Goal: Task Accomplishment & Management: Manage account settings

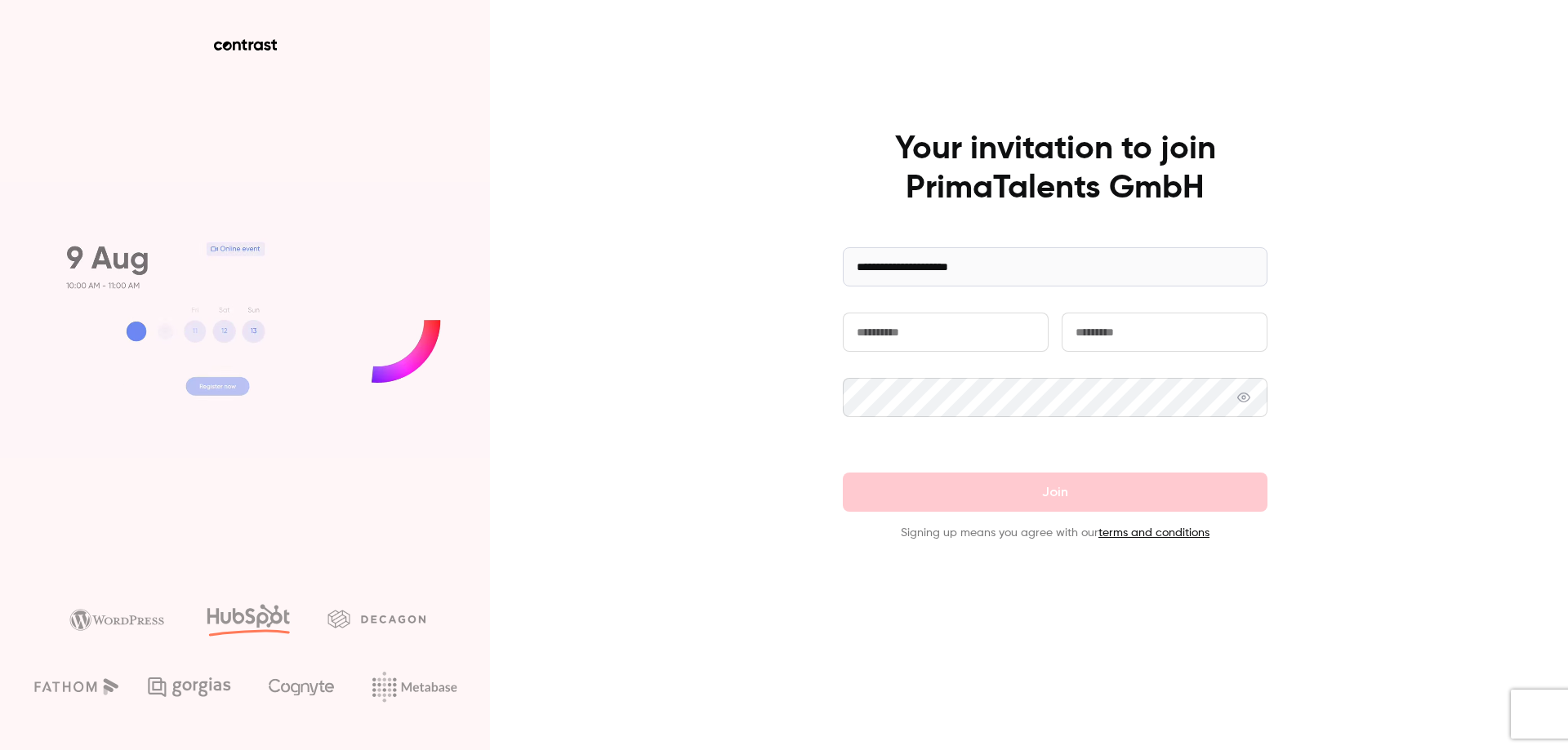
click at [910, 328] on input "text" at bounding box center [945, 333] width 206 height 40
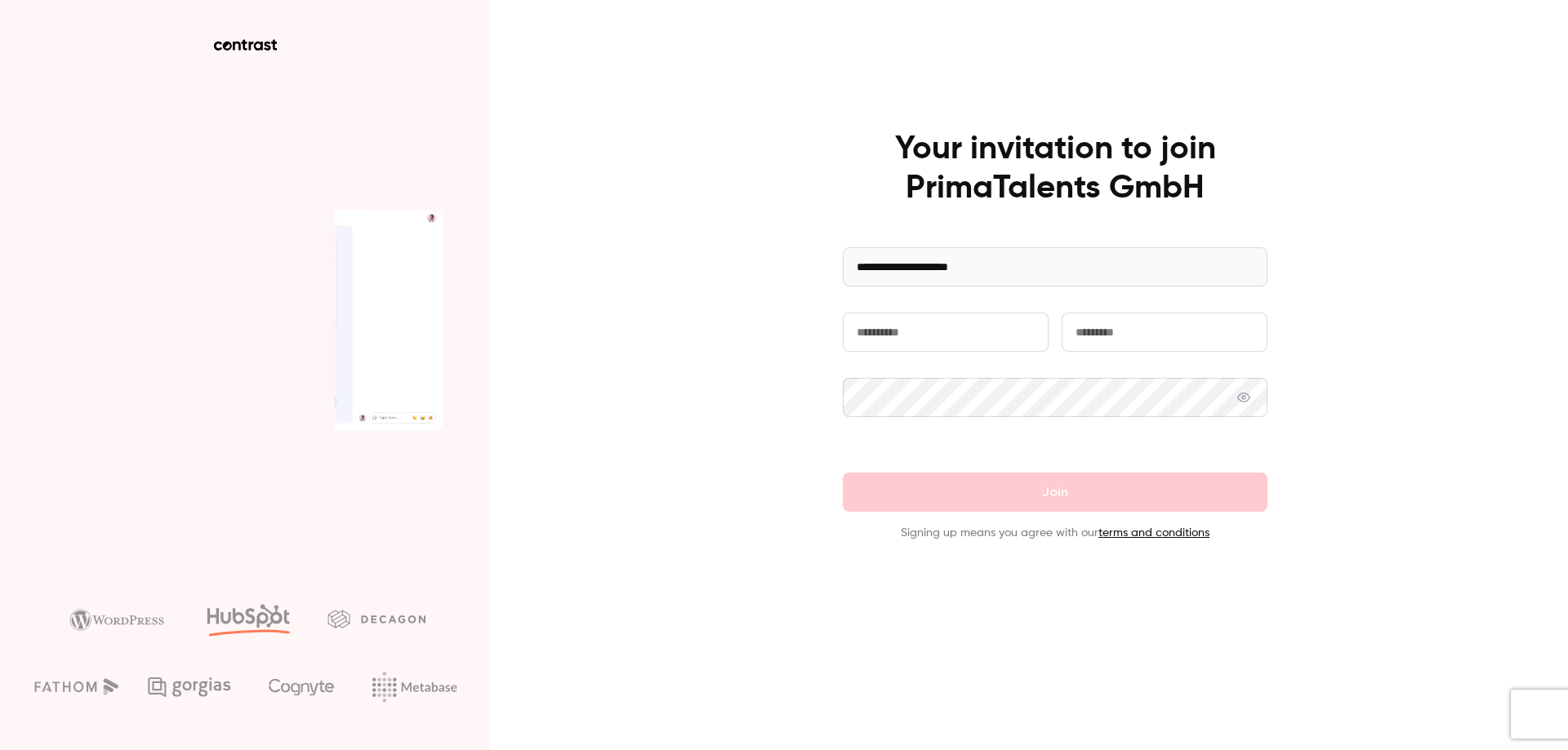
type input "******"
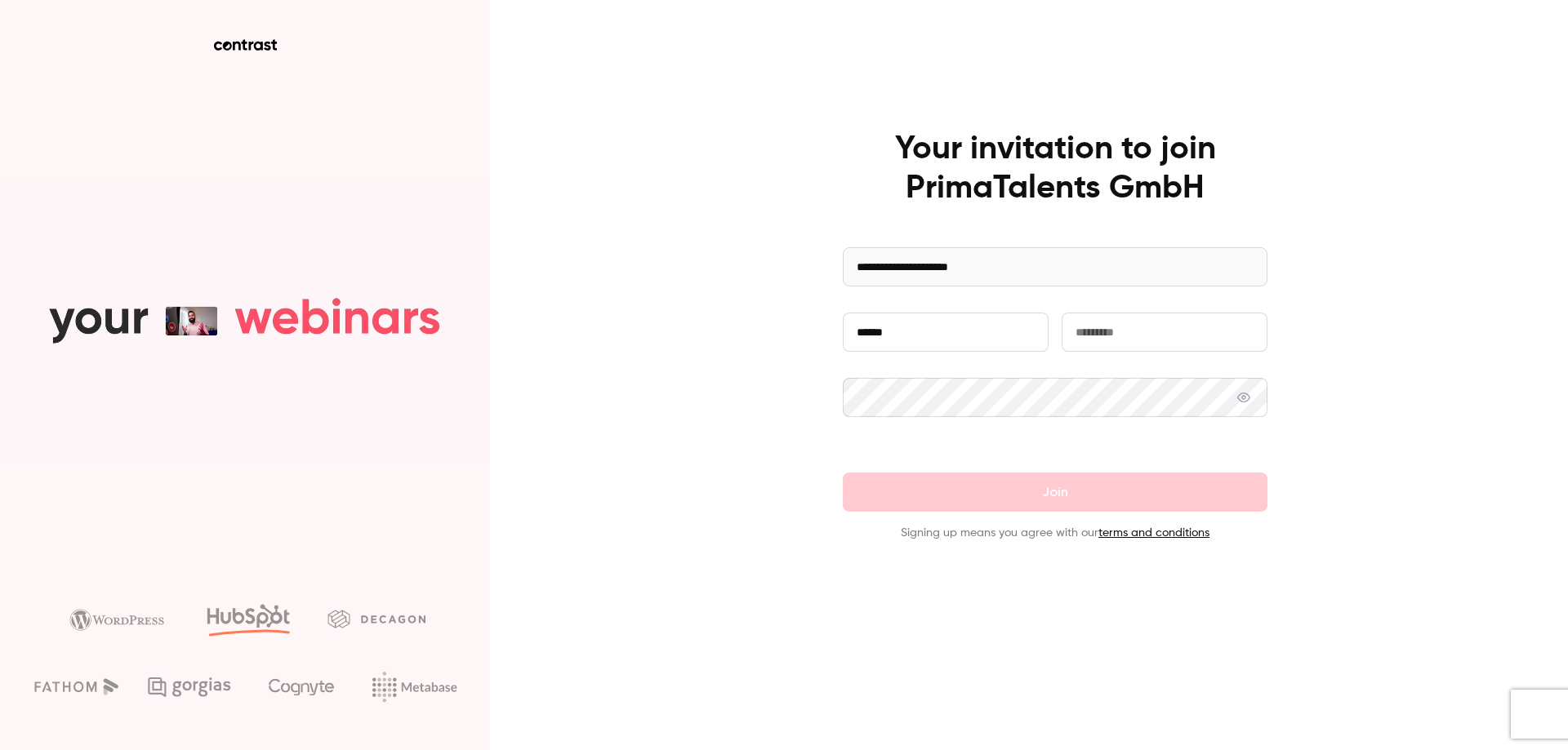
type input "****"
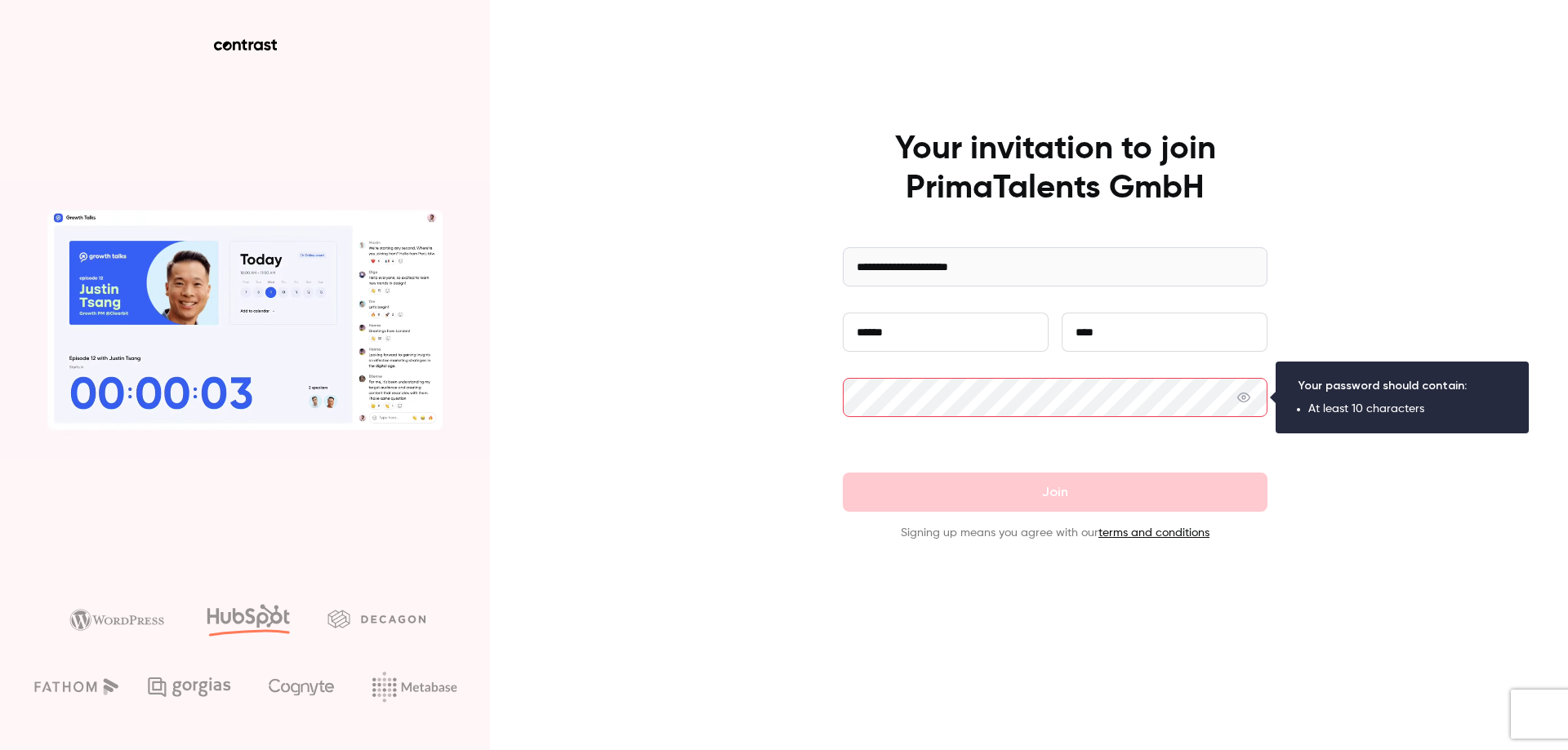
click at [1242, 394] on icon at bounding box center [1243, 397] width 13 height 10
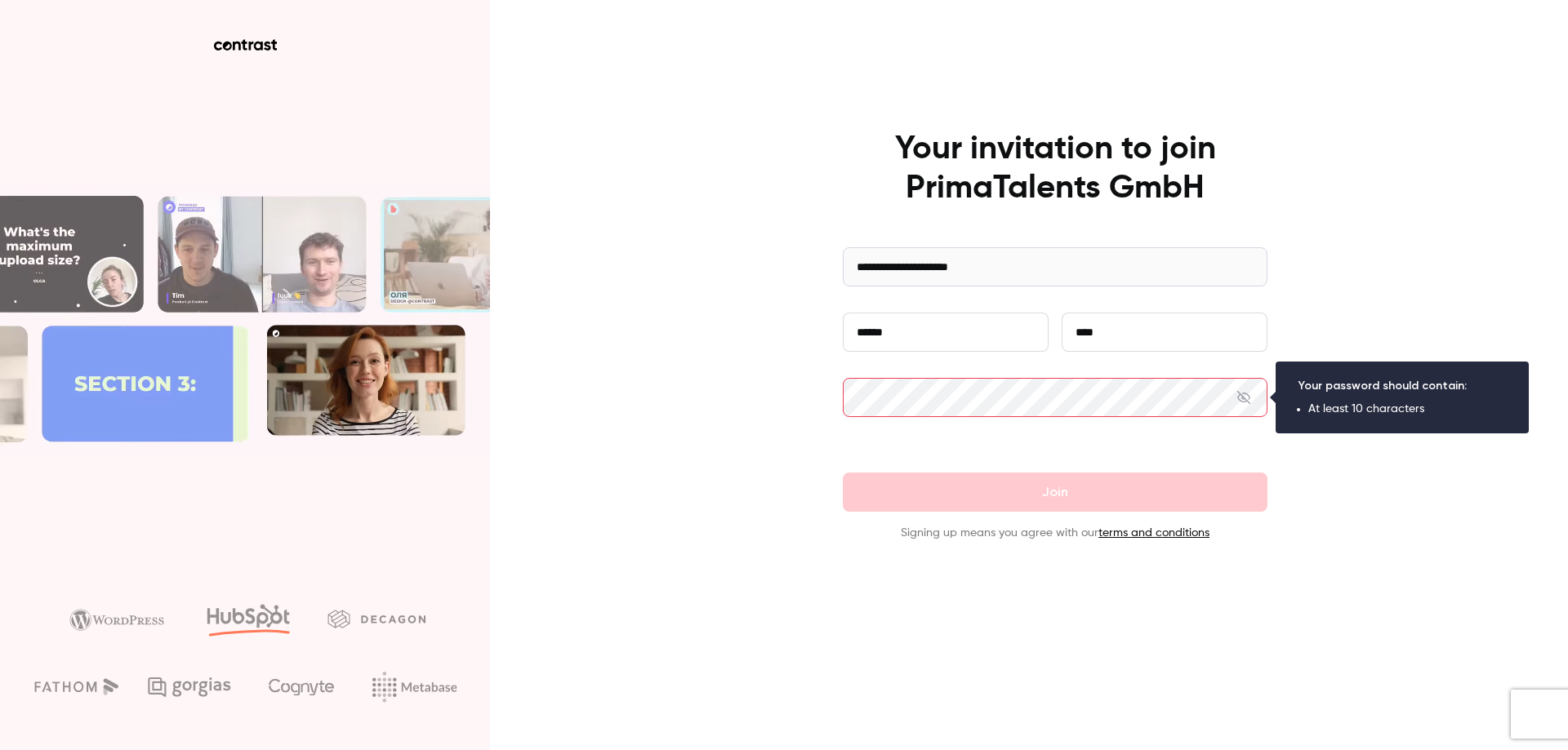
click at [1242, 394] on icon at bounding box center [1243, 397] width 13 height 13
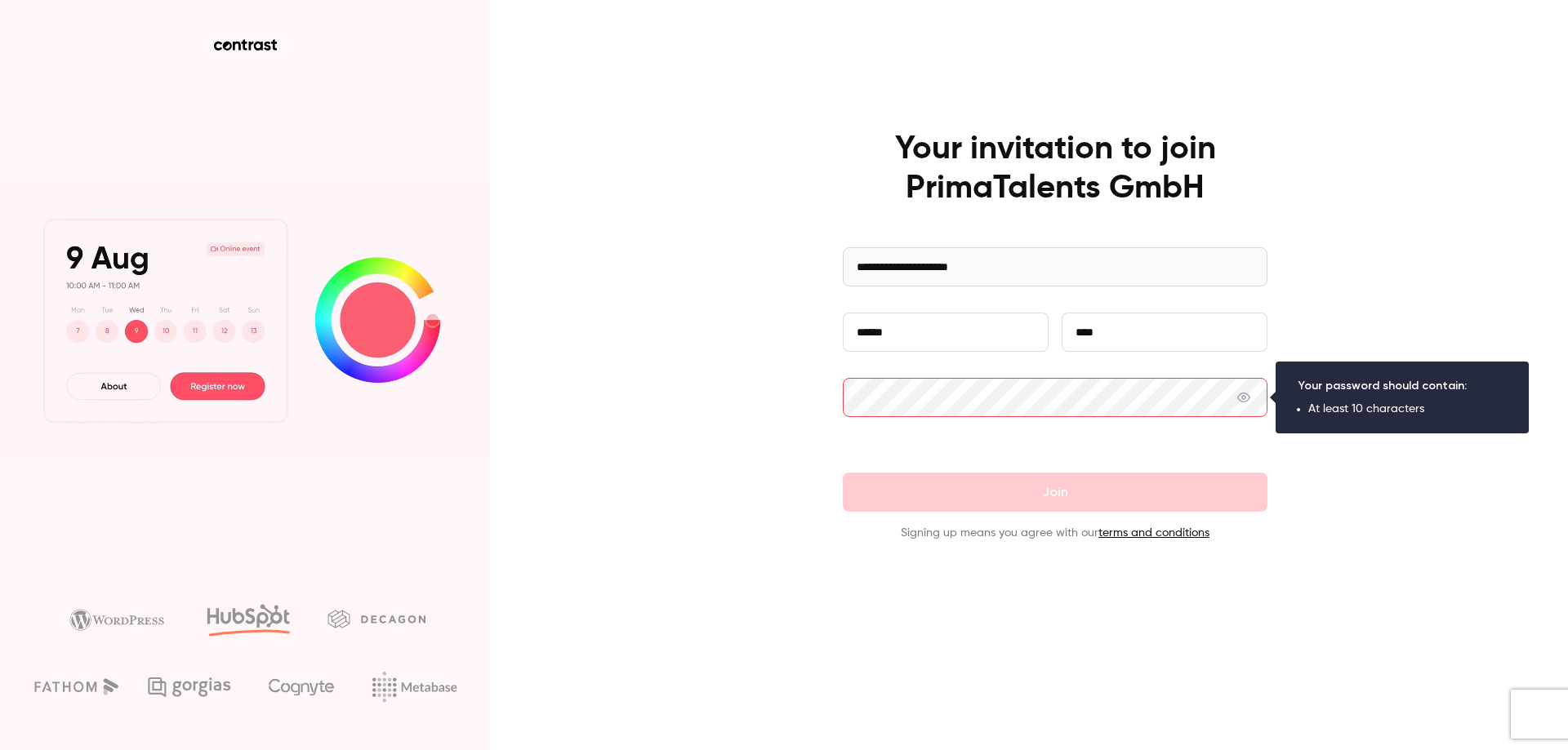
click at [730, 375] on div "**********" at bounding box center [784, 375] width 1568 height 750
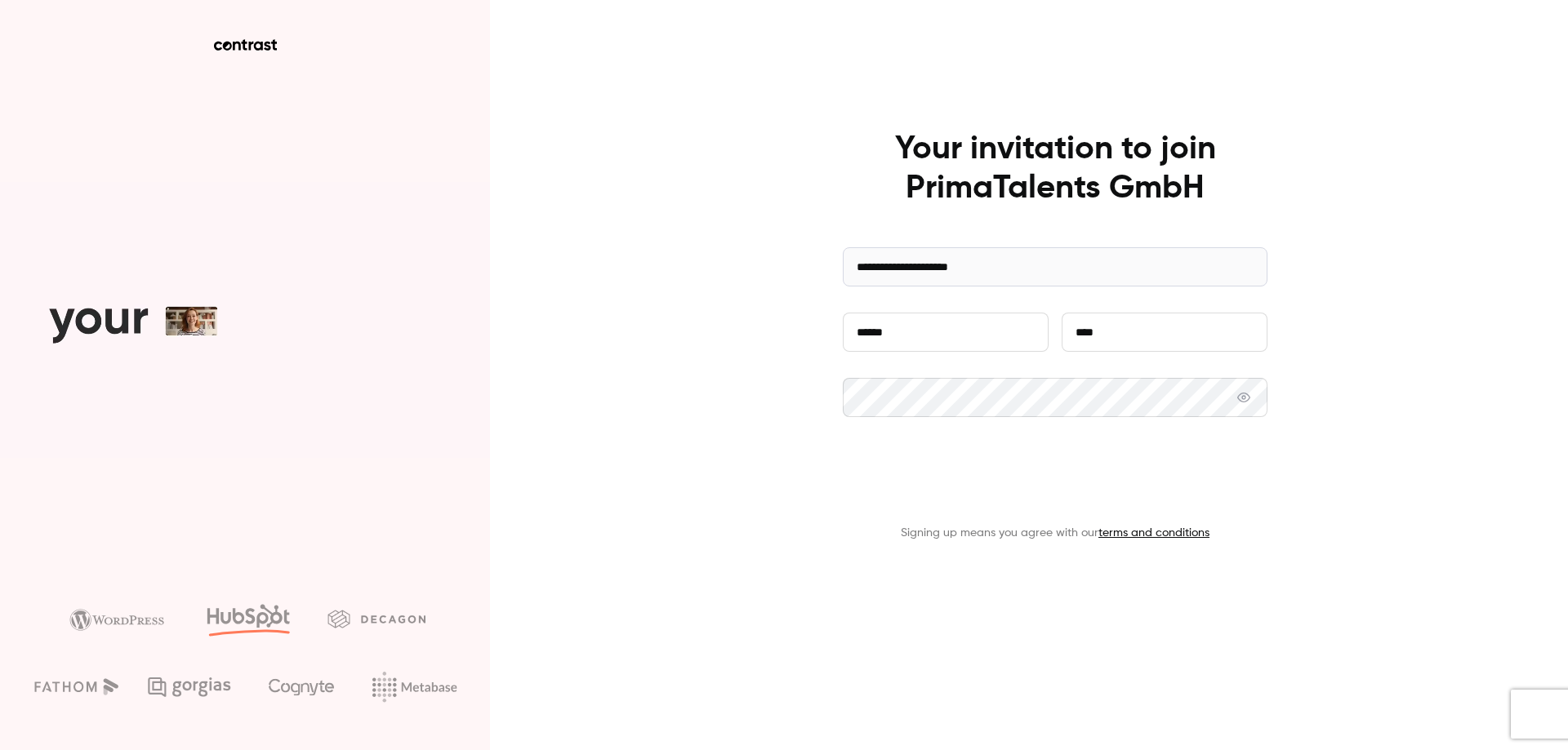
click at [896, 480] on button "Join" at bounding box center [1055, 493] width 425 height 40
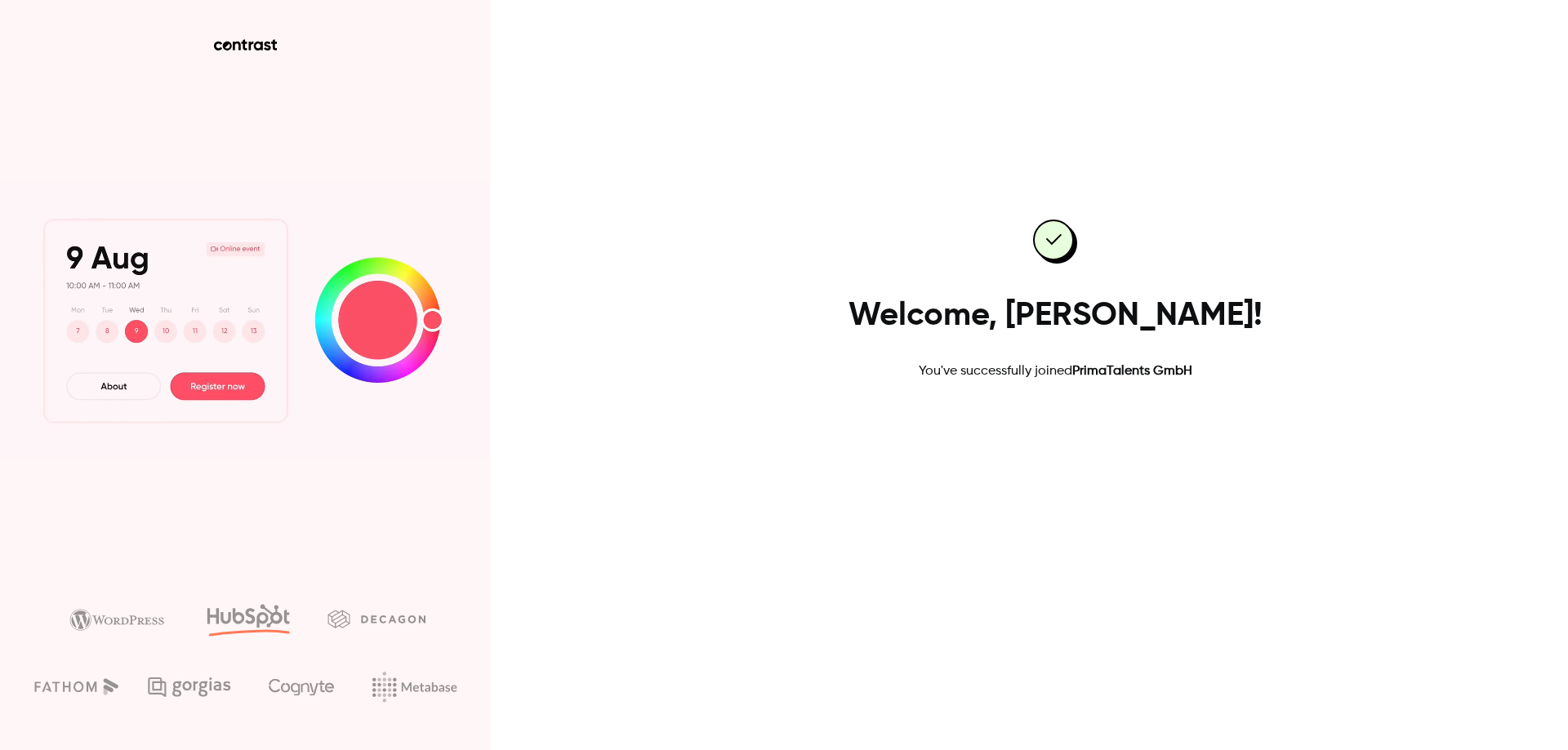
click at [1007, 439] on link "Go to dashboard" at bounding box center [1055, 433] width 139 height 40
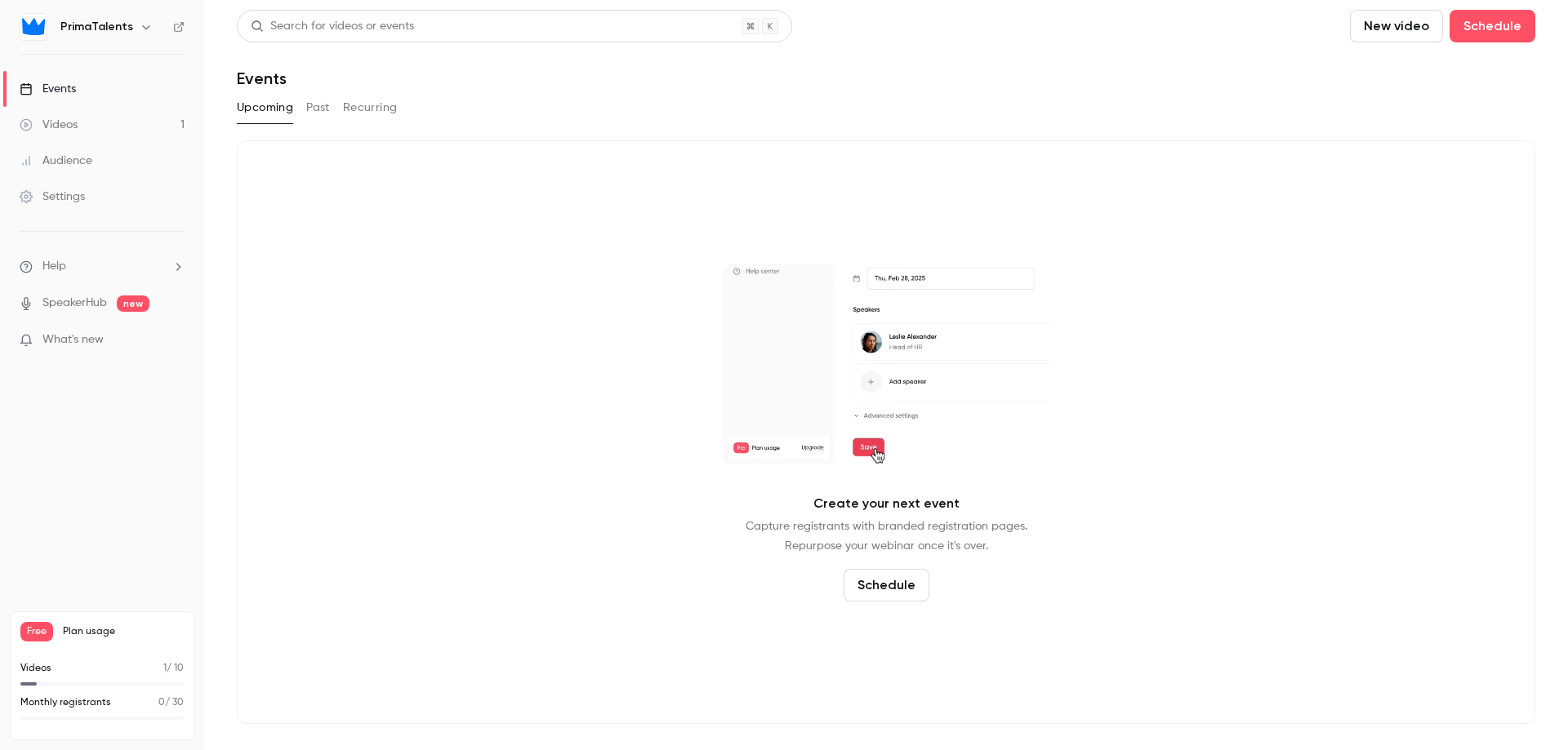
click at [79, 304] on link "SpeakerHub" at bounding box center [75, 303] width 65 height 17
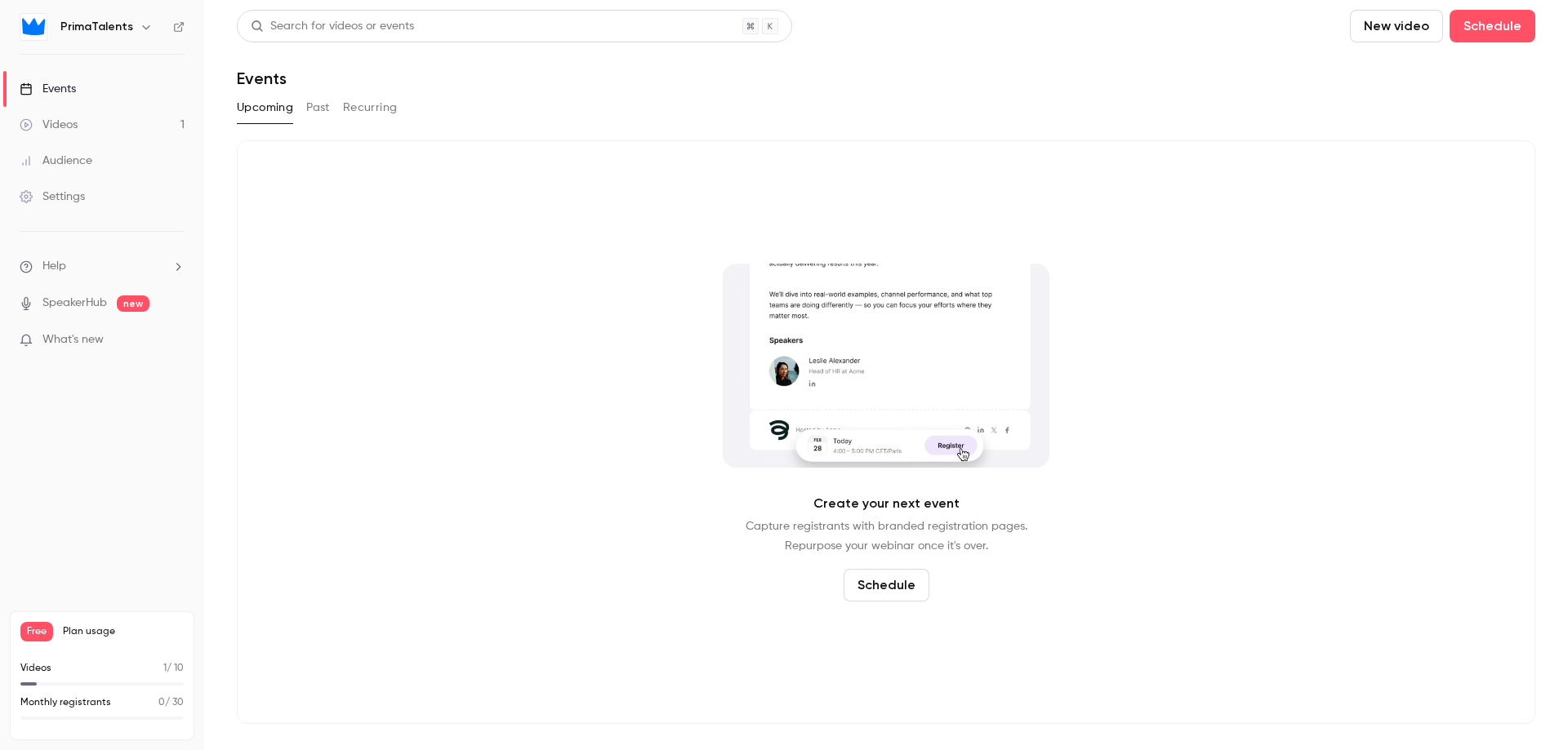
click at [93, 121] on link "Videos 1" at bounding box center [102, 125] width 204 height 36
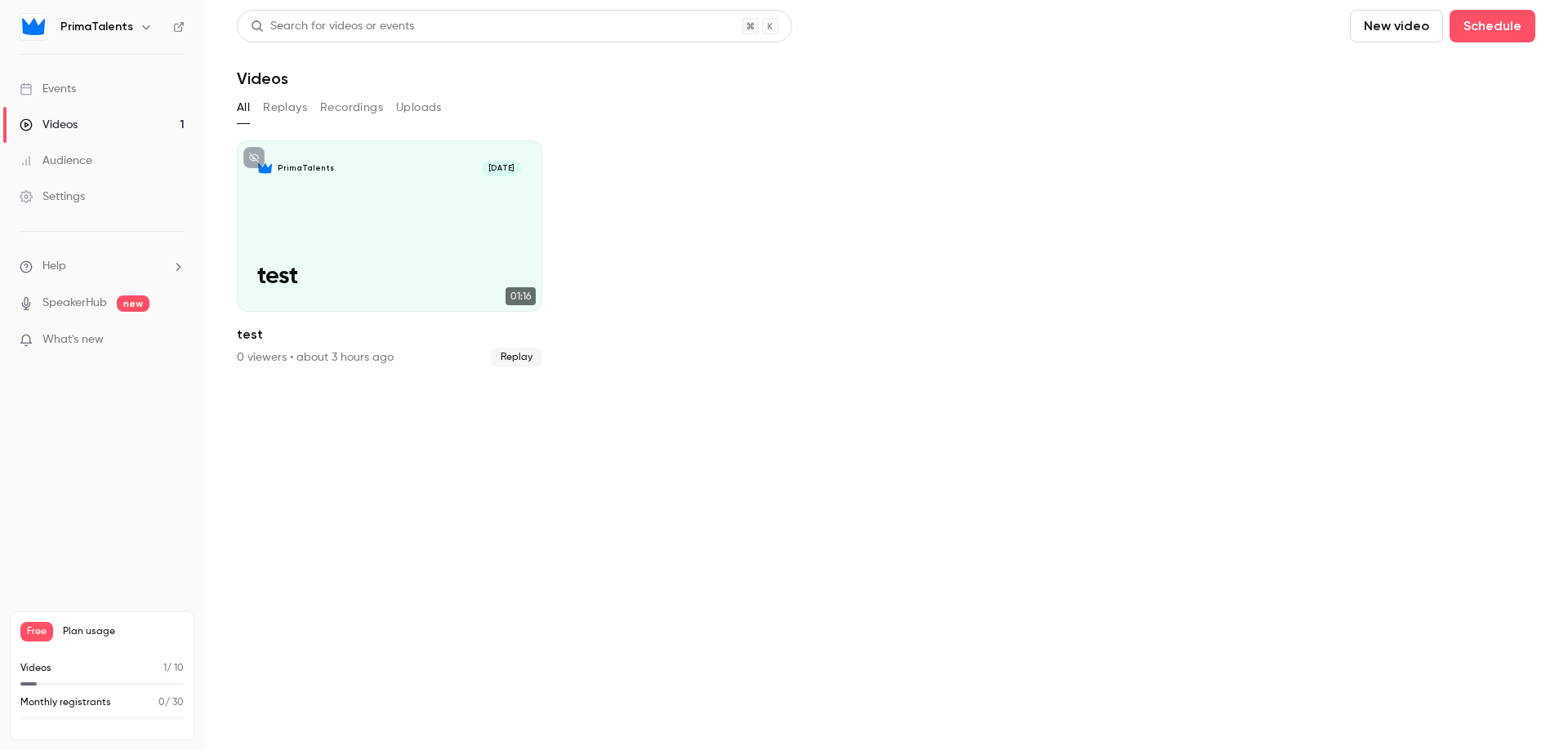
click at [335, 102] on button "Recordings" at bounding box center [352, 107] width 63 height 26
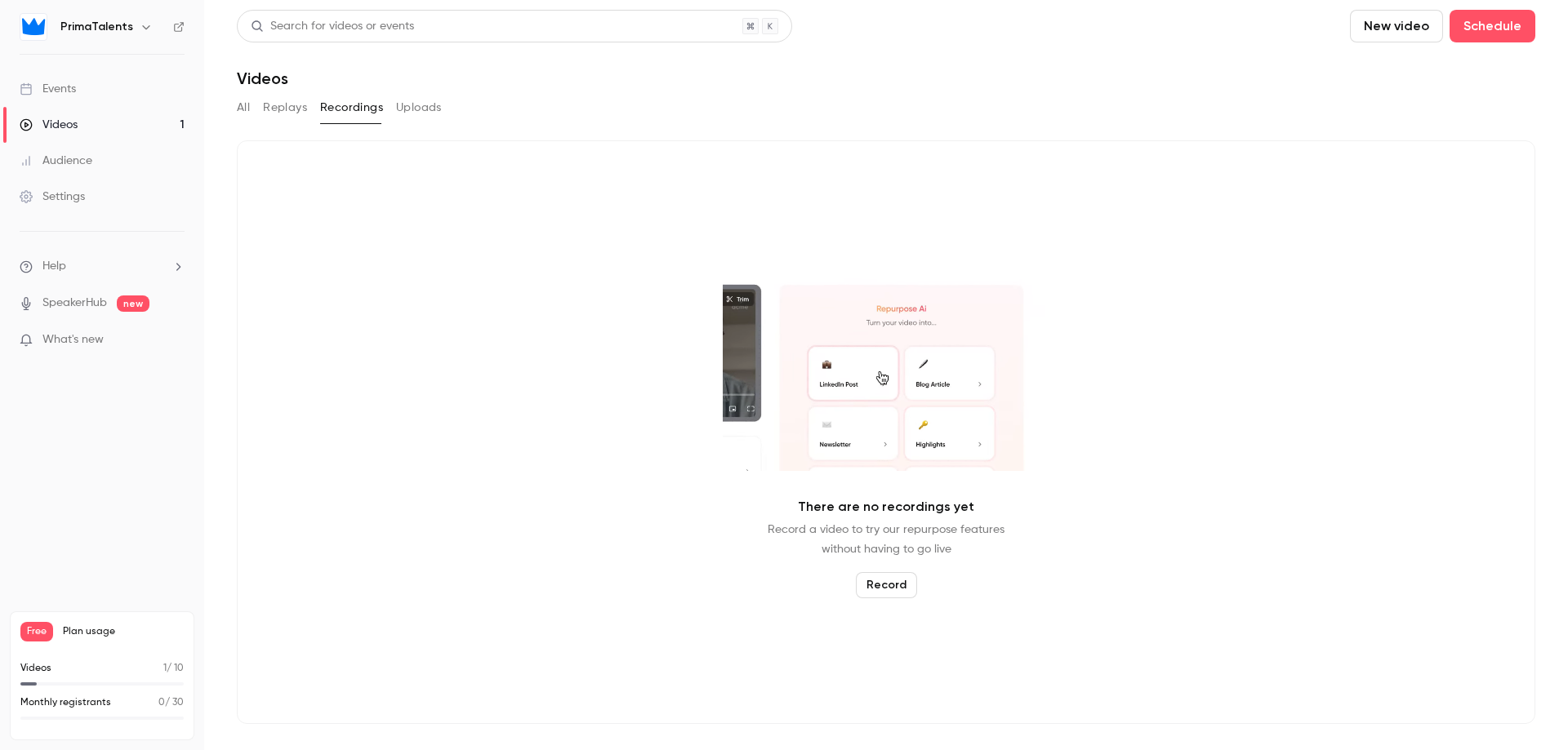
click at [296, 109] on button "Replays" at bounding box center [284, 107] width 44 height 26
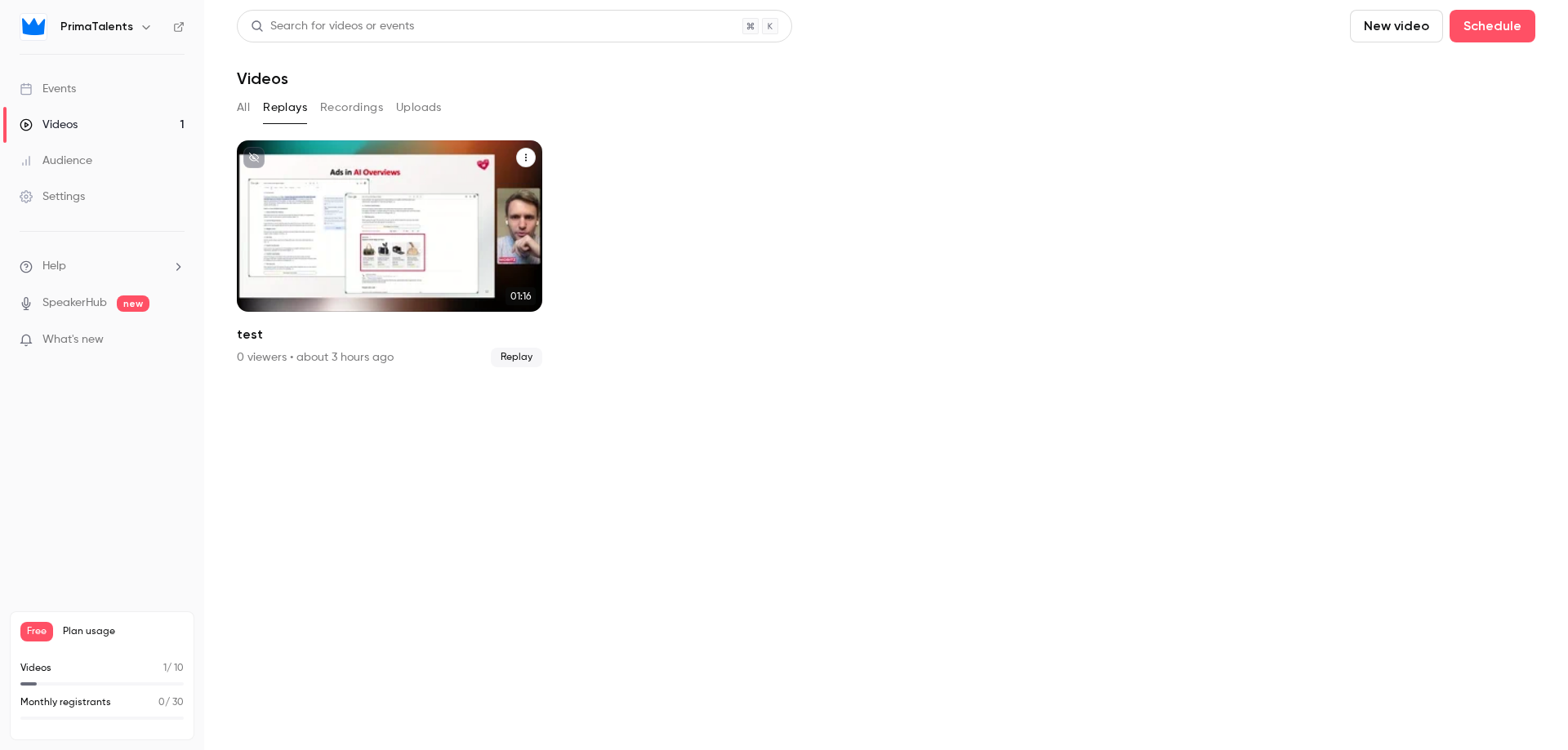
click at [535, 157] on div "PrimaTalents Oct 13 test" at bounding box center [389, 226] width 305 height 172
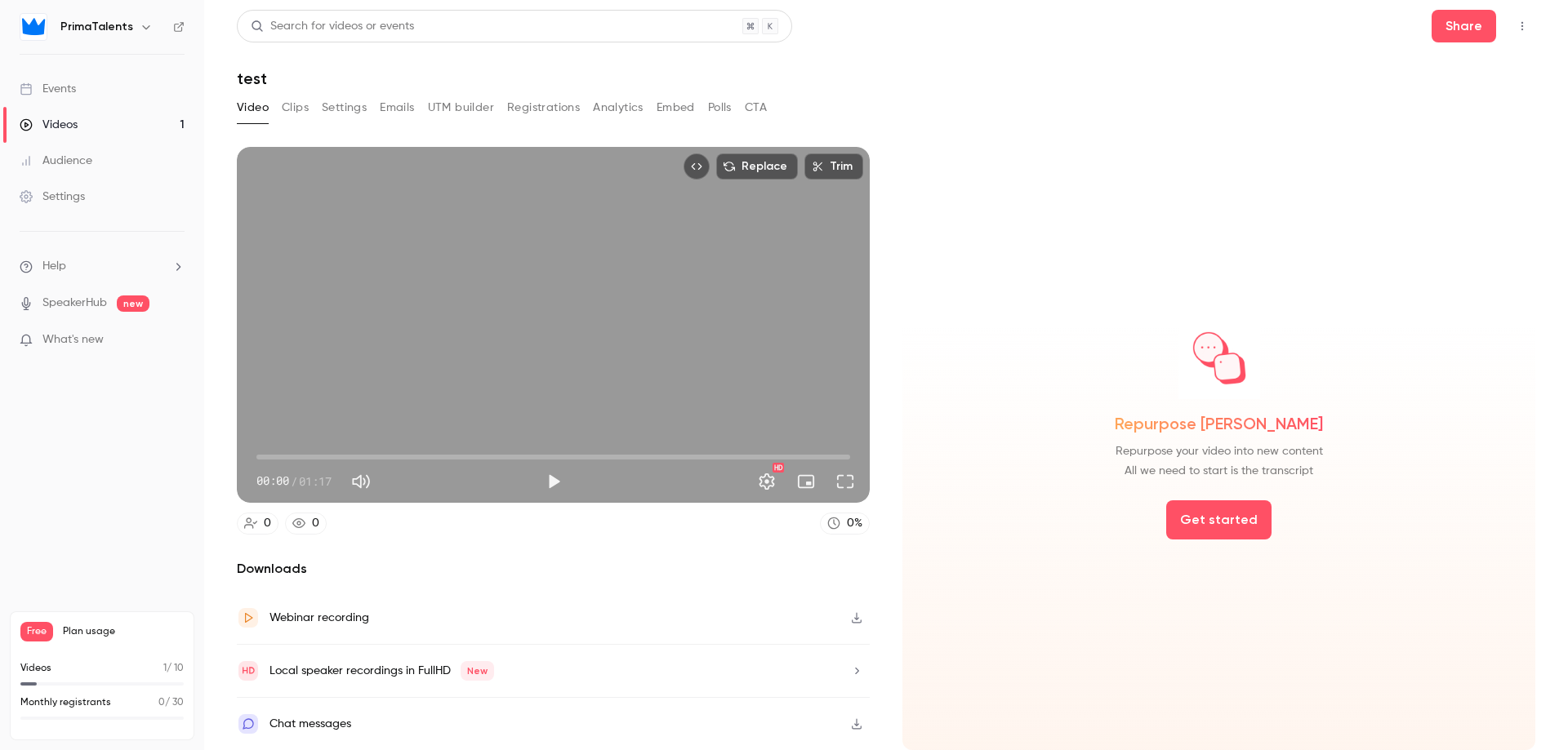
click at [548, 619] on div "Webinar recording" at bounding box center [552, 618] width 632 height 53
click at [994, 215] on div "Repurpose Ai Repurpose your video into new content All we need to start is the …" at bounding box center [1218, 448] width 632 height 603
click at [1014, 98] on div "Video Clips Settings Emails UTM builder Registrations Analytics Embed Polls CTA" at bounding box center [885, 111] width 1298 height 32
click at [64, 120] on div "Videos" at bounding box center [49, 125] width 58 height 16
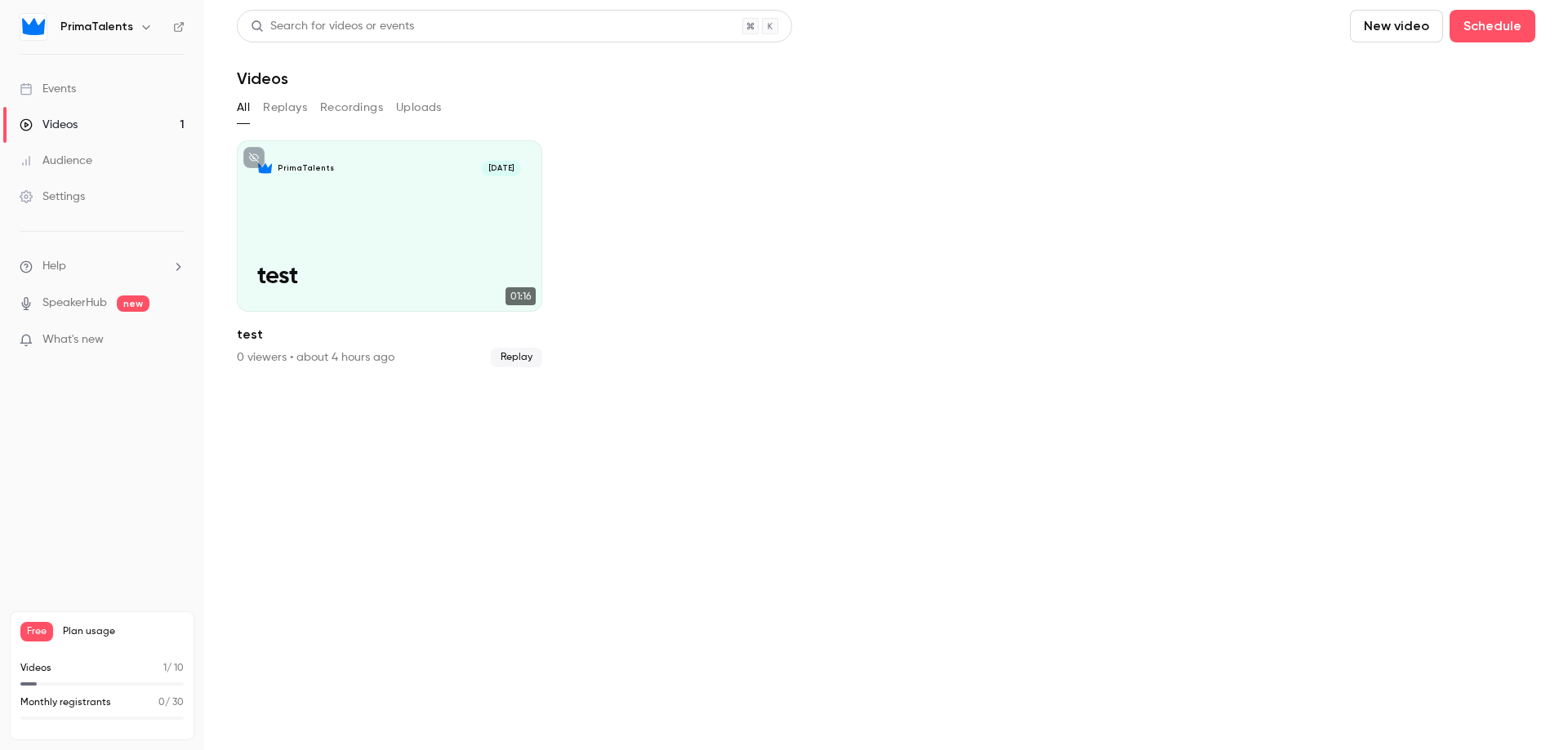
click at [1378, 22] on button "New video" at bounding box center [1395, 26] width 93 height 32
click at [1394, 71] on div "Record" at bounding box center [1456, 71] width 124 height 16
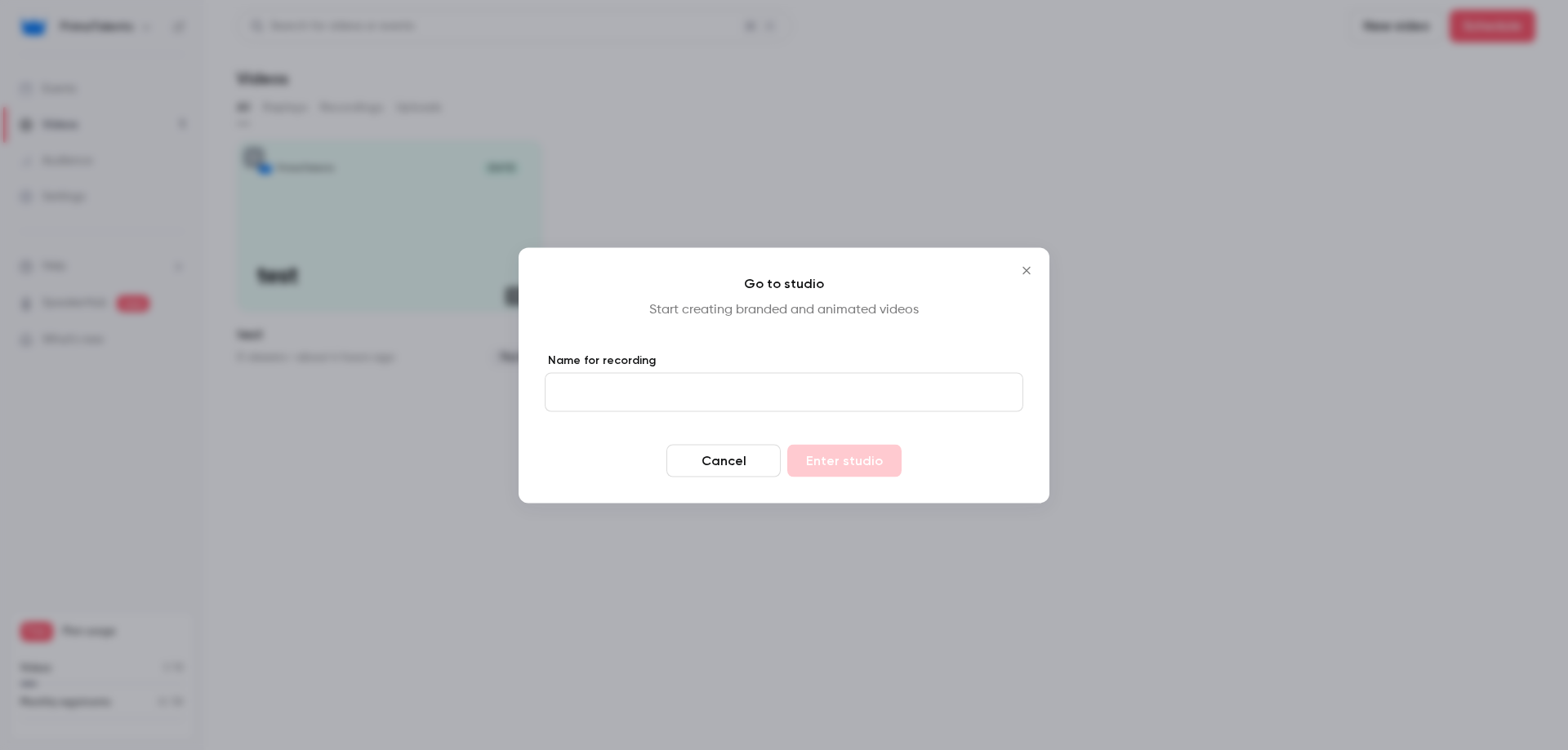
click at [602, 390] on input "Name for recording" at bounding box center [784, 392] width 479 height 40
type input "*******"
click at [826, 455] on button "Enter studio" at bounding box center [844, 460] width 114 height 32
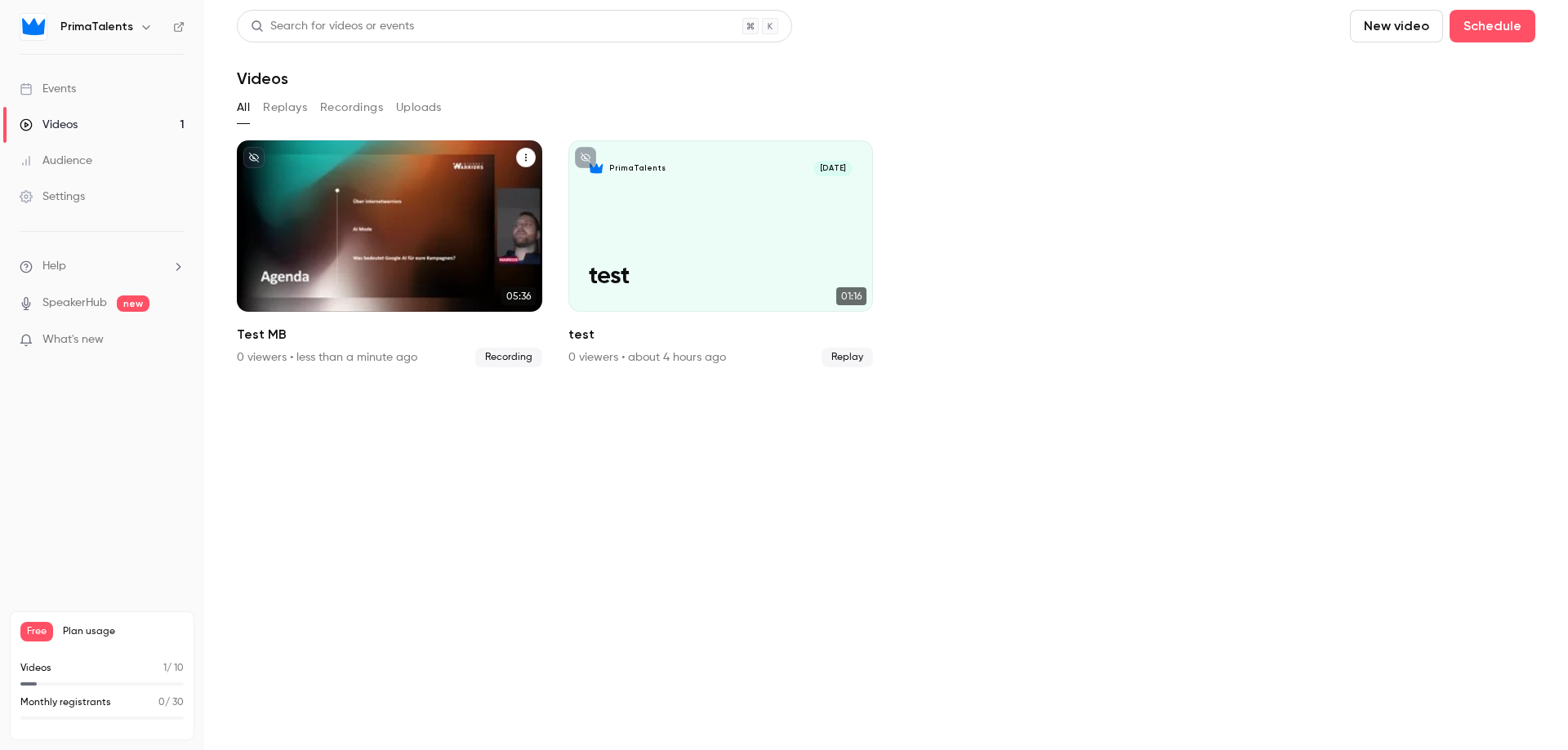
click at [416, 230] on div "PrimaTalents Oct 13 Test MB" at bounding box center [389, 226] width 305 height 172
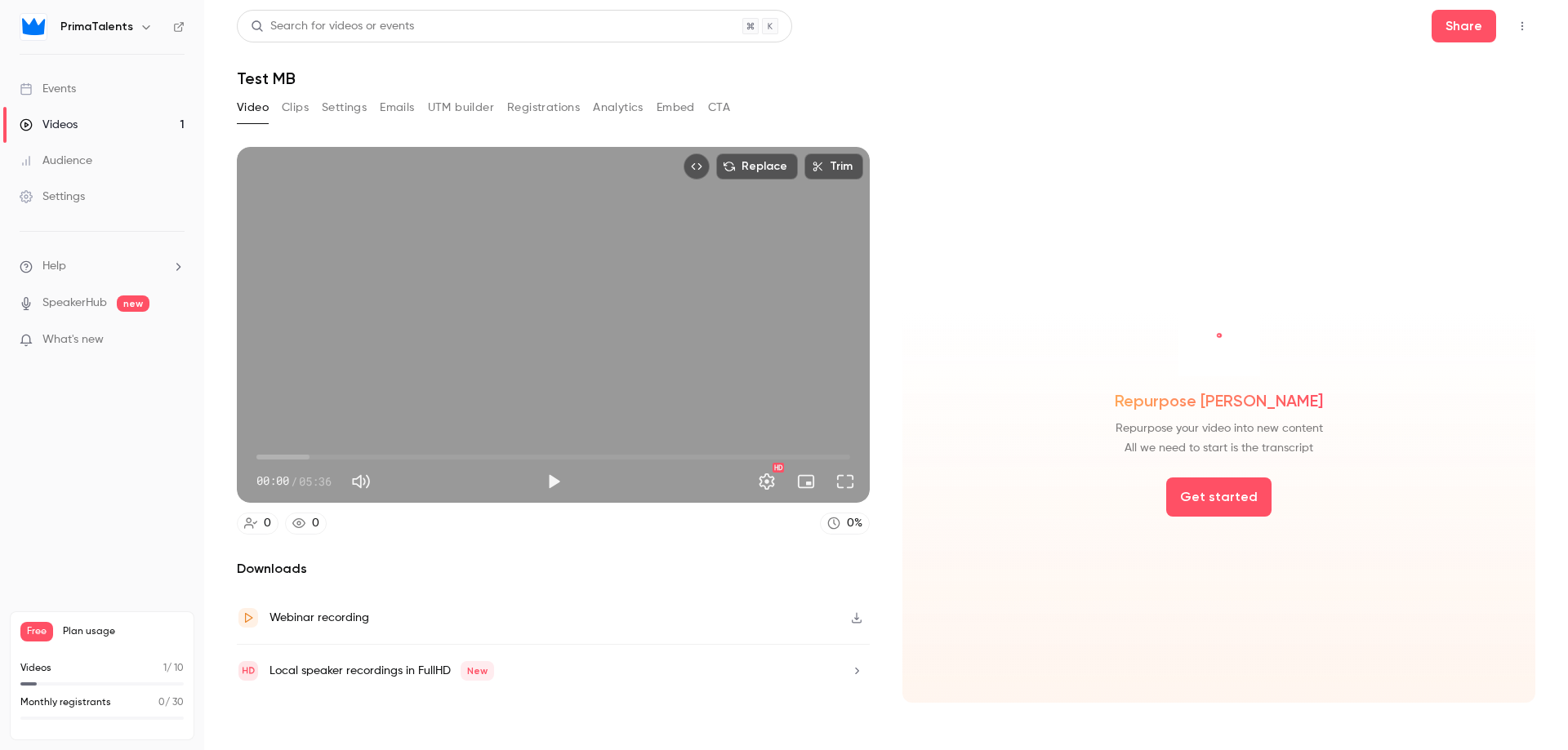
click at [278, 455] on span "00:00" at bounding box center [553, 457] width 594 height 26
click at [293, 455] on span "00:20" at bounding box center [553, 457] width 594 height 26
click at [310, 458] on span "00:20" at bounding box center [553, 457] width 594 height 26
click at [325, 460] on span "00:38" at bounding box center [553, 457] width 594 height 26
click at [349, 455] on span "00:38" at bounding box center [553, 457] width 594 height 26
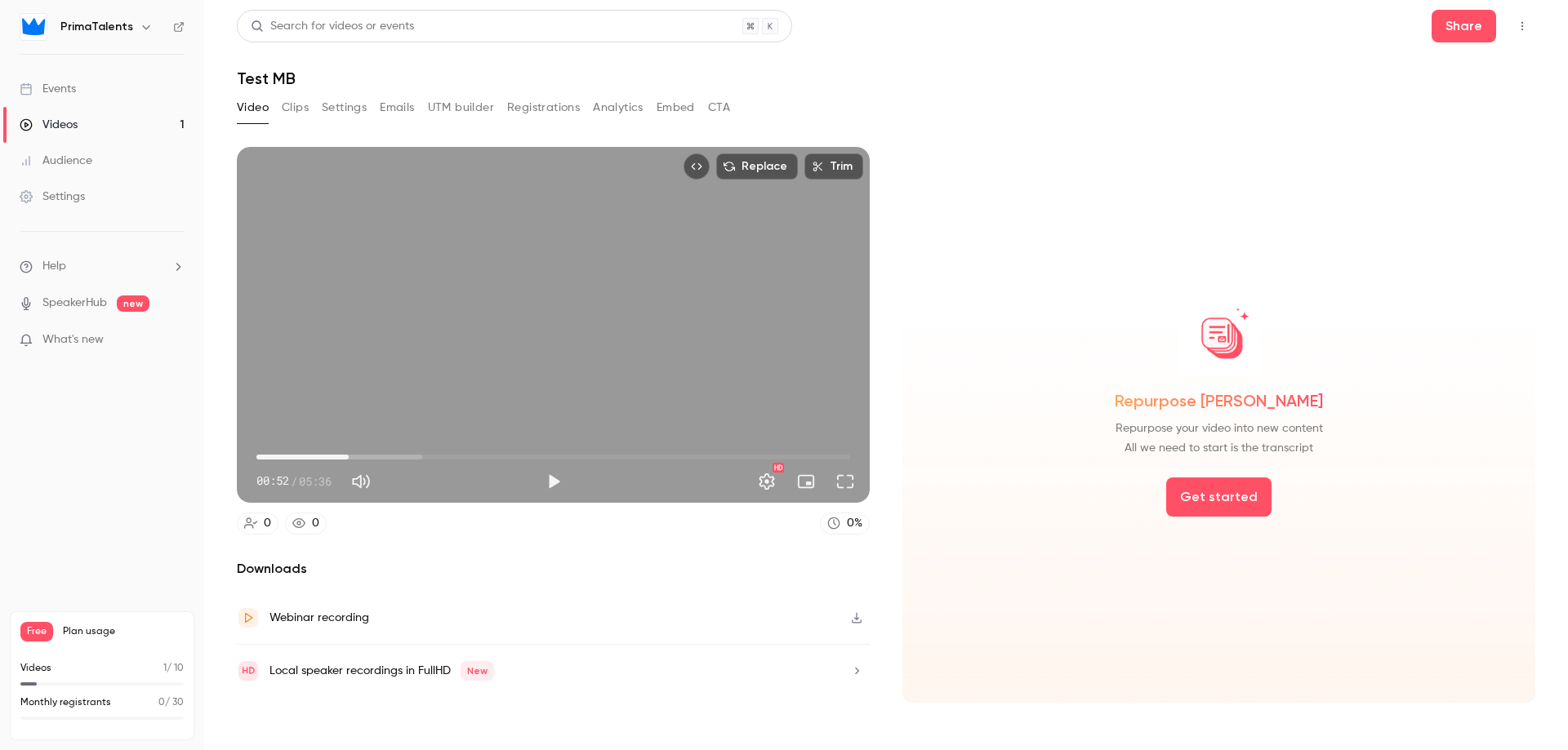
click at [376, 453] on span "00:52" at bounding box center [553, 457] width 594 height 26
click at [349, 452] on span "01:08" at bounding box center [553, 457] width 594 height 26
click at [328, 450] on span "00:52" at bounding box center [553, 457] width 594 height 26
click at [314, 450] on span "00:40" at bounding box center [553, 457] width 594 height 26
click at [300, 450] on span "00:24" at bounding box center [553, 457] width 594 height 26
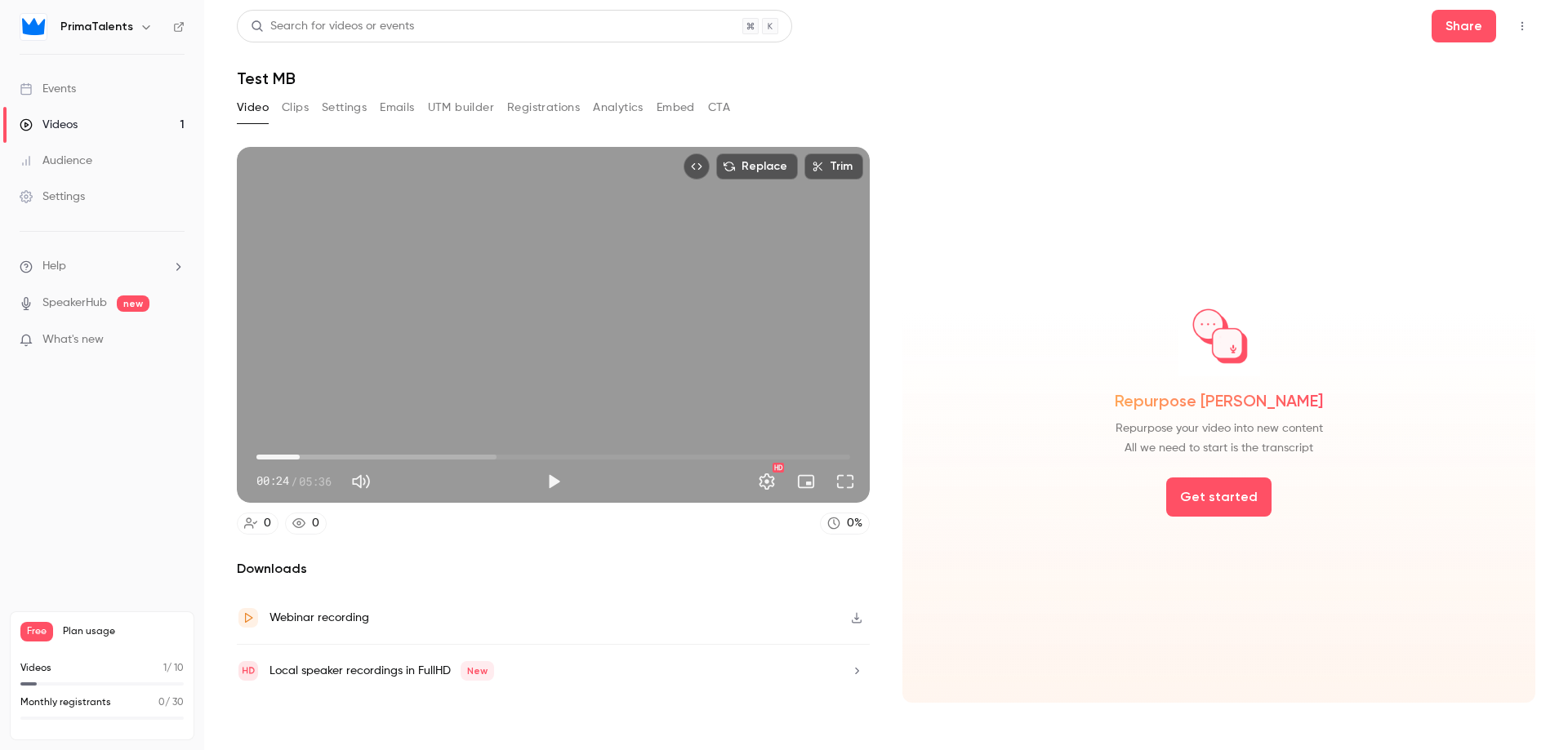
click at [284, 451] on span "00:24" at bounding box center [553, 457] width 594 height 26
click at [272, 453] on span "00:08" at bounding box center [553, 457] width 594 height 26
click at [570, 478] on div "HD" at bounding box center [716, 481] width 292 height 26
click at [838, 478] on button "Full screen" at bounding box center [845, 481] width 32 height 32
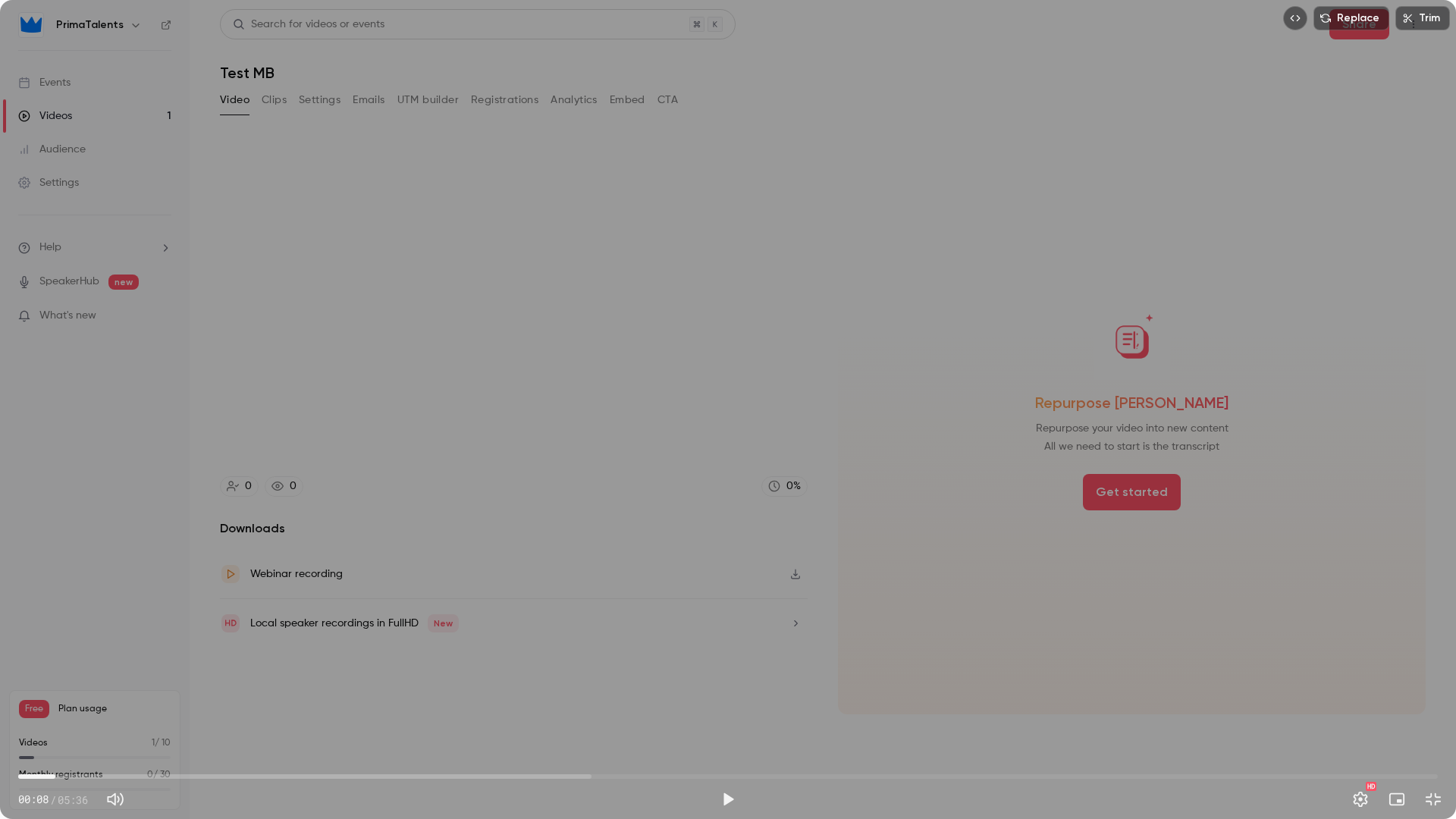
click at [725, 696] on button "Play" at bounding box center [728, 800] width 30 height 30
click at [94, 696] on span "00:17" at bounding box center [728, 776] width 1419 height 24
click at [153, 696] on span "00:32" at bounding box center [728, 776] width 1419 height 24
click at [219, 696] on span "00:32" at bounding box center [728, 776] width 1419 height 24
click at [241, 696] on span "00:48" at bounding box center [728, 776] width 1419 height 24
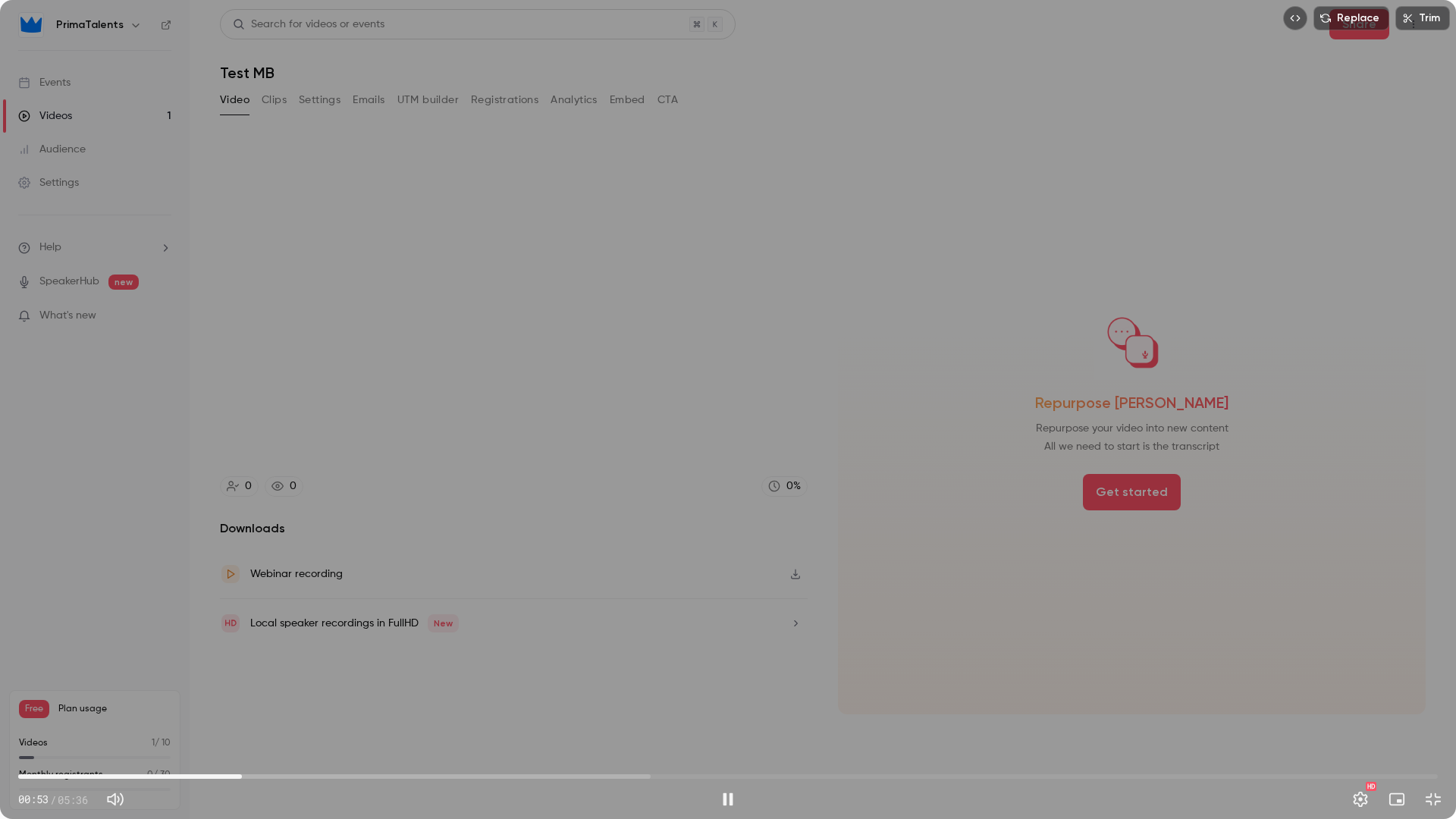
click at [258, 696] on span "00:53" at bounding box center [728, 776] width 1419 height 24
click at [239, 696] on span "00:52" at bounding box center [728, 776] width 1419 height 24
click at [222, 696] on span "00:52" at bounding box center [728, 776] width 1419 height 24
click at [193, 696] on span "00:48" at bounding box center [728, 776] width 1419 height 24
click at [216, 696] on span "00:46" at bounding box center [728, 776] width 1419 height 24
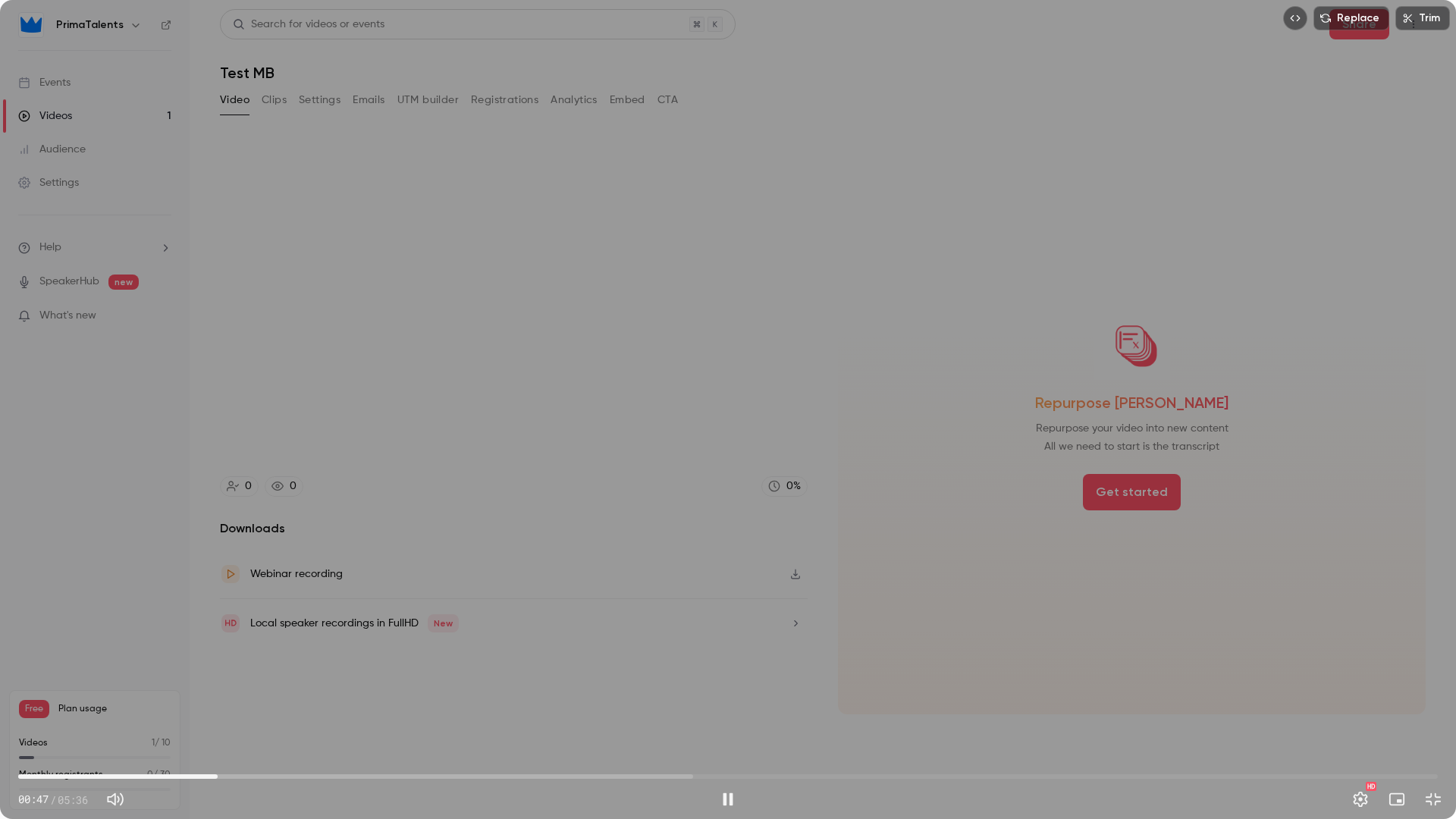
click at [241, 696] on span "00:47" at bounding box center [728, 776] width 1419 height 24
click at [266, 696] on span "00:53" at bounding box center [728, 776] width 1419 height 24
click at [232, 696] on span "00:51" at bounding box center [728, 776] width 1419 height 24
click at [209, 696] on span "00:51" at bounding box center [728, 776] width 1419 height 24
click at [573, 659] on div "Replace Trim 00:59 00:59 / 05:36 HD" at bounding box center [728, 410] width 1456 height 819
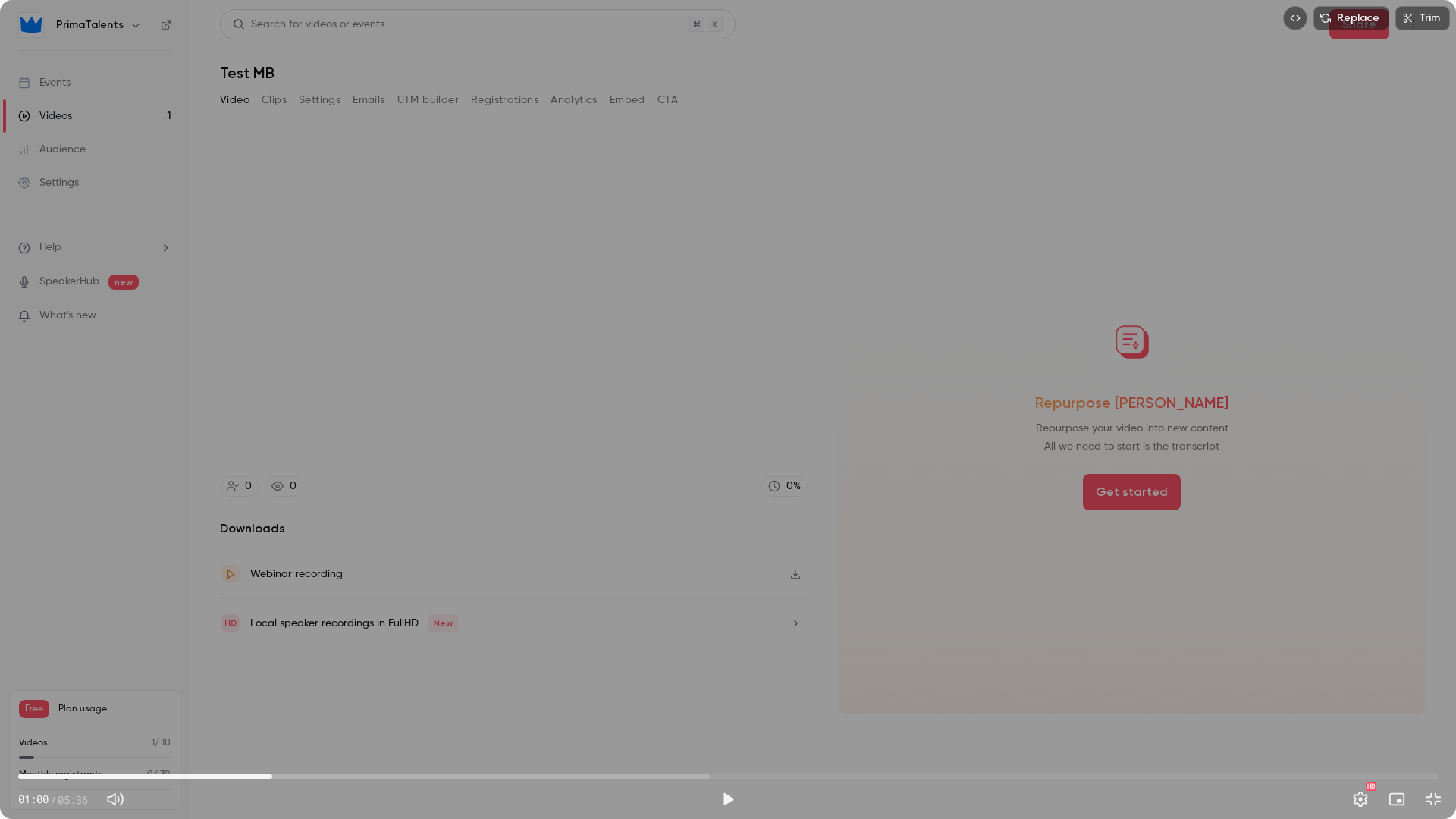
click at [804, 693] on div "Replace Trim 01:00 01:00 / 05:36 HD" at bounding box center [728, 410] width 1456 height 819
click at [222, 696] on span "01:03" at bounding box center [728, 776] width 1419 height 24
click at [172, 696] on span "00:36" at bounding box center [728, 776] width 1419 height 24
click at [118, 696] on span "00:36" at bounding box center [728, 776] width 1419 height 24
click at [248, 696] on span "00:24" at bounding box center [728, 776] width 1419 height 24
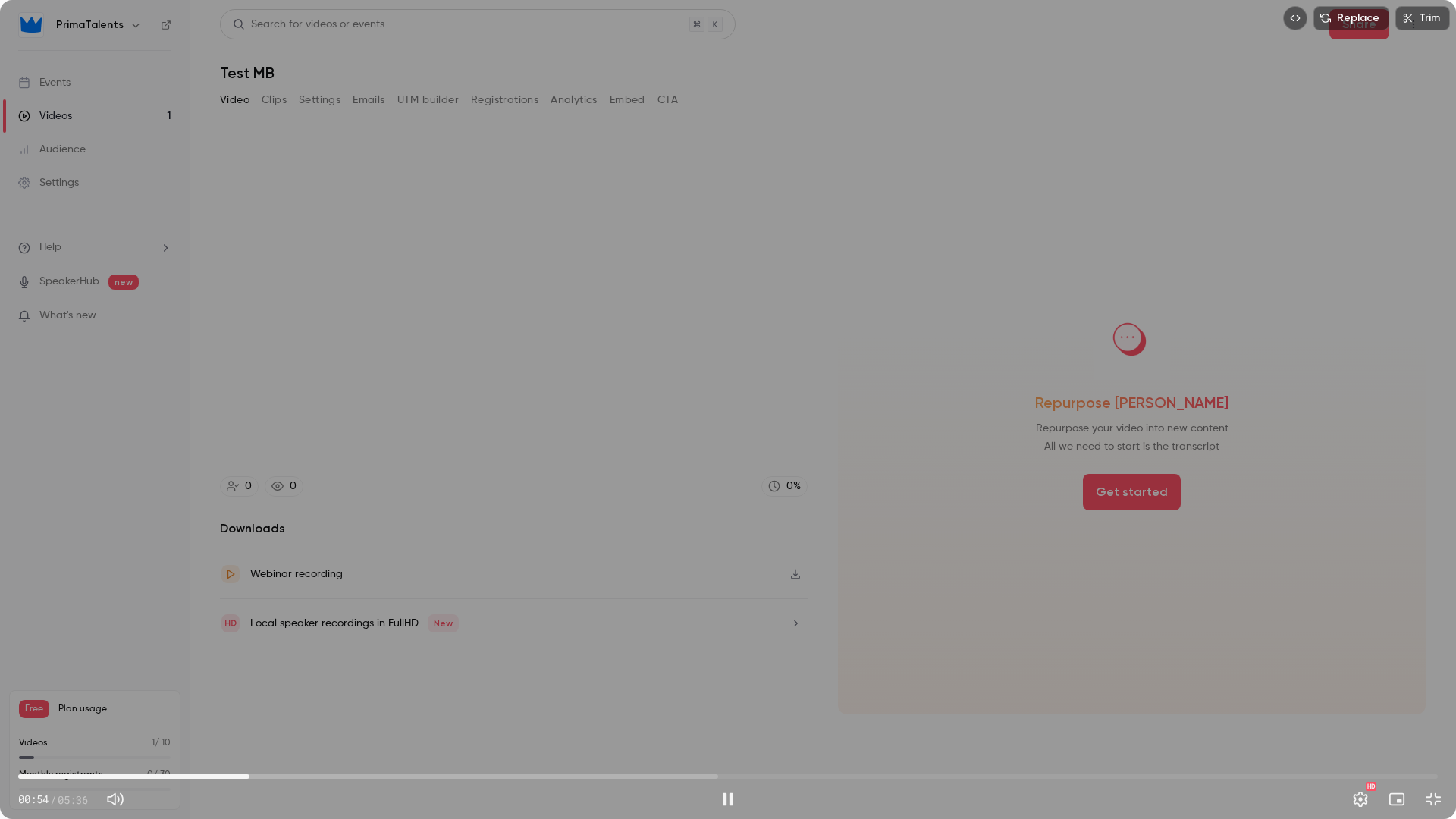
click at [298, 696] on span "00:54" at bounding box center [728, 776] width 1419 height 24
click at [366, 696] on span "01:07" at bounding box center [728, 776] width 1419 height 24
click at [381, 696] on span "01:22" at bounding box center [728, 776] width 1419 height 24
click at [474, 696] on span "01:48" at bounding box center [728, 776] width 1419 height 24
click at [516, 696] on span "01:48" at bounding box center [728, 776] width 1419 height 24
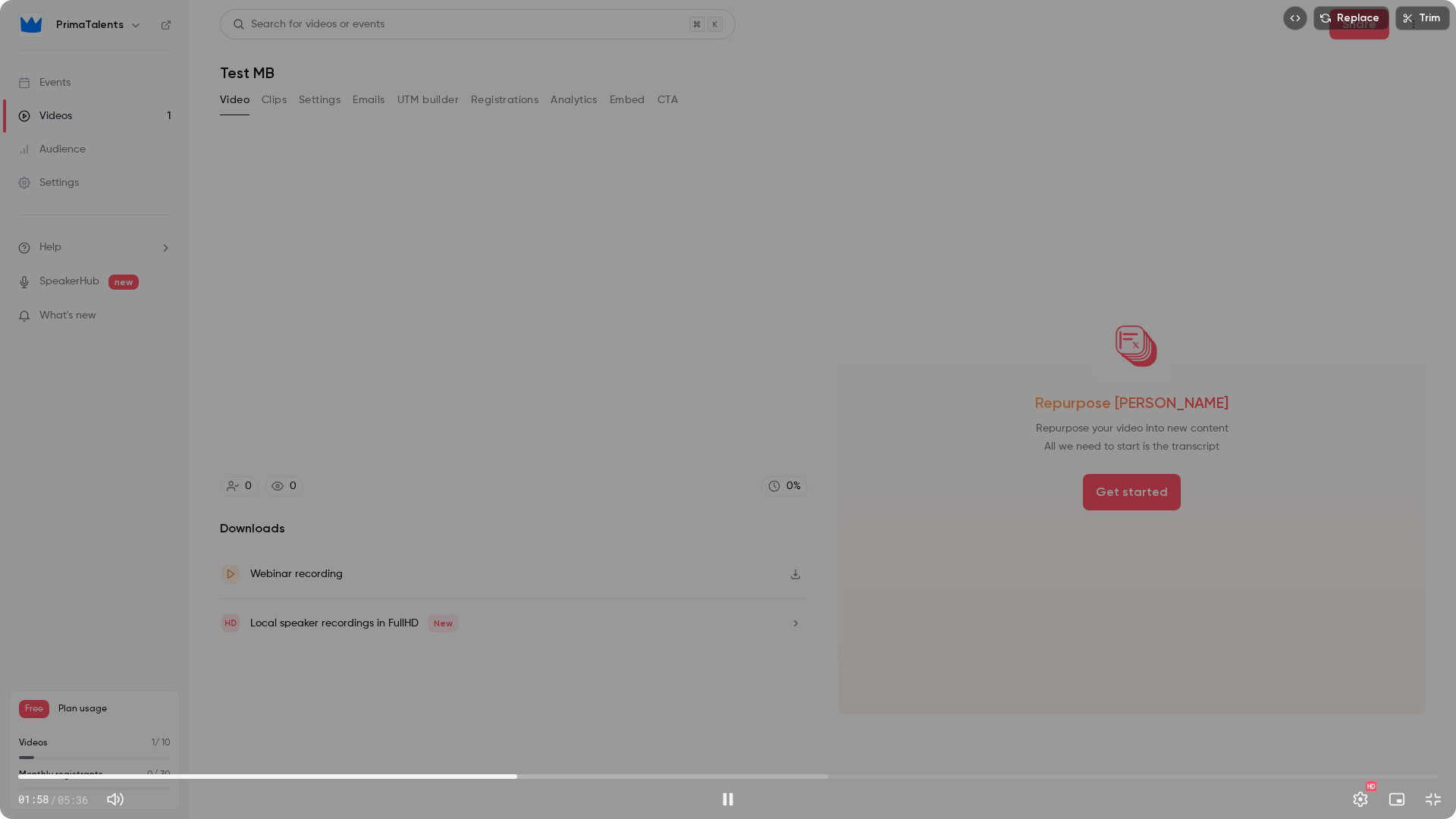
click at [587, 696] on span "01:58" at bounding box center [728, 776] width 1419 height 24
click at [637, 696] on span "02:26" at bounding box center [728, 776] width 1419 height 24
click at [703, 696] on span "02:27" at bounding box center [728, 776] width 1419 height 24
click at [760, 696] on span "02:43" at bounding box center [728, 776] width 1419 height 24
click at [809, 696] on span "02:56" at bounding box center [728, 776] width 1419 height 24
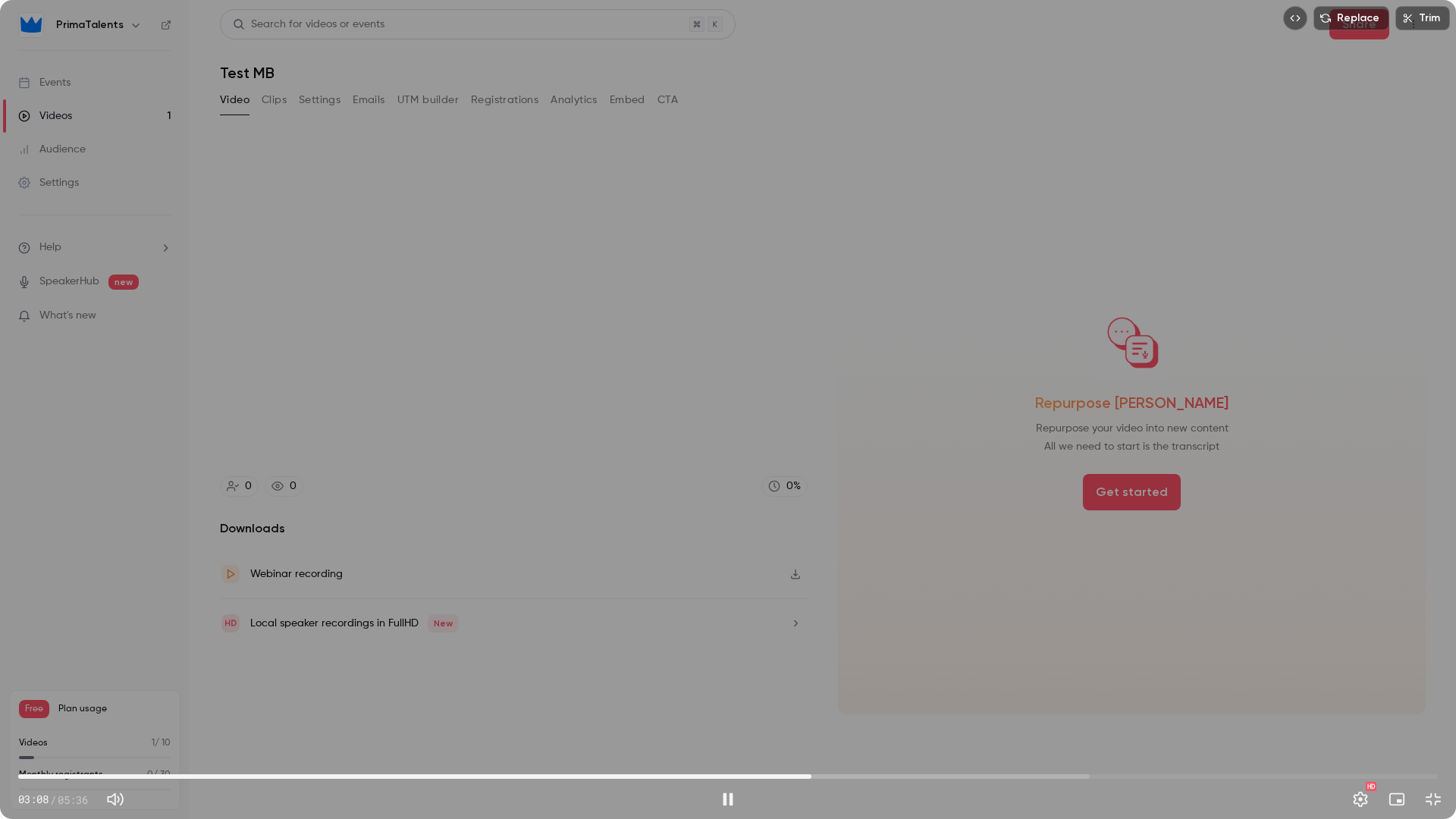
click at [881, 696] on span "03:08" at bounding box center [728, 776] width 1419 height 24
click at [947, 696] on span "03:40" at bounding box center [728, 776] width 1419 height 24
click at [1041, 696] on span "04:02" at bounding box center [728, 776] width 1419 height 24
click at [1101, 696] on span "04:02" at bounding box center [728, 776] width 1419 height 24
click at [81, 696] on span "00:15" at bounding box center [728, 776] width 1419 height 24
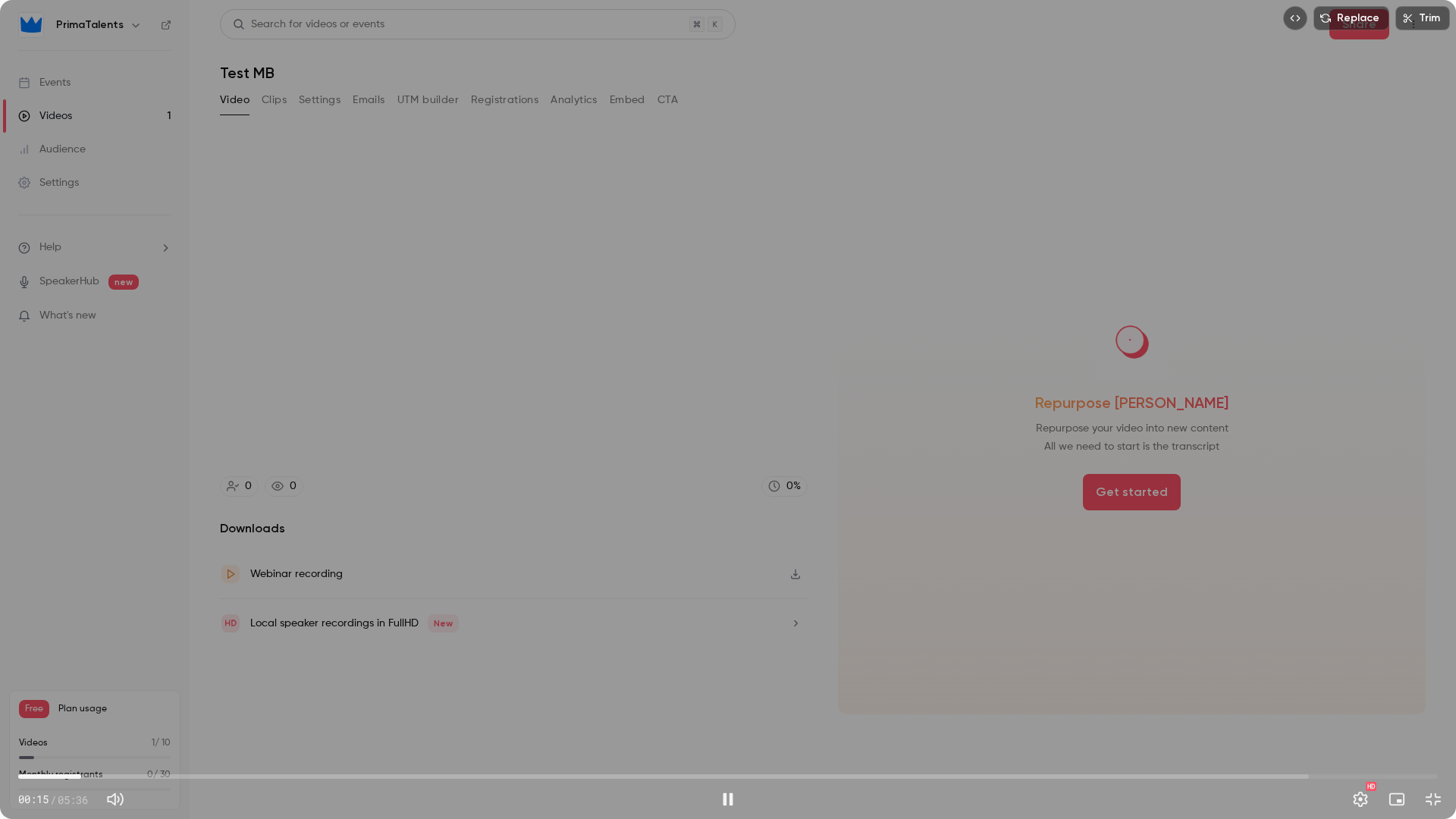
click at [28, 696] on span "00:15" at bounding box center [728, 776] width 1419 height 24
drag, startPoint x: 23, startPoint y: 768, endPoint x: 11, endPoint y: 770, distance: 12.2
click at [11, 696] on div "00:01 00:01 / 05:36 HD" at bounding box center [728, 787] width 1456 height 64
drag, startPoint x: 42, startPoint y: 779, endPoint x: 3, endPoint y: 774, distance: 39.3
click at [3, 696] on div "00:05 00:07 / 05:36 HD" at bounding box center [728, 787] width 1456 height 64
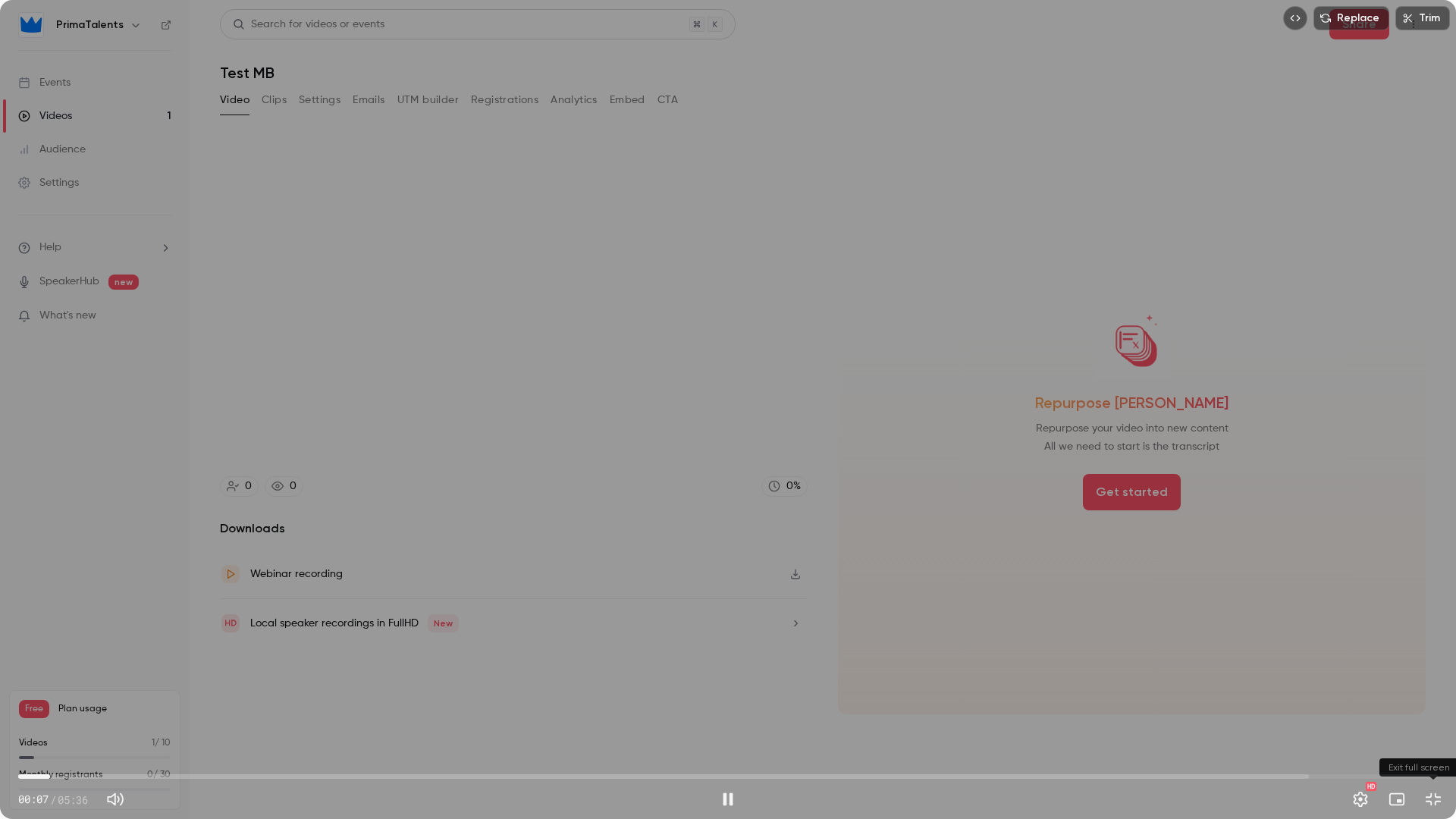
click at [1425, 696] on button "Exit full screen" at bounding box center [1433, 800] width 30 height 30
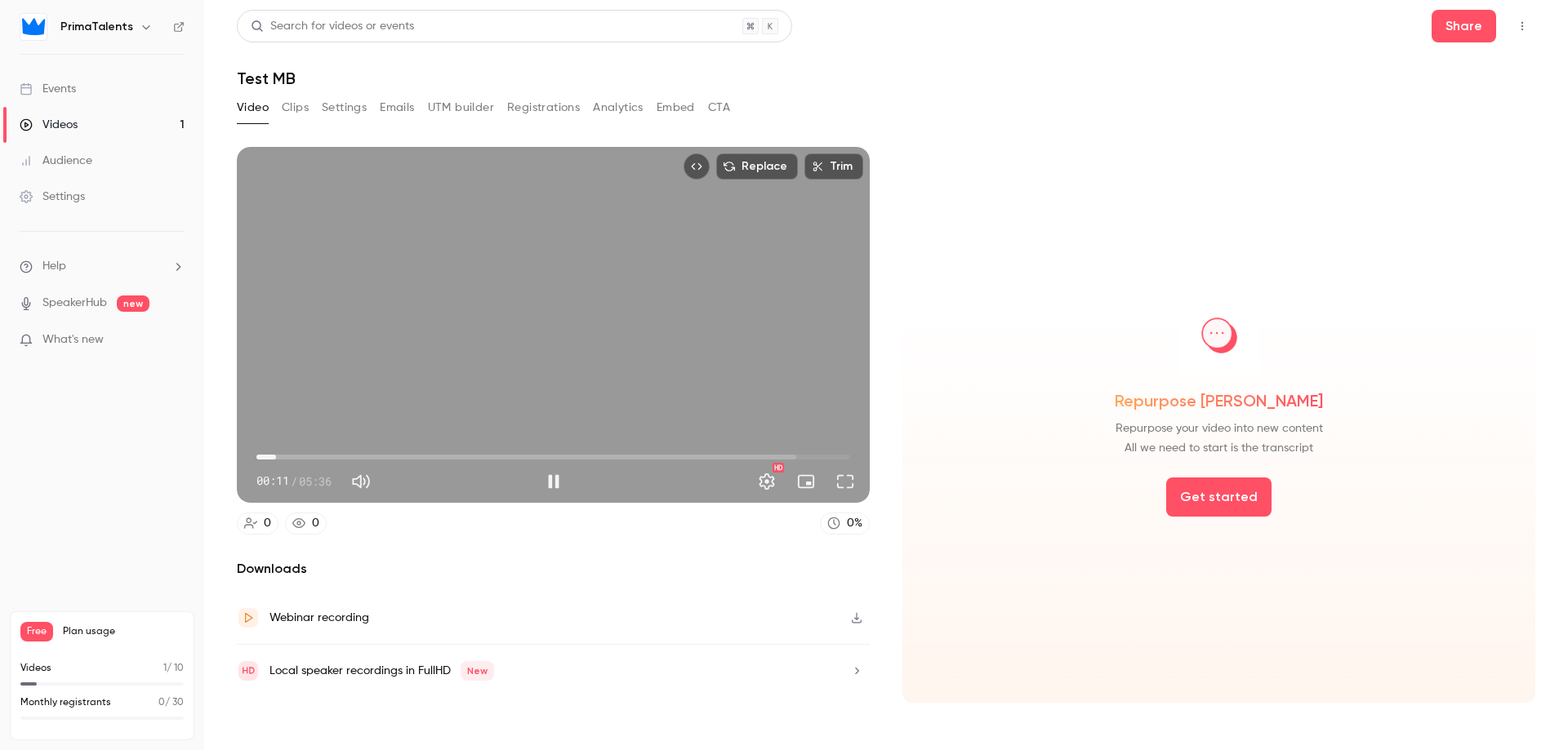
click at [279, 456] on span "00:11" at bounding box center [275, 457] width 4 height 4
click at [300, 457] on span "00:24" at bounding box center [553, 457] width 594 height 26
click at [321, 455] on span "00:24" at bounding box center [553, 457] width 594 height 26
click at [556, 482] on button "Pause" at bounding box center [553, 481] width 32 height 32
click at [750, 166] on button "Replace" at bounding box center [757, 166] width 82 height 26
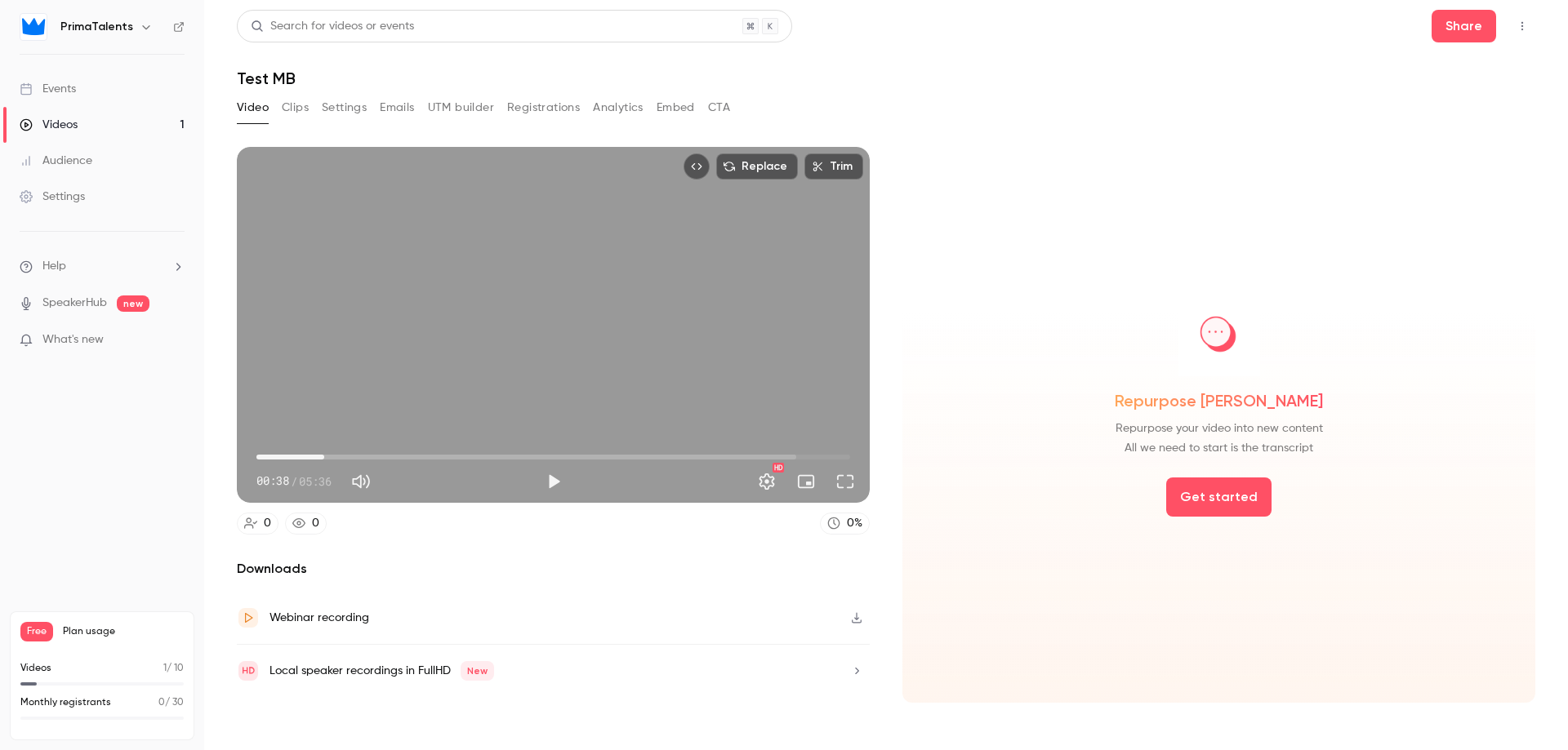
type input "****"
click at [256, 110] on button "Video" at bounding box center [252, 107] width 31 height 26
click at [99, 113] on link "Videos 1" at bounding box center [102, 125] width 204 height 36
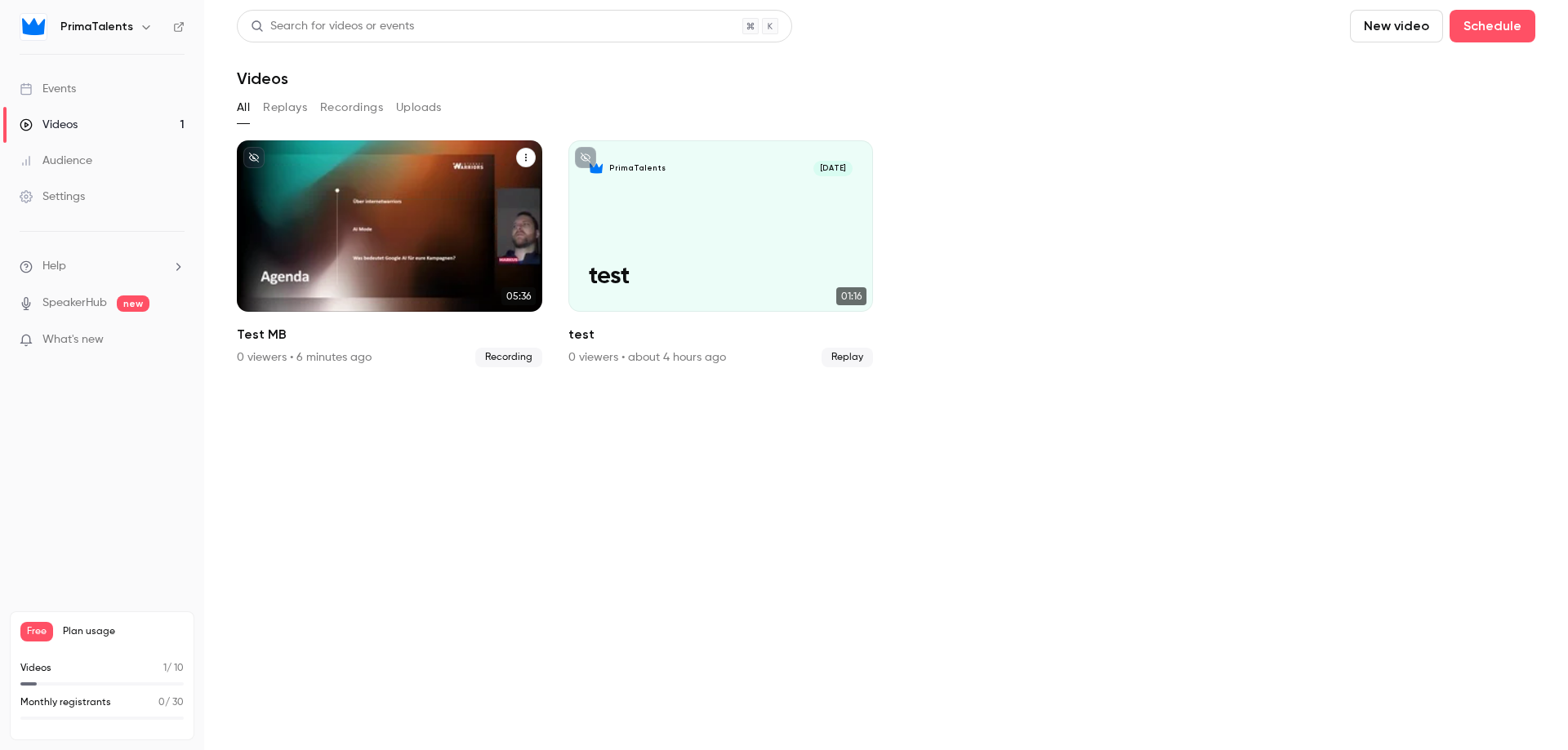
click at [521, 160] on icon "Test MB" at bounding box center [525, 157] width 10 height 10
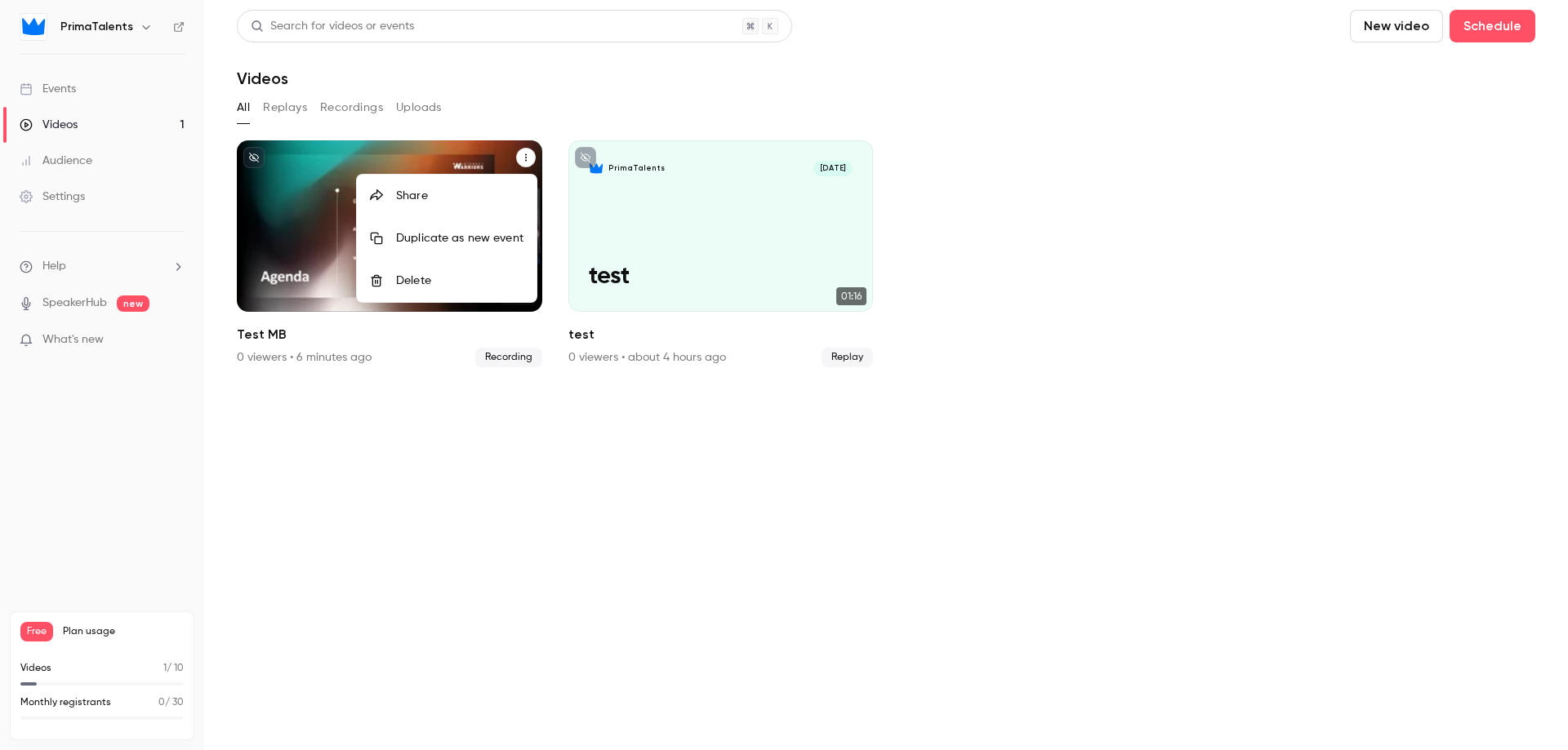
click at [452, 272] on li "Delete" at bounding box center [447, 281] width 180 height 42
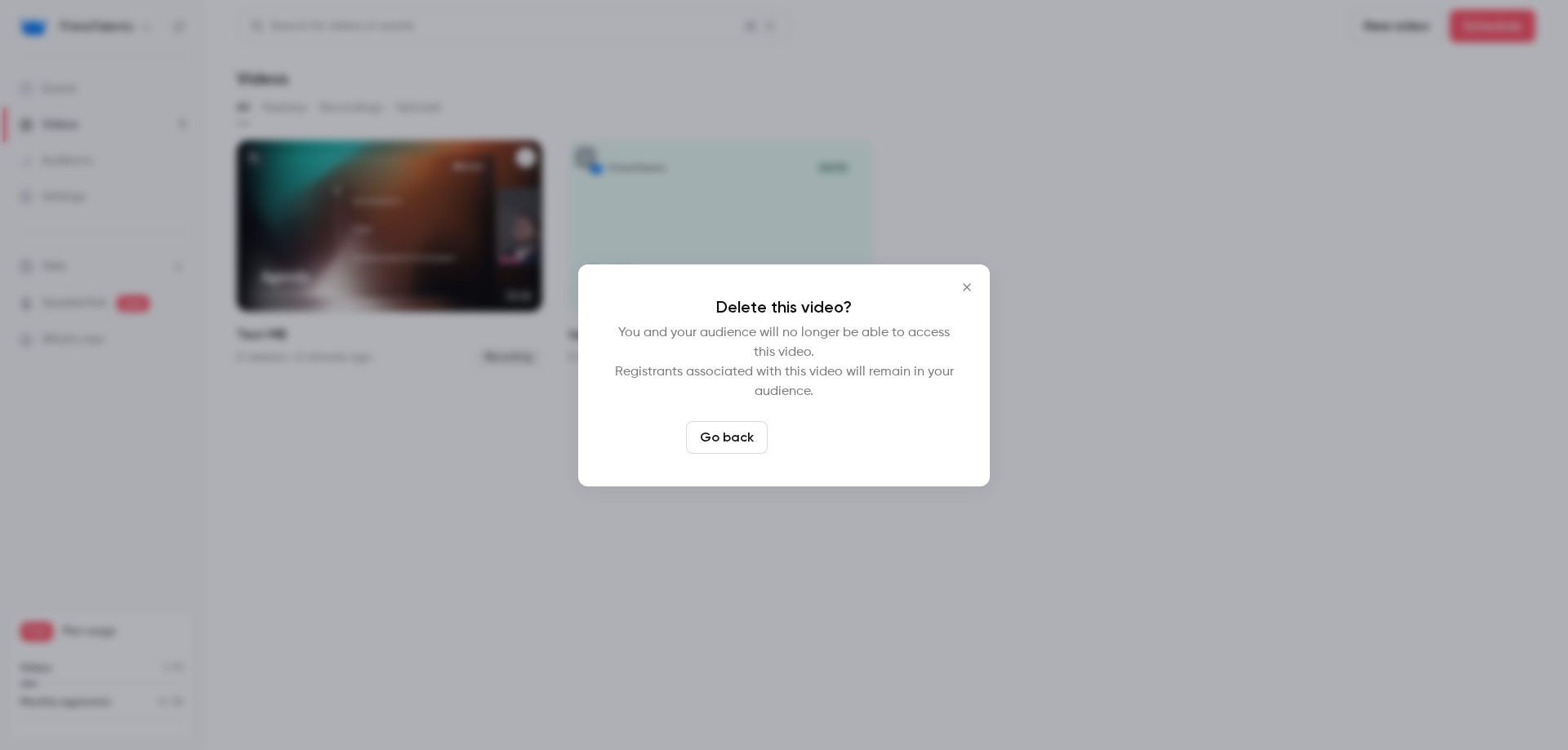
click at [848, 445] on button "Delete video" at bounding box center [828, 437] width 109 height 32
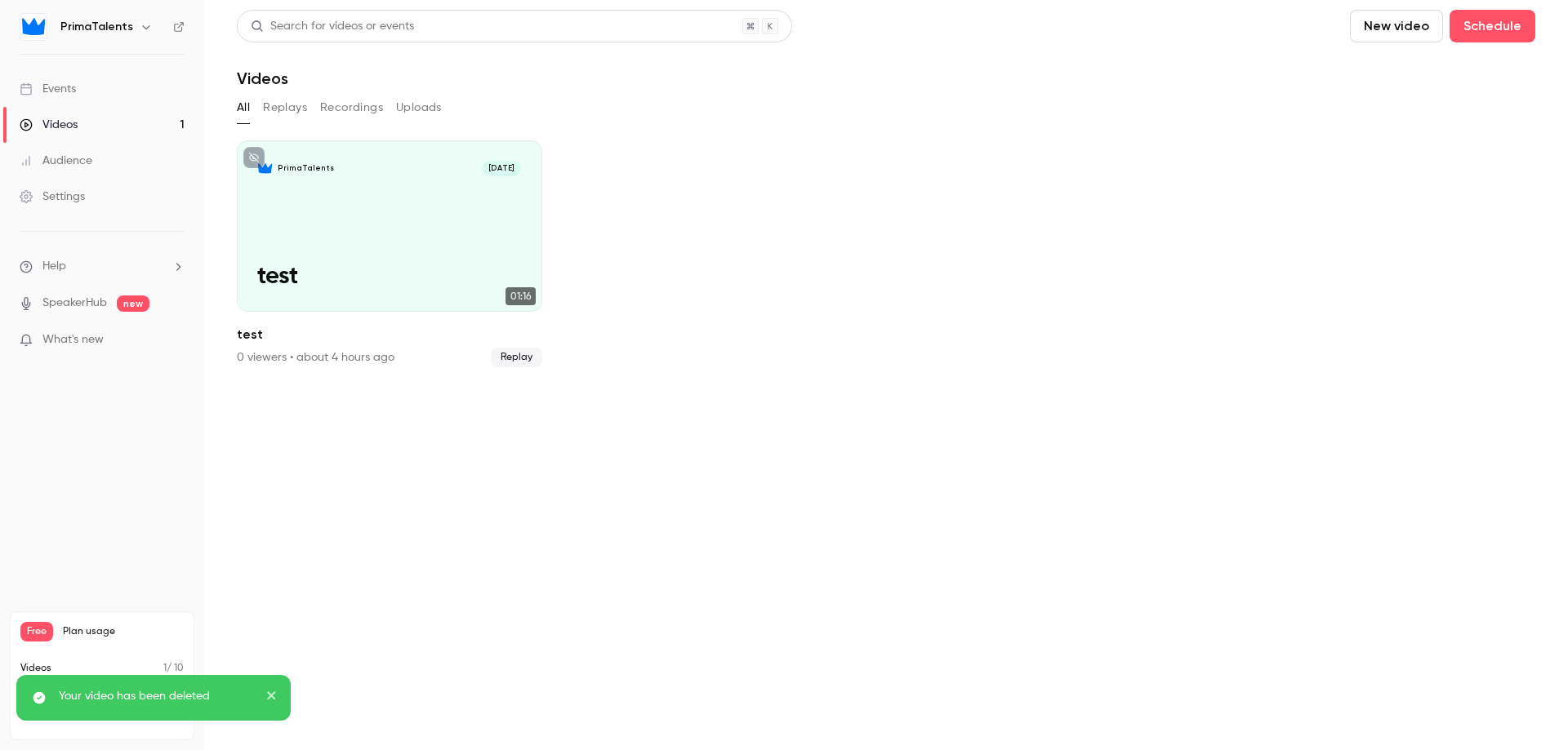
click at [1376, 26] on button "New video" at bounding box center [1395, 26] width 93 height 32
click at [1395, 67] on div "Record" at bounding box center [1456, 71] width 124 height 16
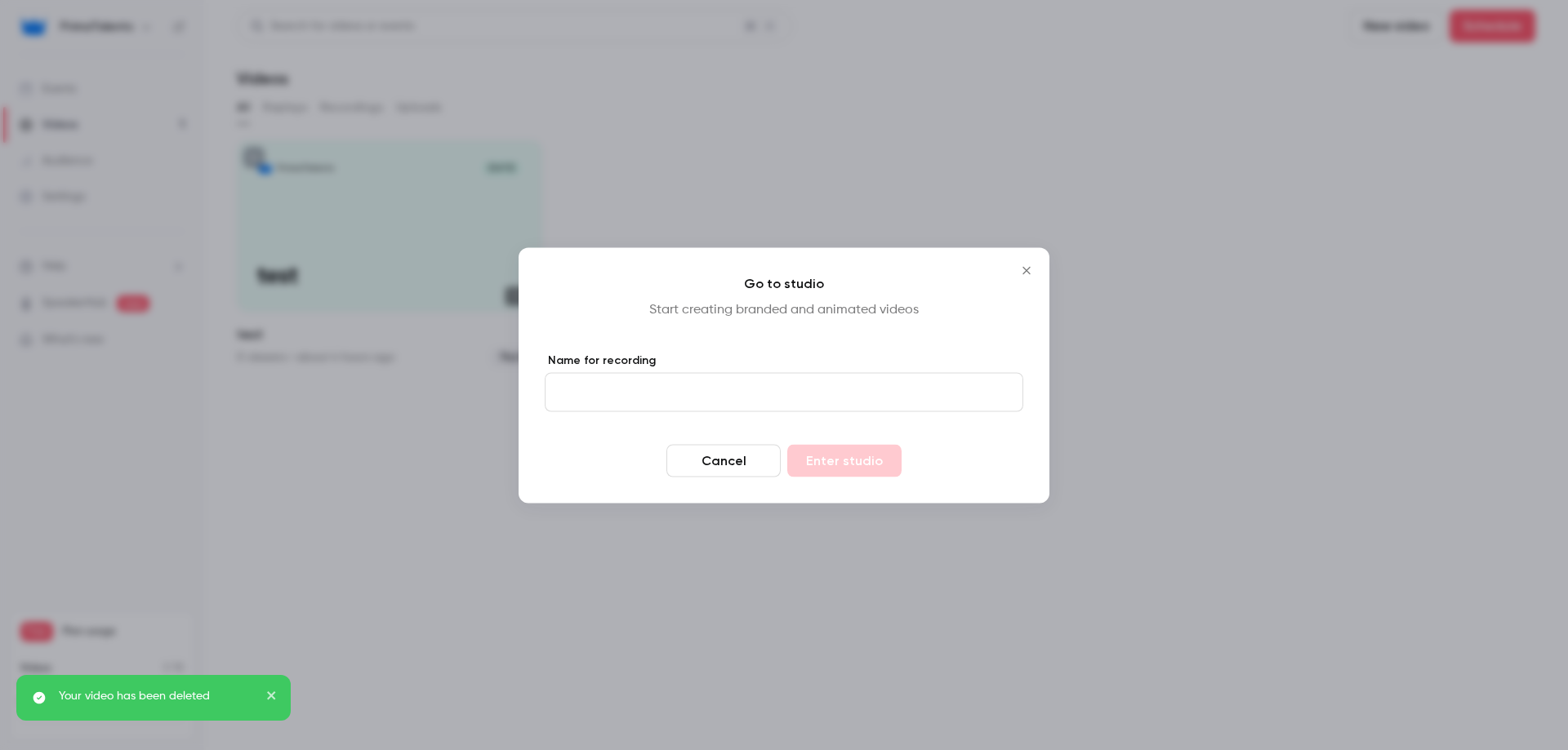
click at [685, 394] on input "Name for recording" at bounding box center [784, 392] width 479 height 40
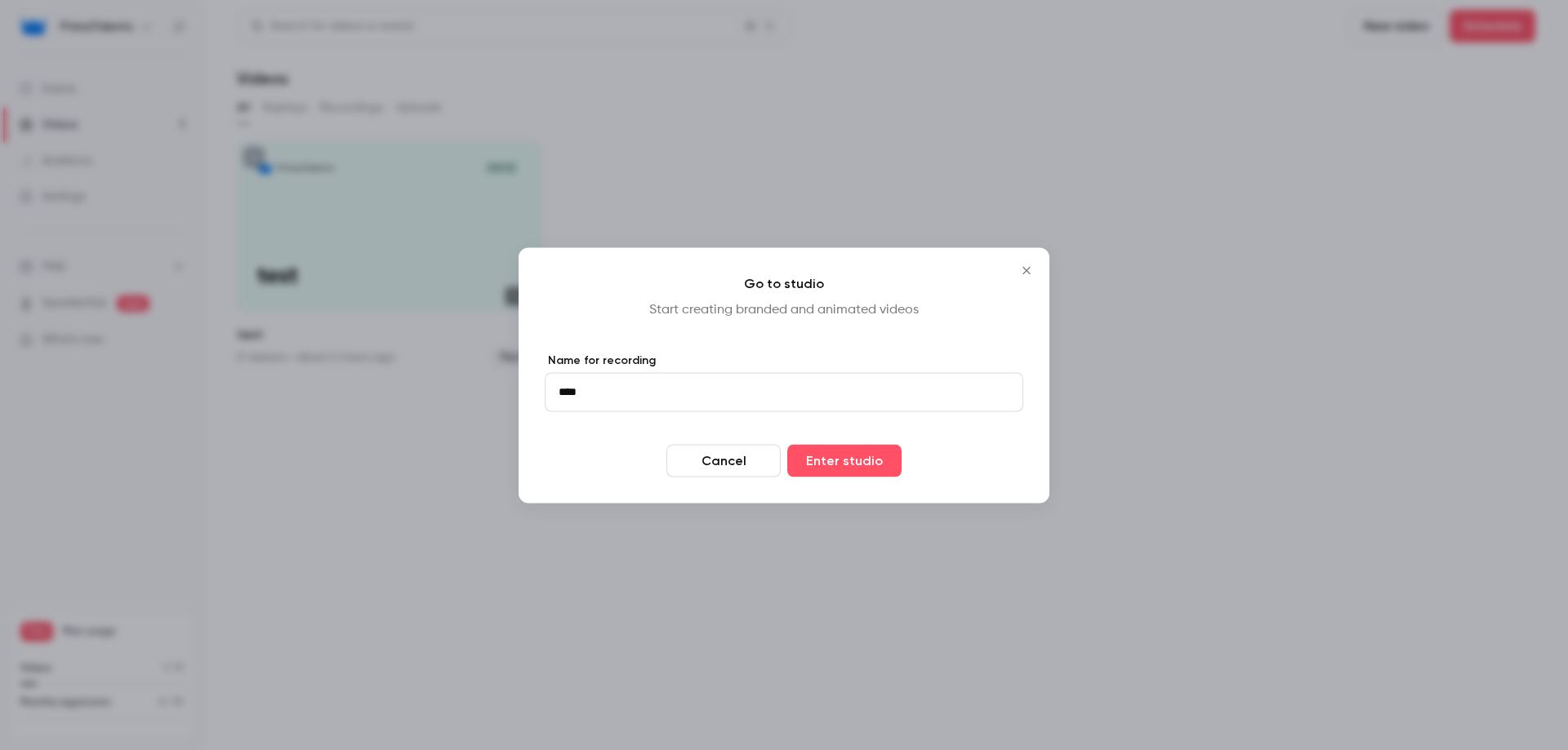
type input "*******"
click at [891, 460] on button "Enter studio" at bounding box center [844, 460] width 114 height 32
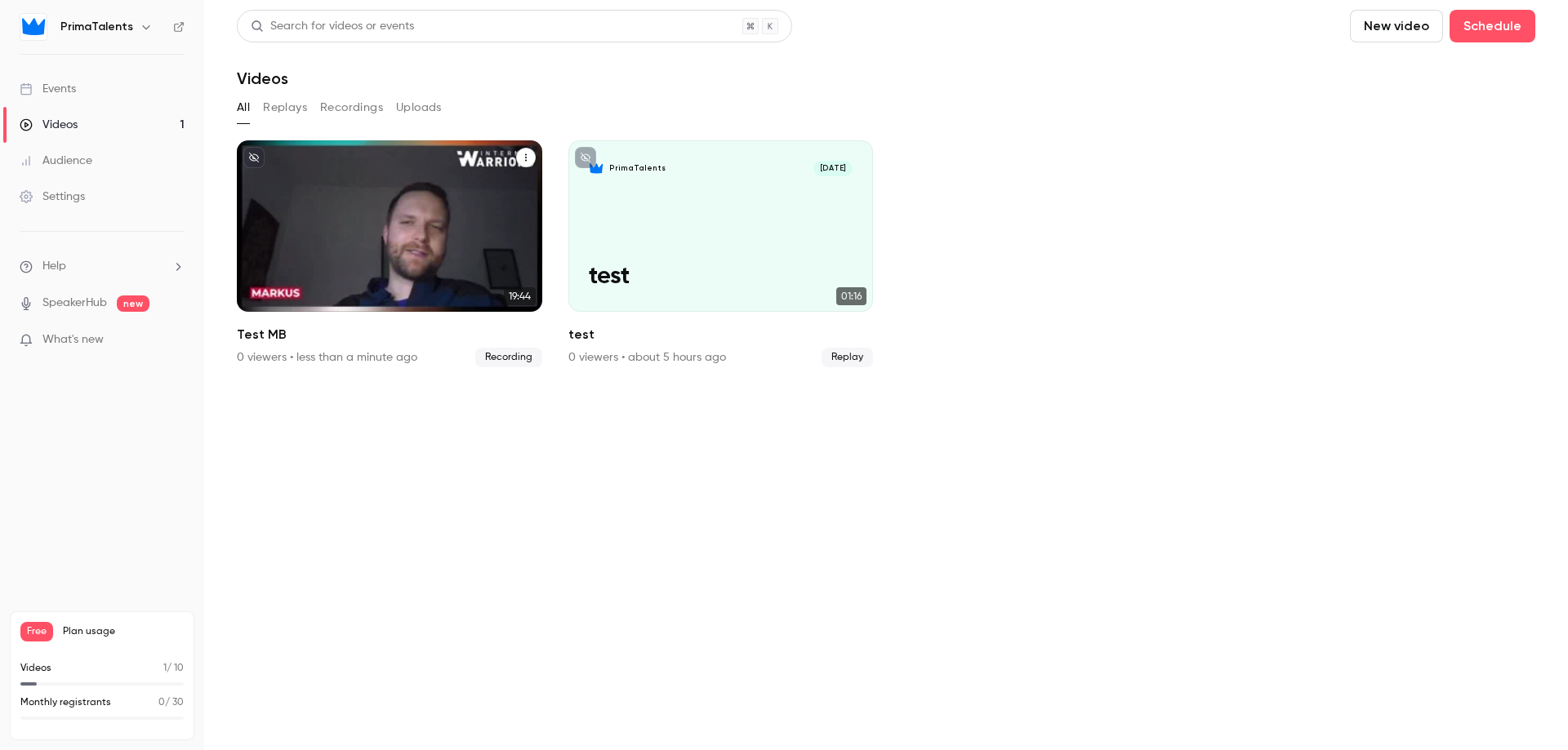
click at [381, 213] on div "PrimaTalents Oct 13 Test MB" at bounding box center [389, 226] width 305 height 172
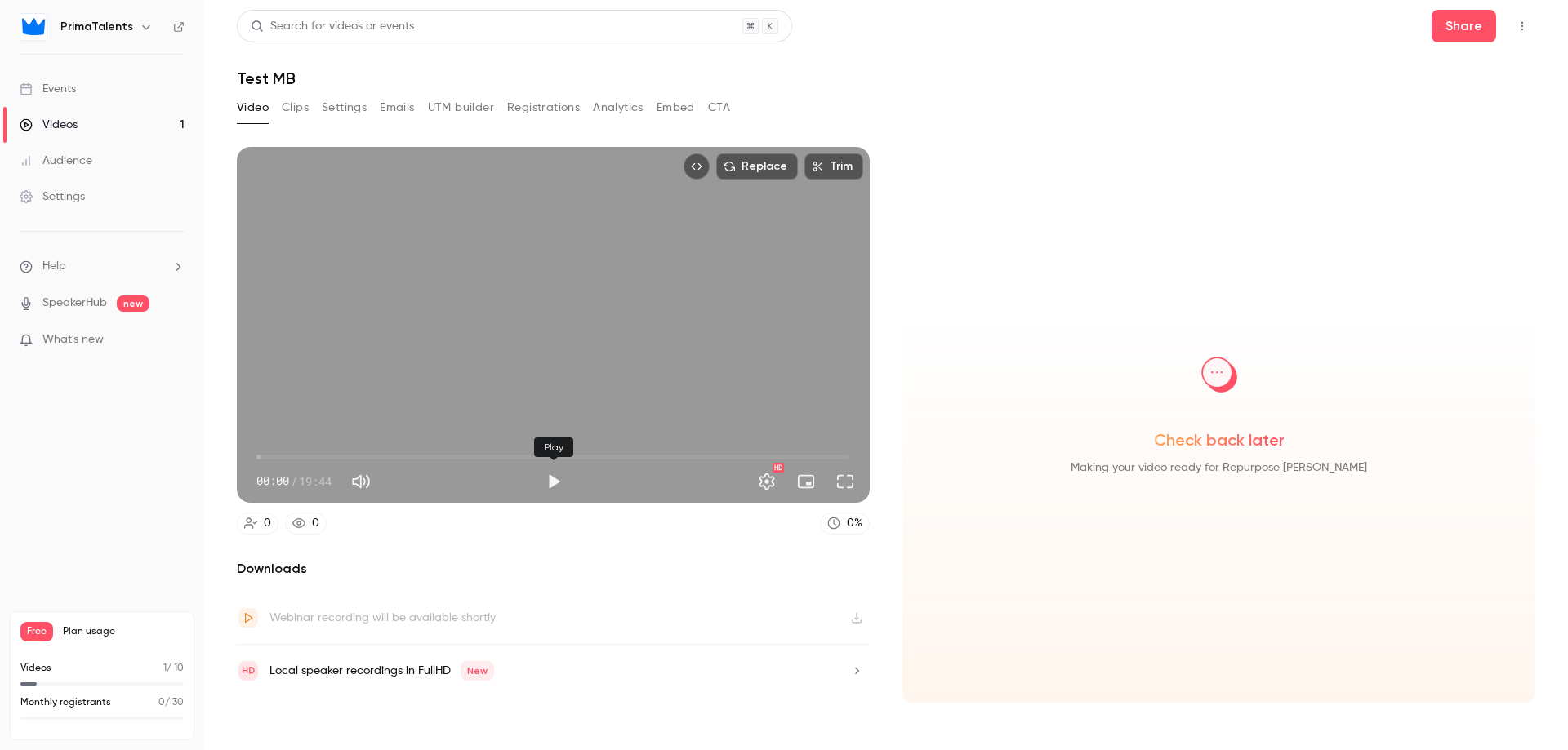
click at [553, 481] on button "Play" at bounding box center [553, 481] width 32 height 32
click at [850, 479] on button "Full screen" at bounding box center [845, 481] width 32 height 32
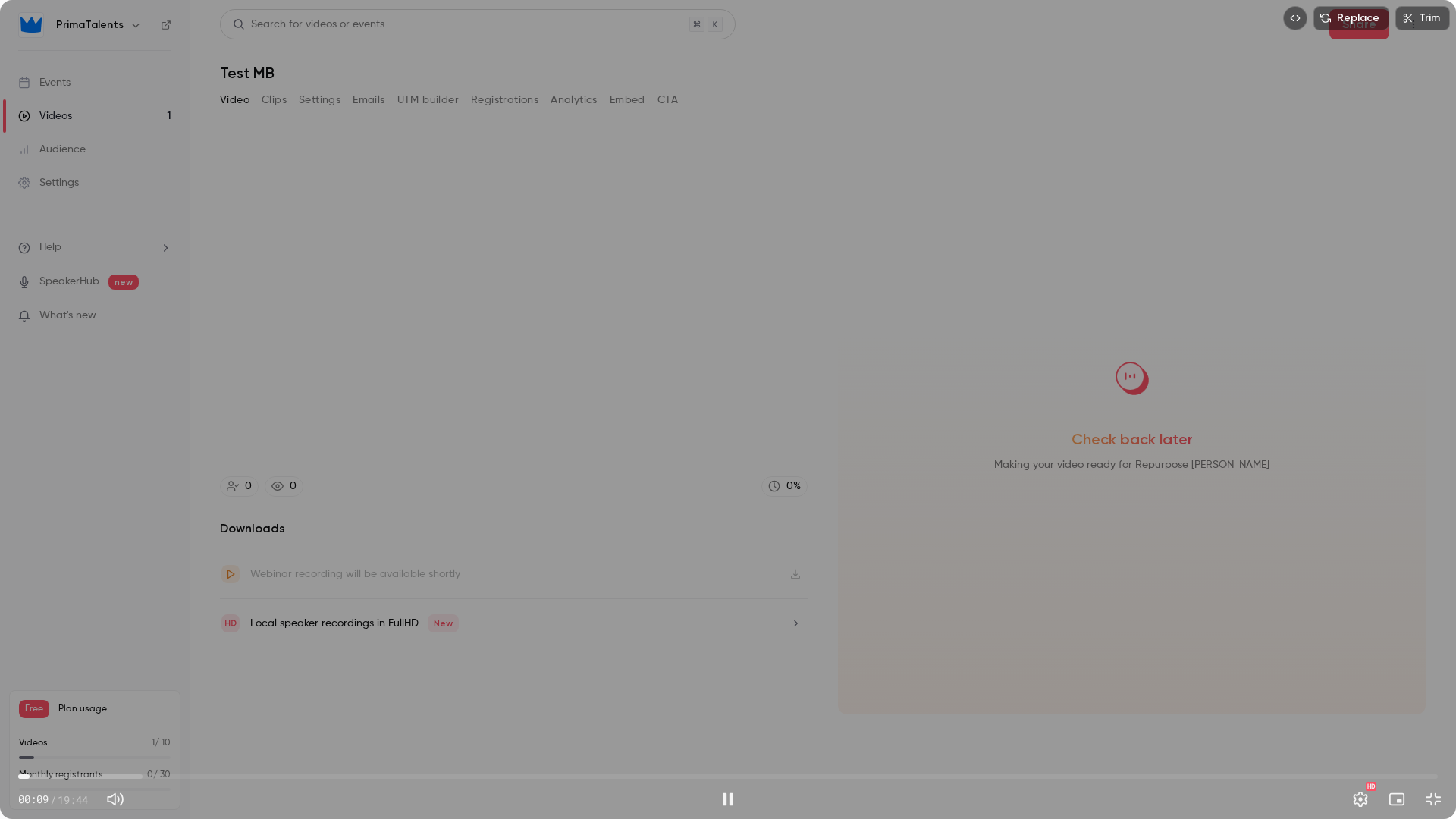
click at [41, 696] on span "00:09" at bounding box center [728, 776] width 1419 height 24
click at [62, 696] on span "00:19" at bounding box center [728, 776] width 1419 height 24
click at [83, 696] on span "00:36" at bounding box center [728, 776] width 1419 height 24
click at [132, 696] on span "01:34" at bounding box center [728, 776] width 1419 height 24
click at [173, 696] on span "01:35" at bounding box center [728, 776] width 1419 height 24
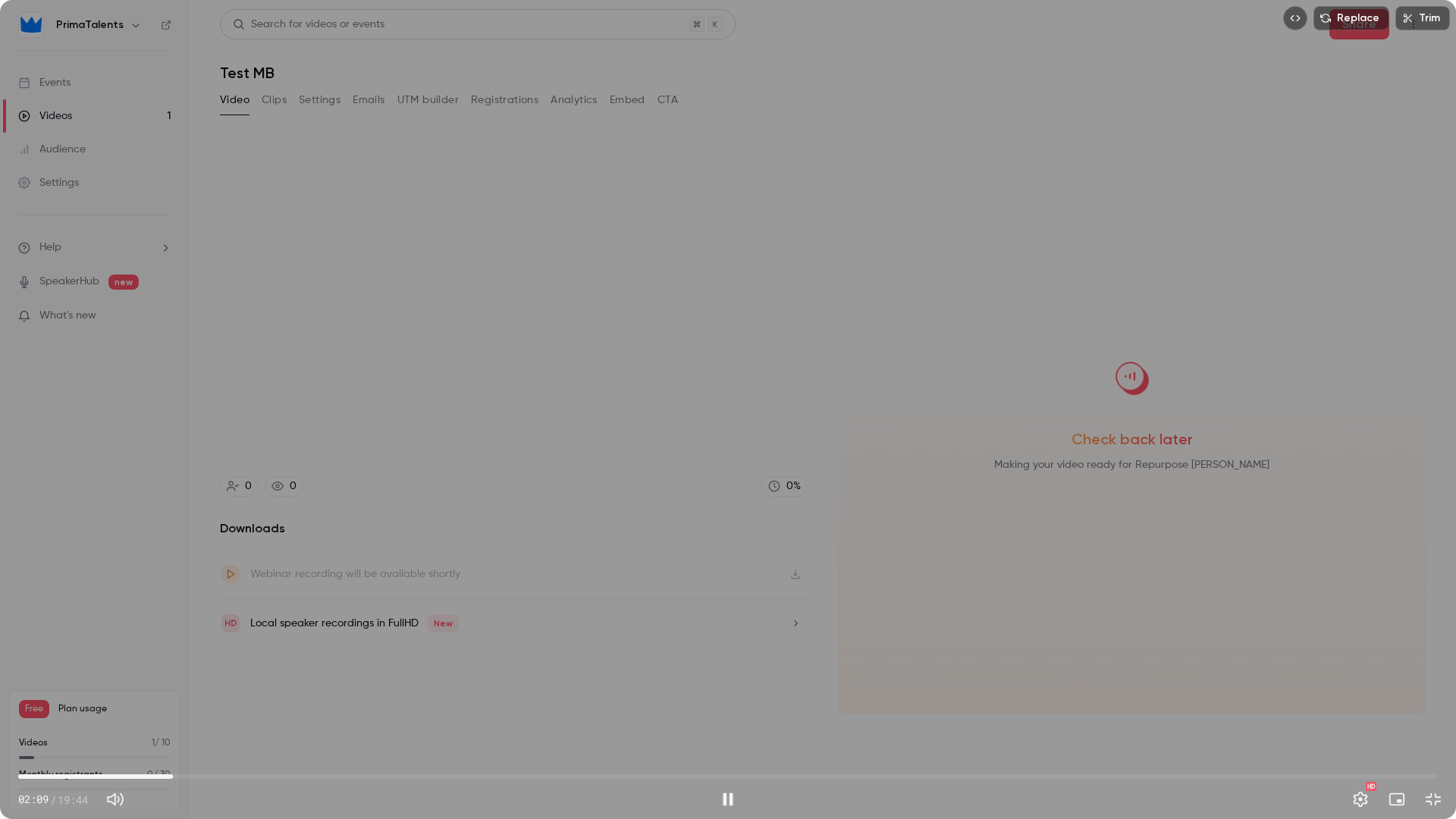
click at [214, 696] on span "02:09" at bounding box center [728, 776] width 1419 height 24
click at [265, 696] on span "02:43" at bounding box center [728, 776] width 1419 height 24
click at [1419, 696] on button "Exit full screen" at bounding box center [1433, 800] width 30 height 30
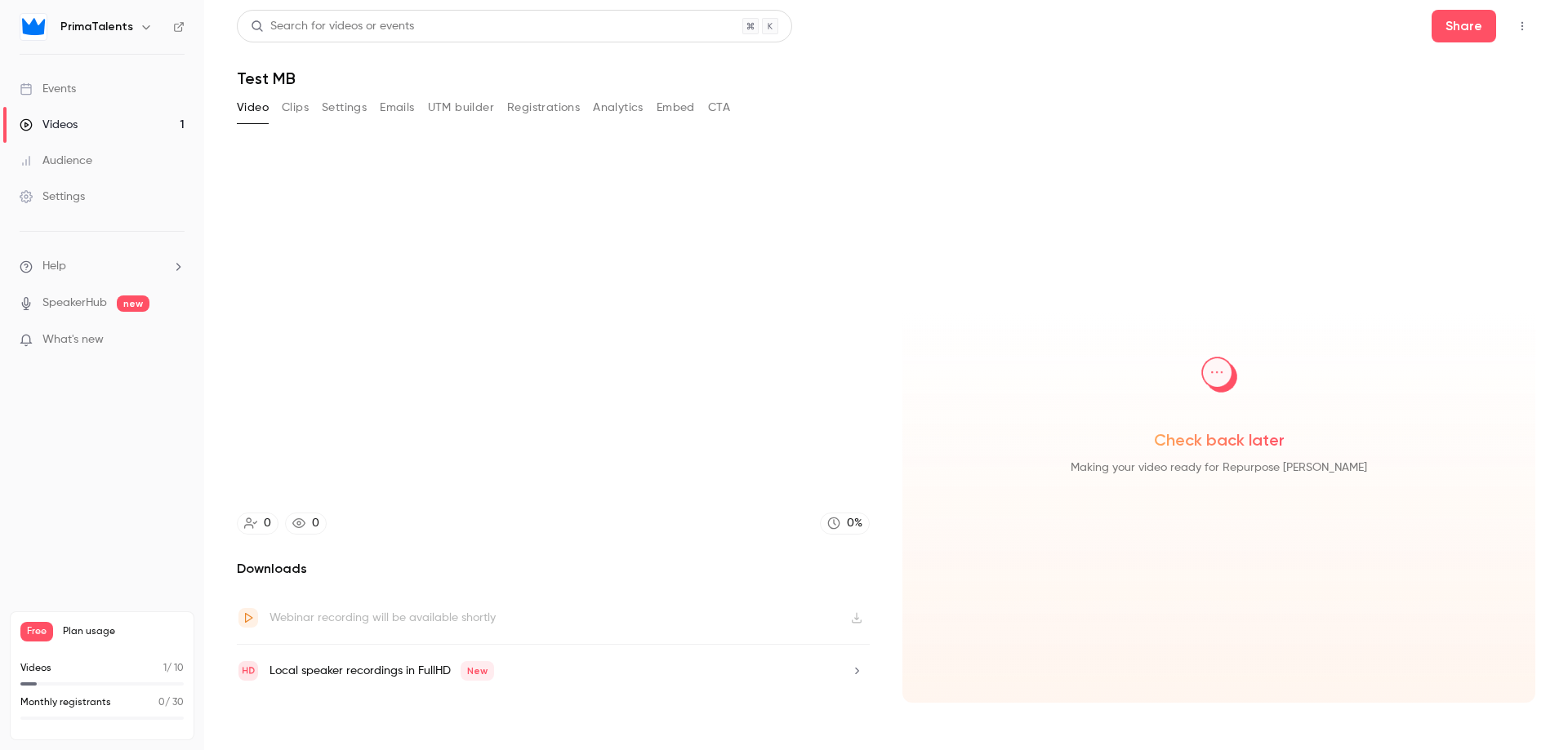
type input "*****"
click at [80, 129] on link "Videos 1" at bounding box center [102, 125] width 204 height 36
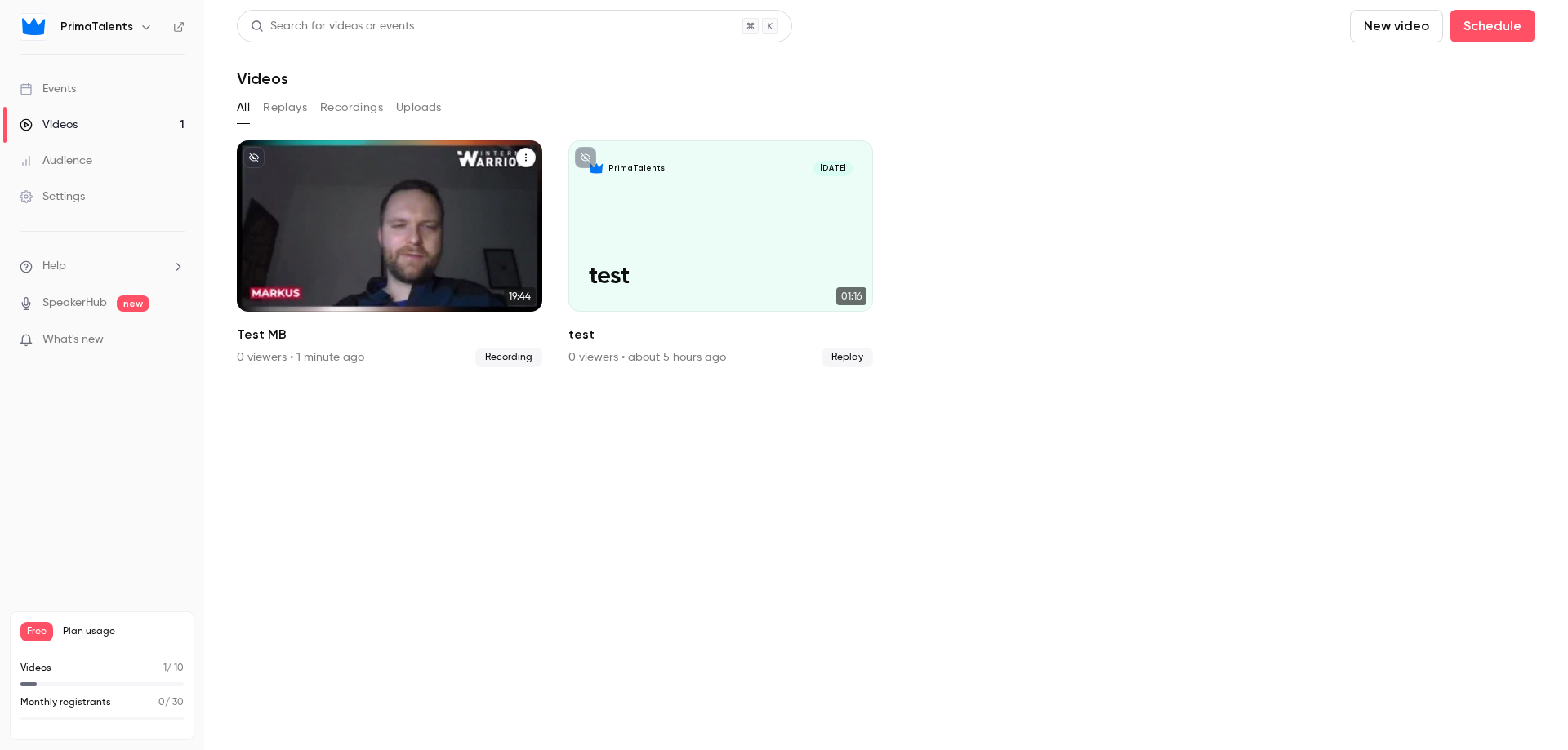
click at [525, 151] on button "Test MB" at bounding box center [526, 157] width 20 height 20
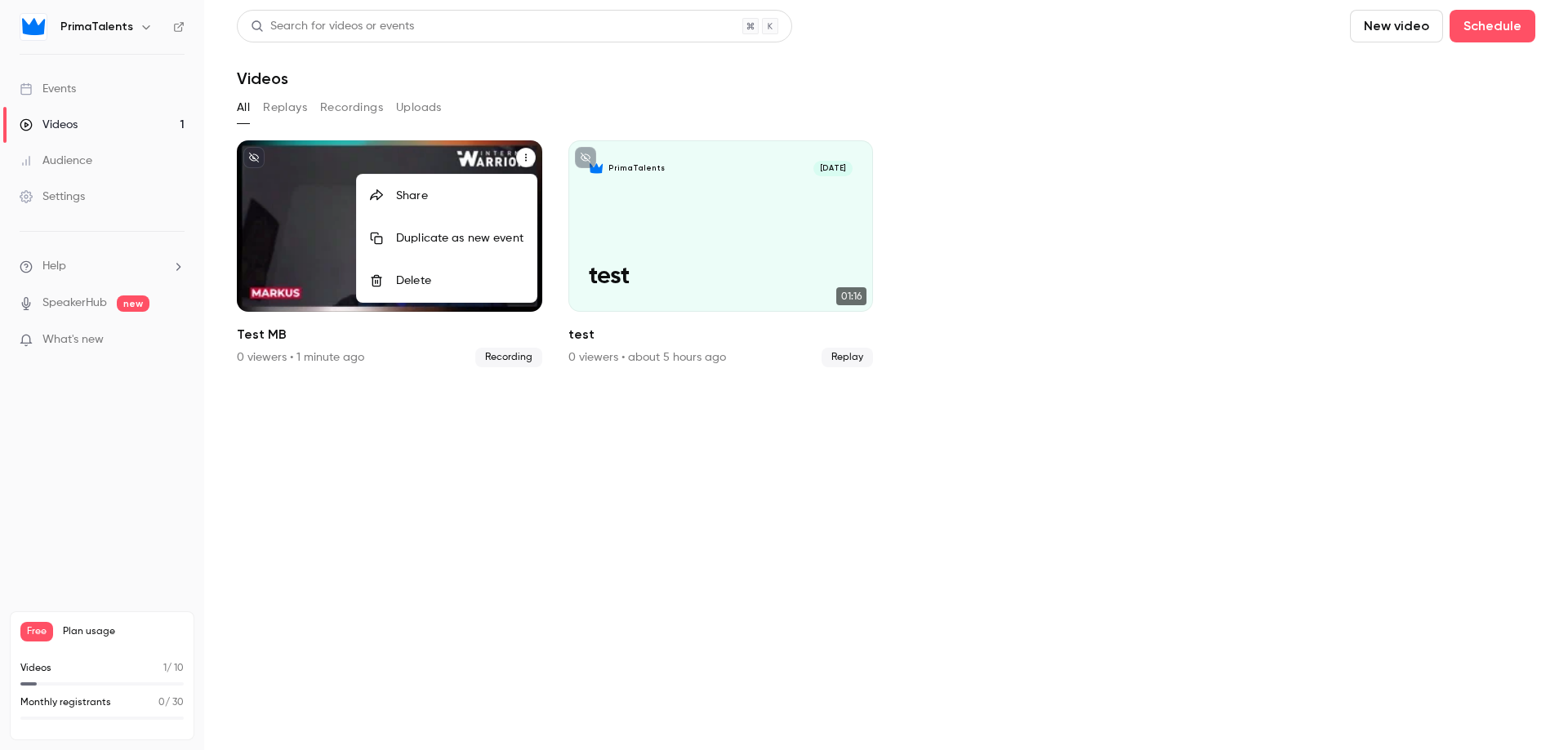
click at [450, 281] on div "Delete" at bounding box center [460, 281] width 128 height 16
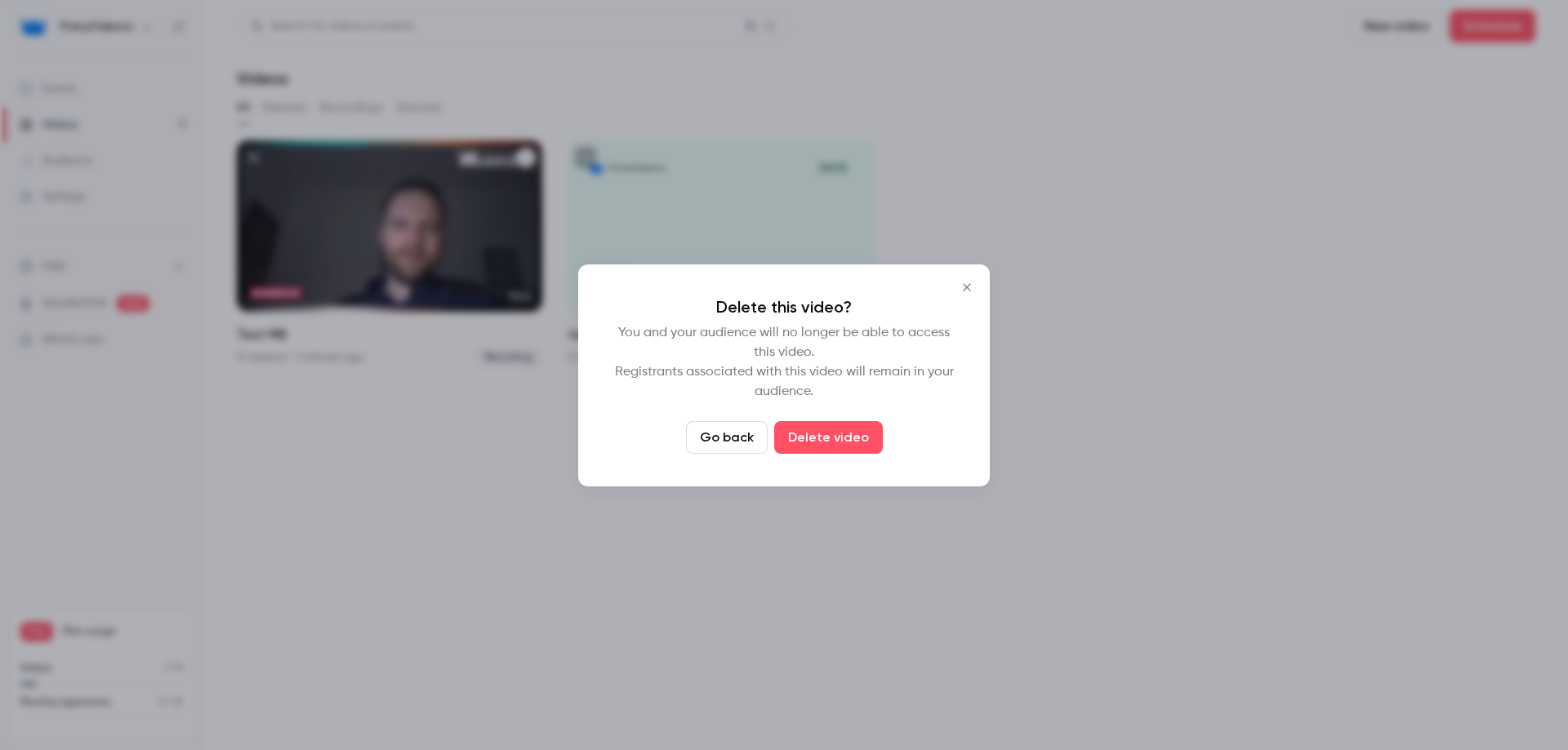
click at [813, 433] on button "Delete video" at bounding box center [828, 437] width 109 height 32
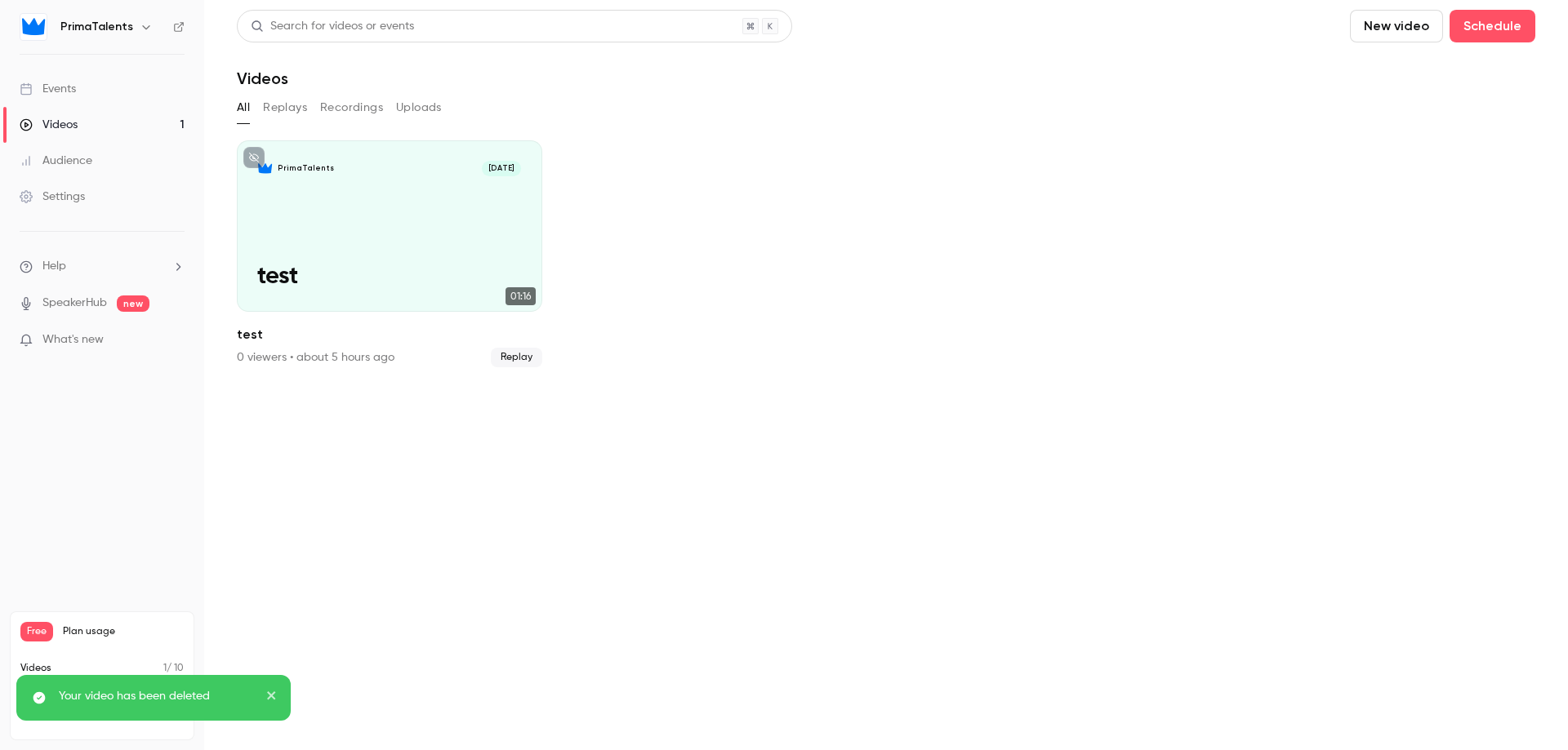
click at [273, 692] on icon "close" at bounding box center [272, 695] width 12 height 13
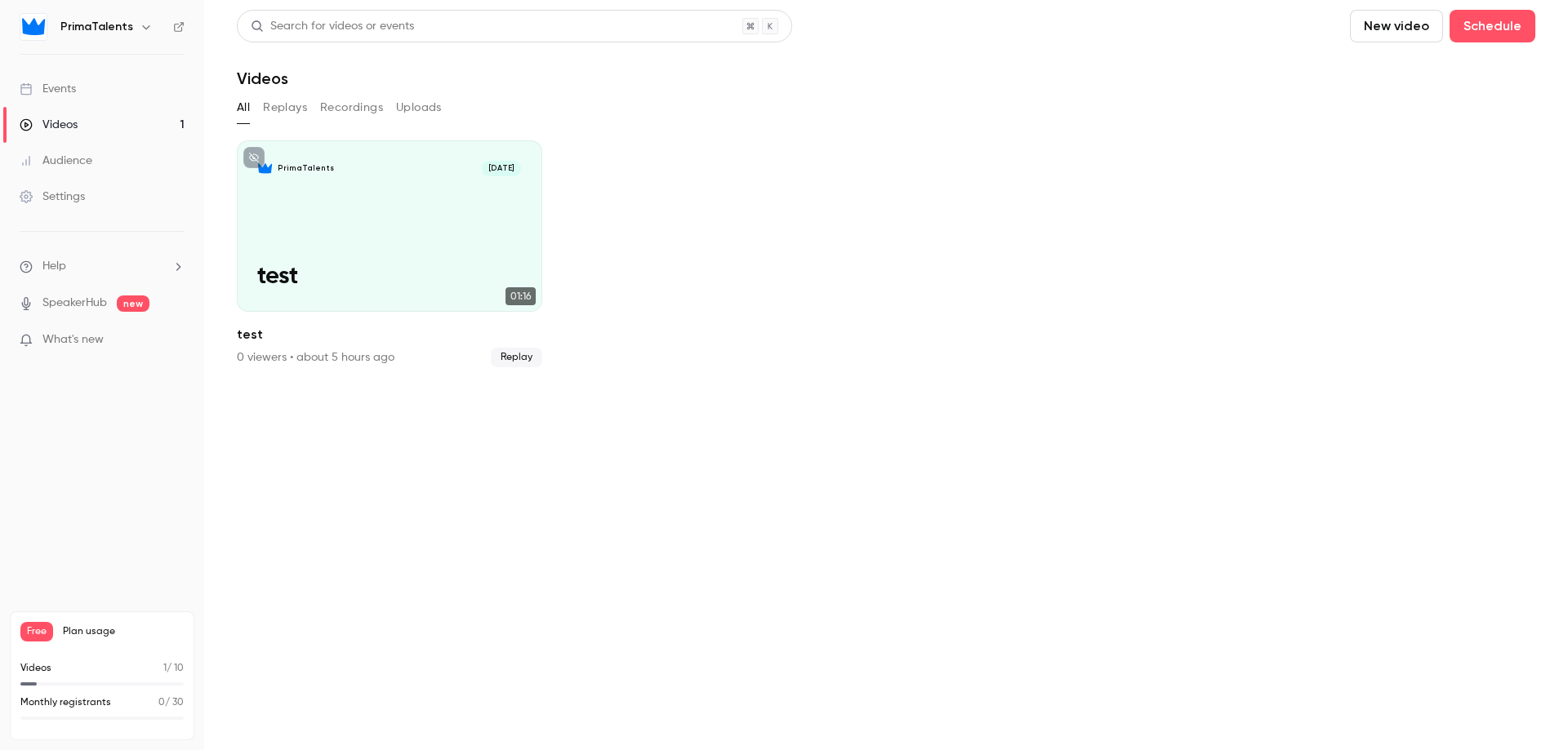
click at [123, 125] on link "Videos 1" at bounding box center [102, 125] width 204 height 36
click at [1427, 26] on button "New video" at bounding box center [1395, 26] width 93 height 32
click at [1415, 71] on div "Record" at bounding box center [1456, 71] width 124 height 16
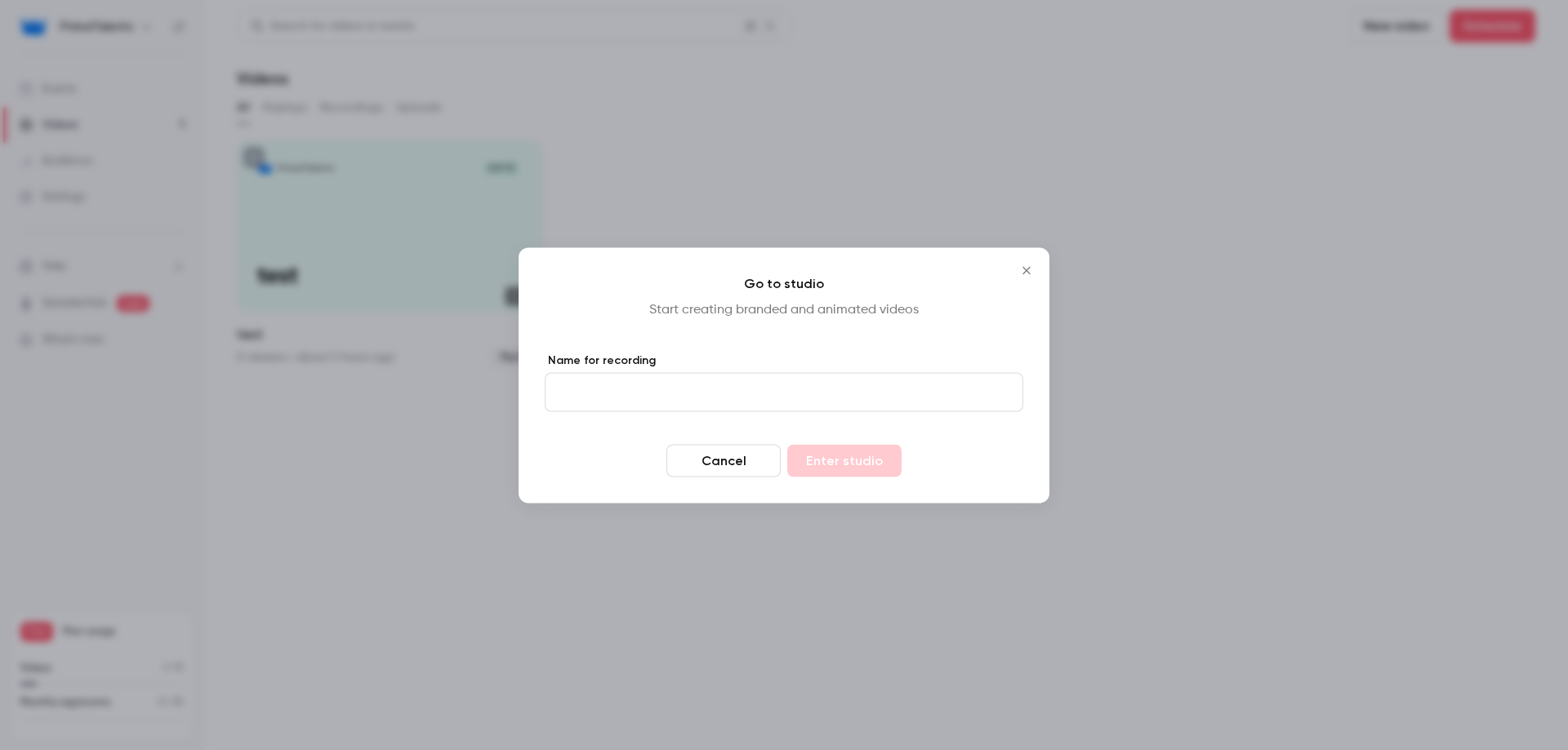
click at [811, 404] on input "Name for recording" at bounding box center [784, 392] width 479 height 40
type input "*******"
click at [838, 449] on button "Enter studio" at bounding box center [844, 460] width 114 height 32
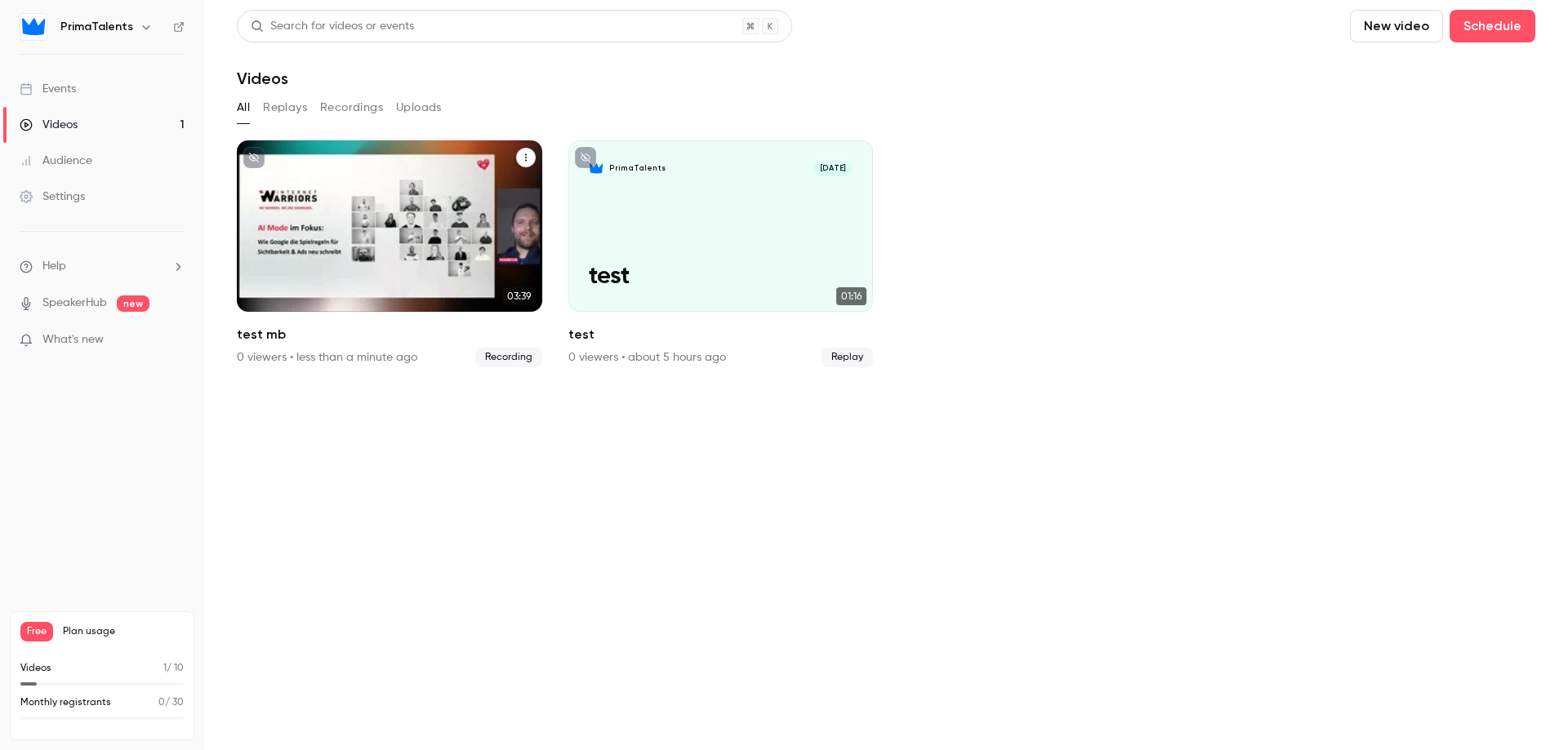
click at [398, 202] on div "PrimaTalents Oct 13 test mb" at bounding box center [389, 226] width 305 height 172
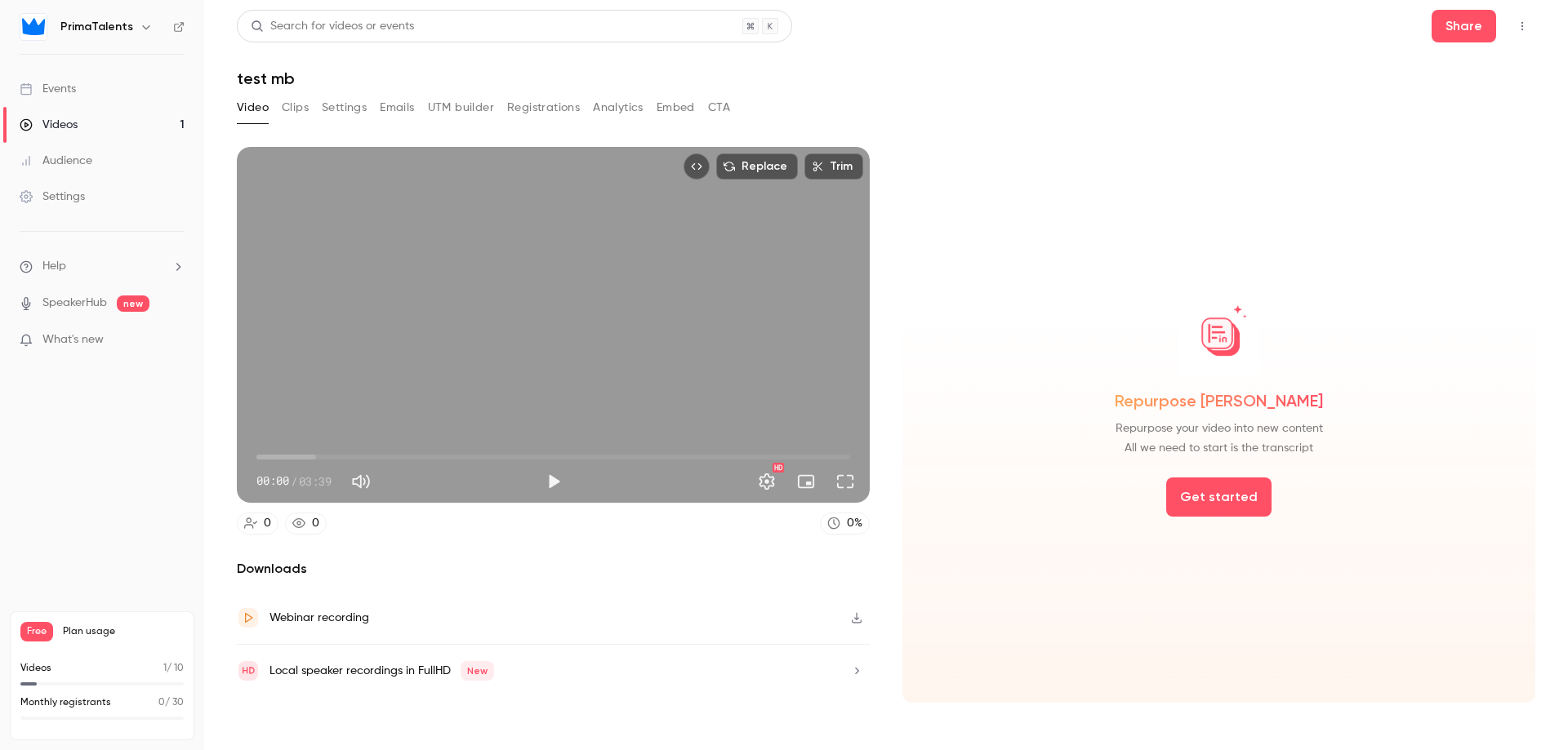
click at [554, 469] on button "Play" at bounding box center [553, 481] width 32 height 32
click at [838, 479] on button "Full screen" at bounding box center [845, 481] width 32 height 32
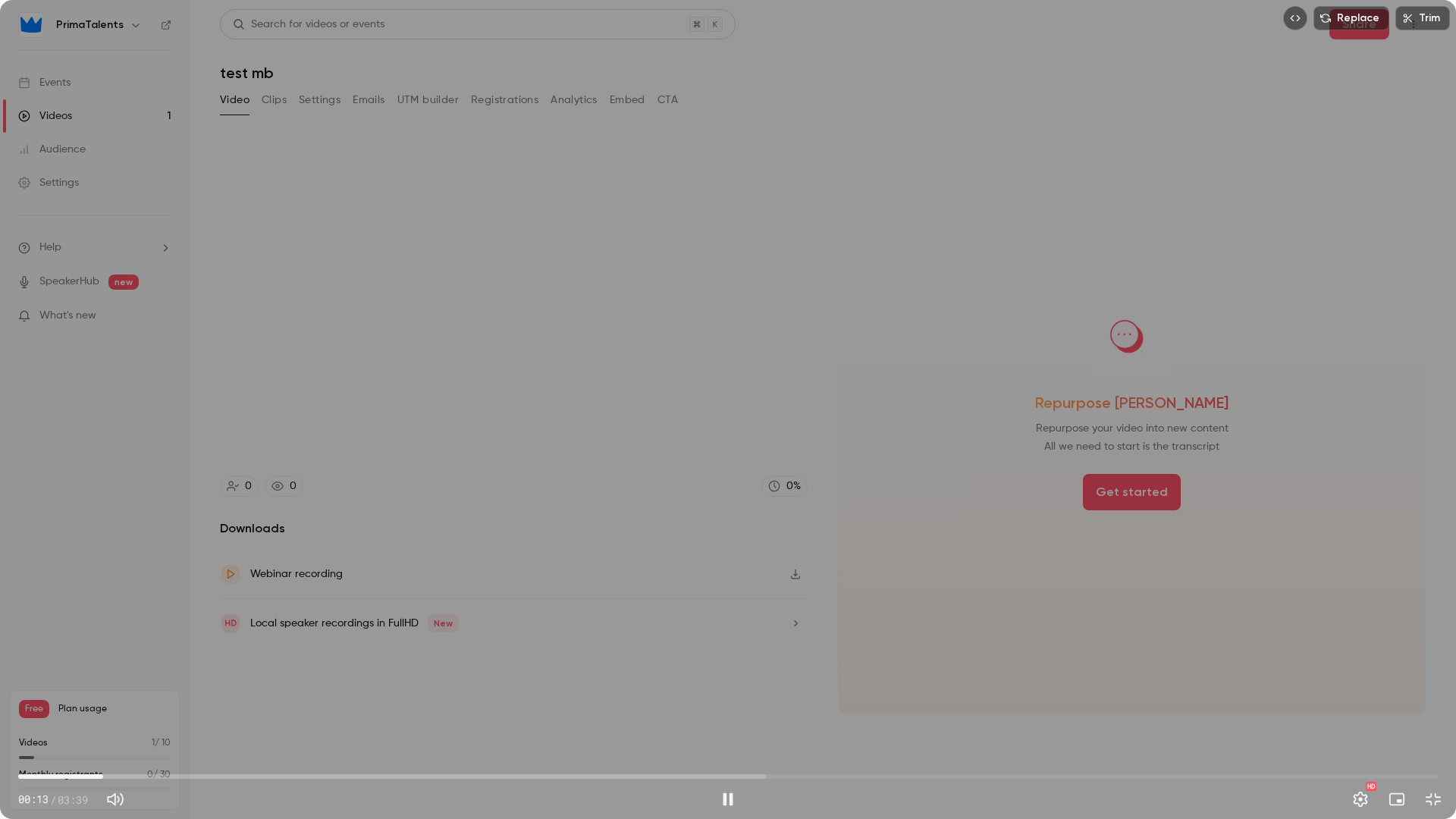
click at [1306, 664] on div "Replace Trim 00:13 00:13 / 03:39 HD" at bounding box center [728, 410] width 1456 height 819
click at [1324, 75] on div "Replace Trim 00:16 00:16 / 03:39 HD" at bounding box center [728, 410] width 1456 height 819
click at [721, 696] on button "Play" at bounding box center [728, 800] width 30 height 30
click at [205, 696] on span "00:17" at bounding box center [728, 776] width 1419 height 24
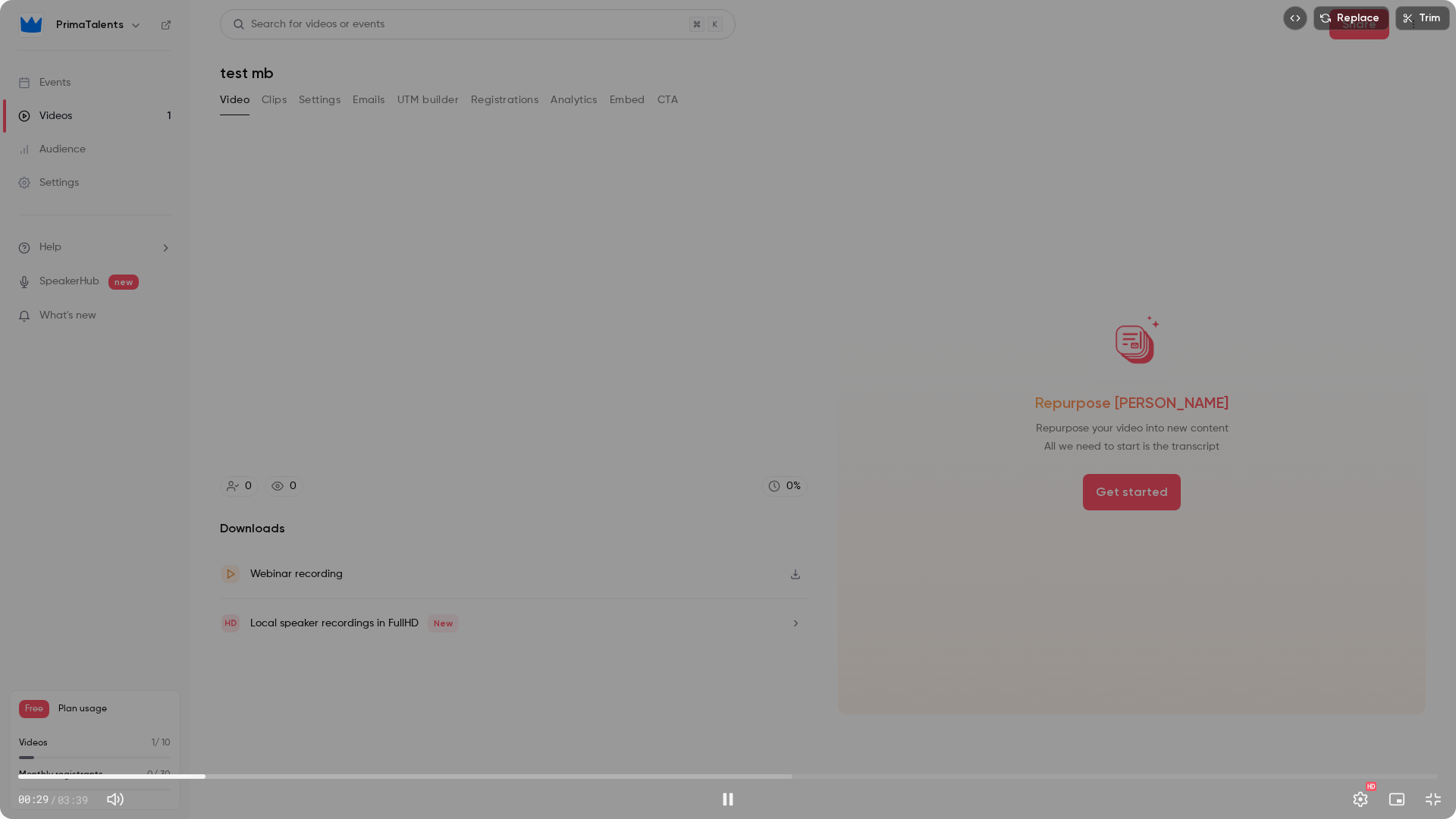
click at [343, 696] on span "00:29" at bounding box center [728, 776] width 1419 height 24
click at [446, 696] on span "00:50" at bounding box center [728, 776] width 1419 height 24
click at [571, 696] on span "01:25" at bounding box center [728, 776] width 1419 height 24
click at [437, 696] on span "01:26" at bounding box center [728, 776] width 1419 height 24
click at [650, 696] on span "01:06" at bounding box center [728, 776] width 1419 height 24
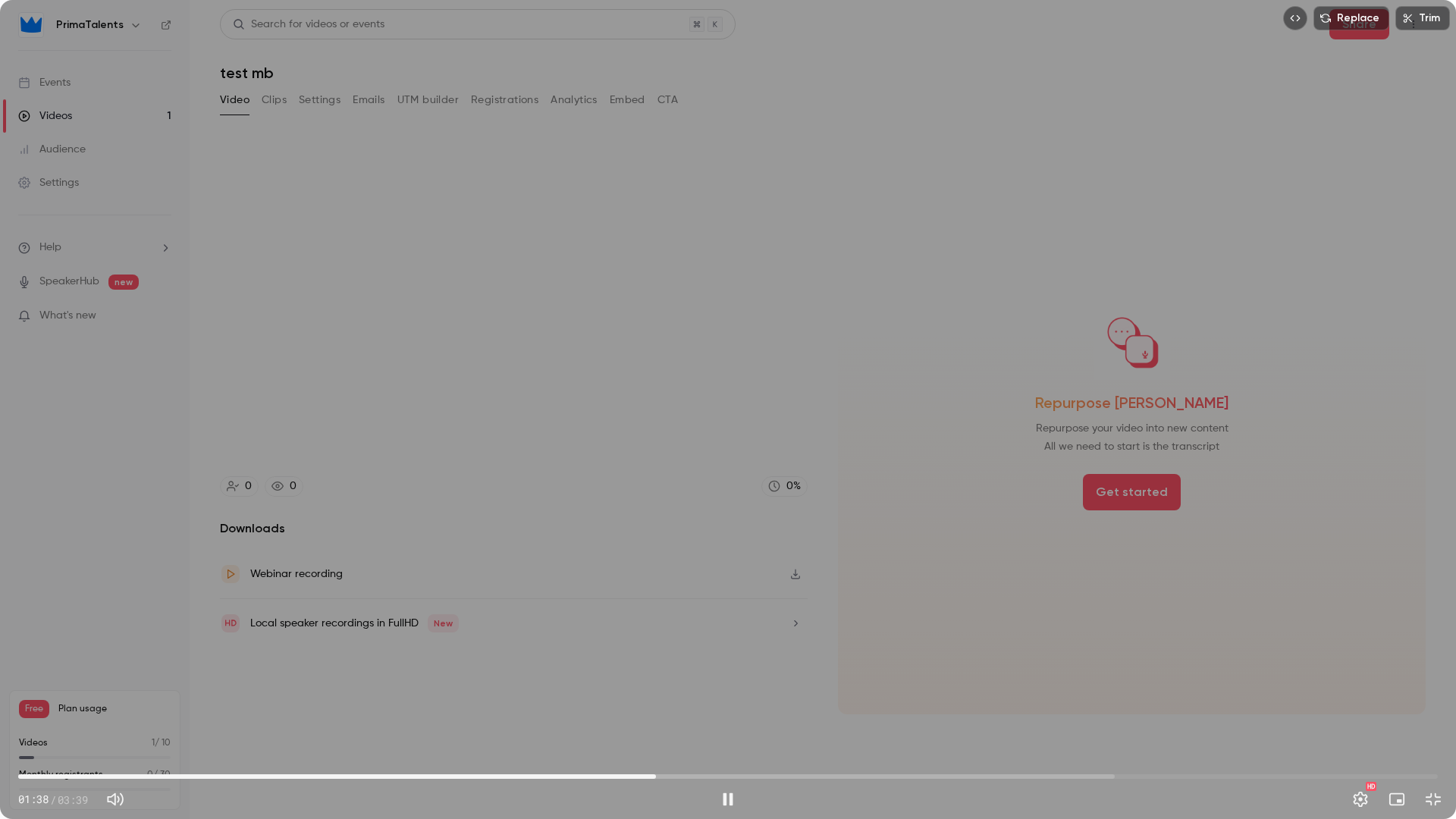
click at [760, 696] on span "01:38" at bounding box center [728, 776] width 1419 height 24
click at [890, 696] on span "01:55" at bounding box center [728, 776] width 1419 height 24
click at [934, 696] on span "02:15" at bounding box center [728, 776] width 1419 height 24
click at [997, 696] on span "02:31" at bounding box center [728, 776] width 1419 height 24
click at [1062, 696] on span "02:41" at bounding box center [728, 776] width 1419 height 24
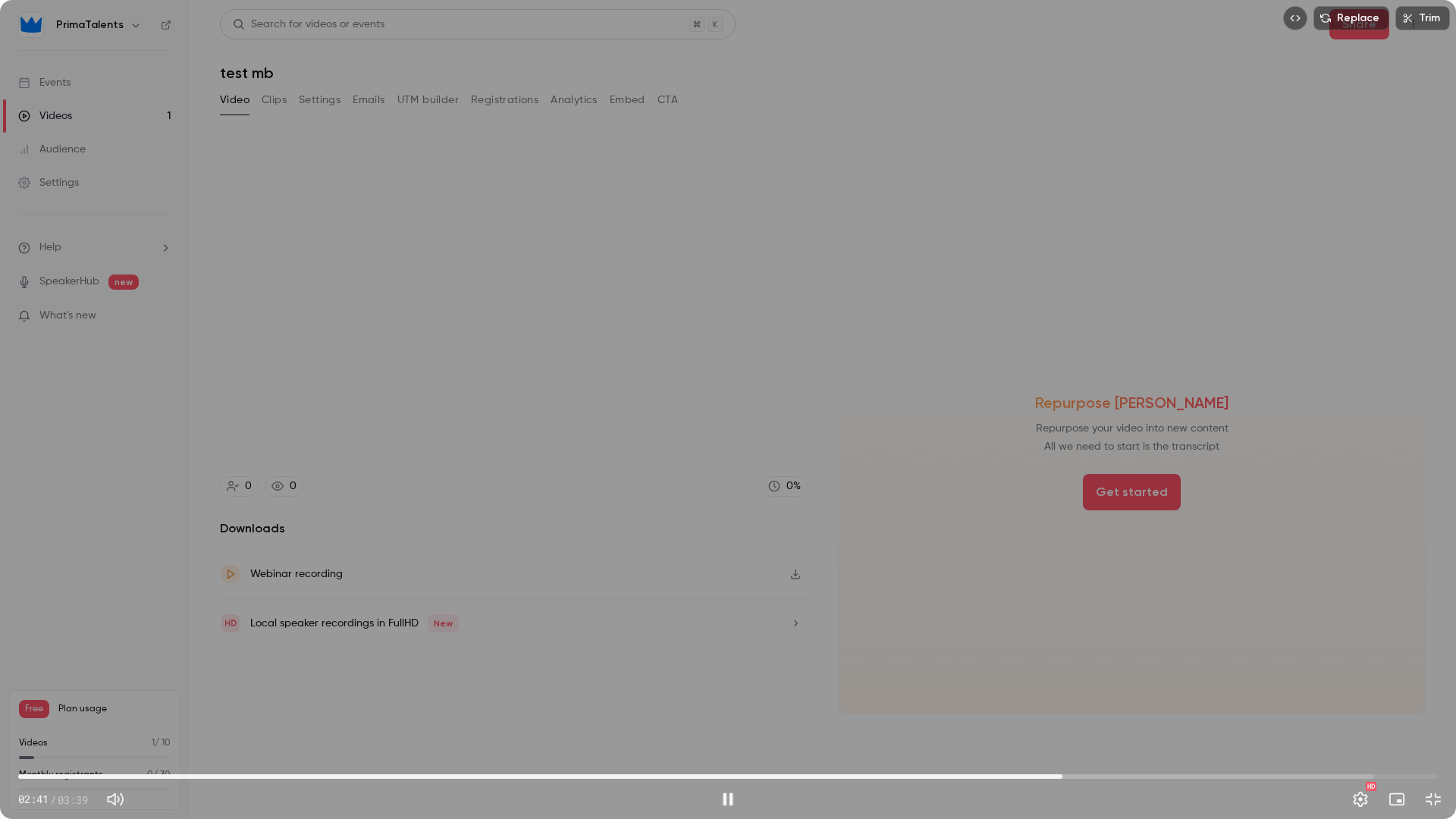
click at [1127, 696] on span "02:41" at bounding box center [728, 776] width 1419 height 24
click at [1240, 696] on span "02:52" at bounding box center [728, 776] width 1419 height 24
click at [29, 696] on span "03:13" at bounding box center [728, 776] width 1419 height 24
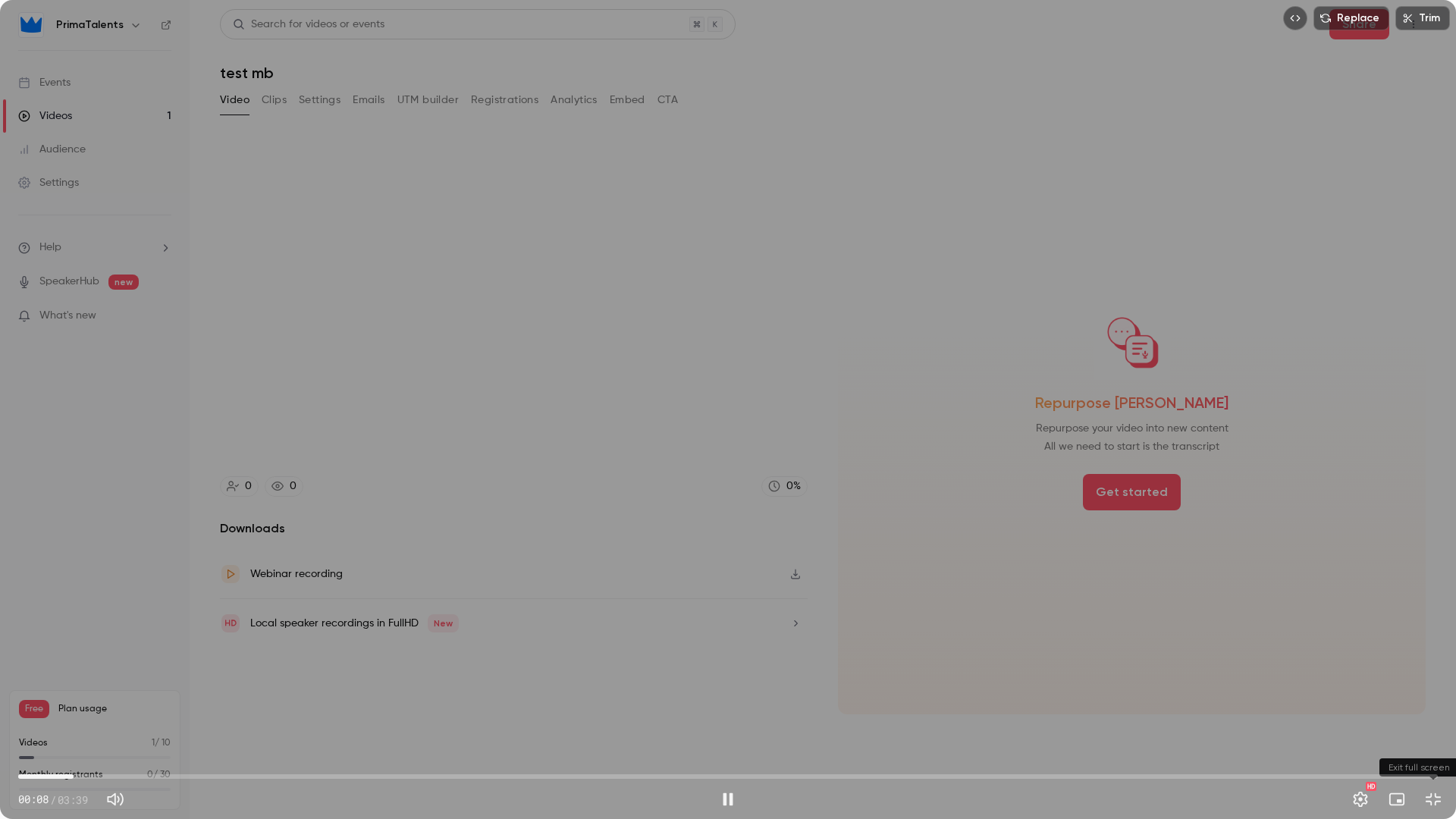
click at [1433, 696] on button "Exit full screen" at bounding box center [1433, 800] width 30 height 30
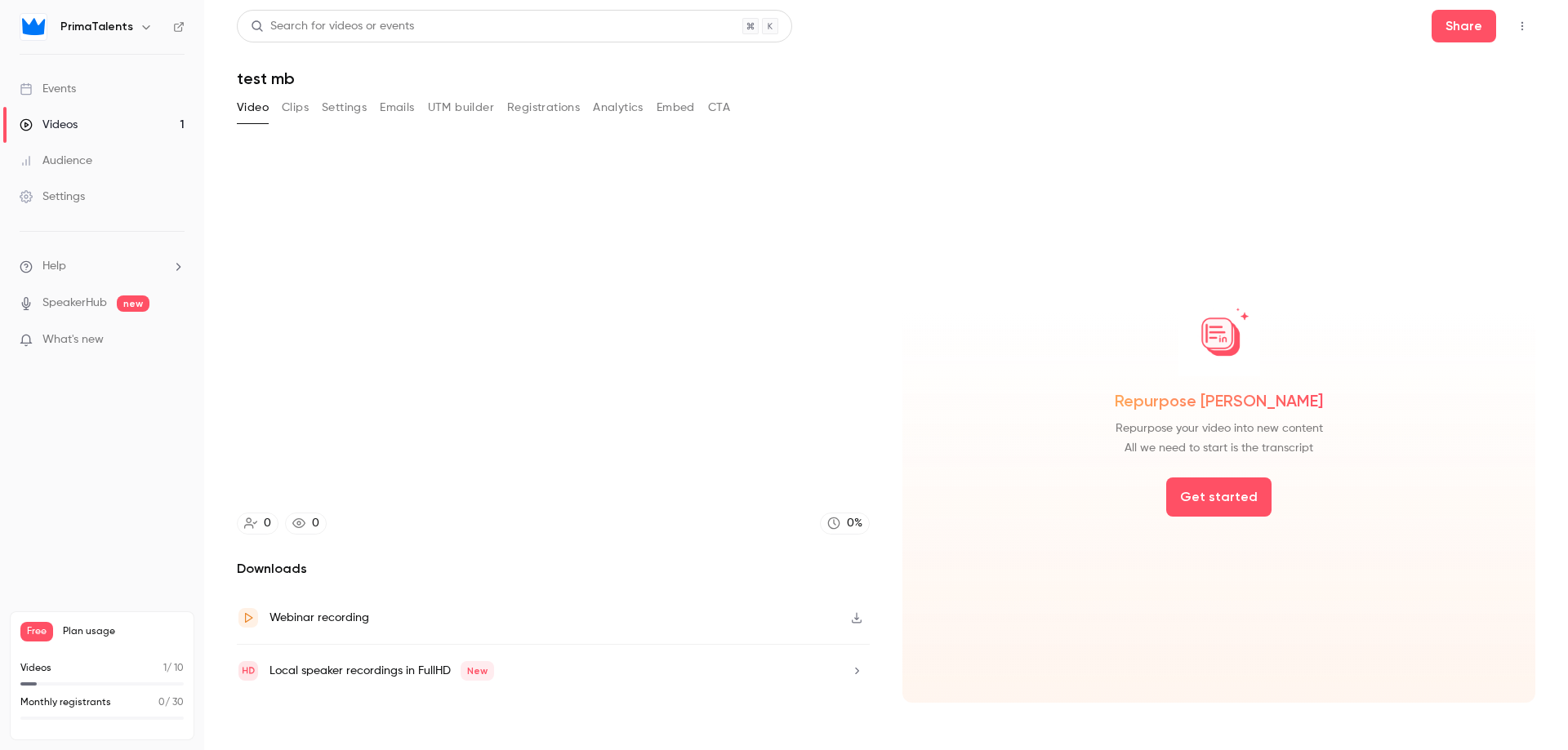
click at [863, 614] on button "button" at bounding box center [856, 618] width 26 height 26
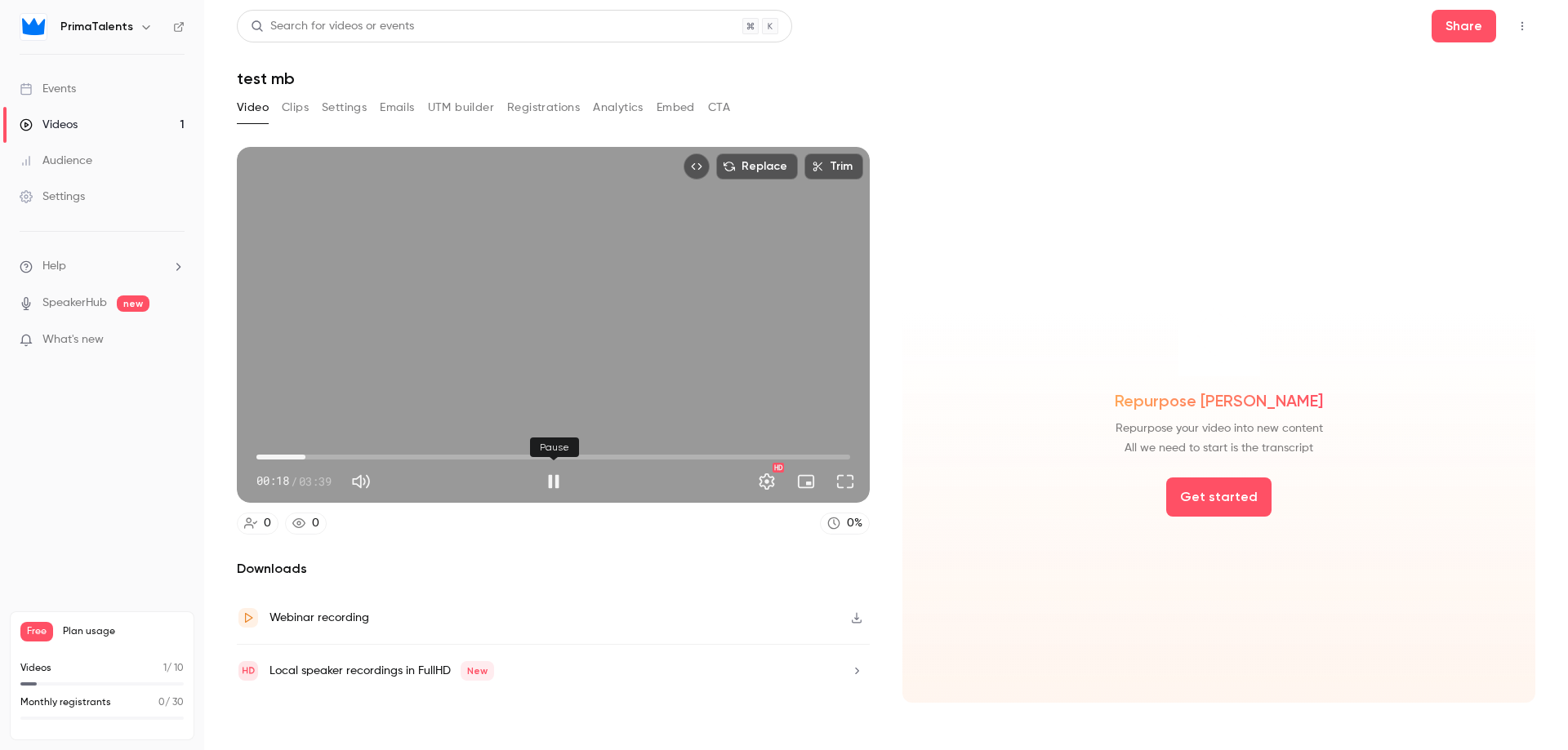
click at [562, 477] on button "Pause" at bounding box center [553, 481] width 32 height 32
type input "****"
click at [87, 132] on link "Videos 1" at bounding box center [102, 125] width 204 height 36
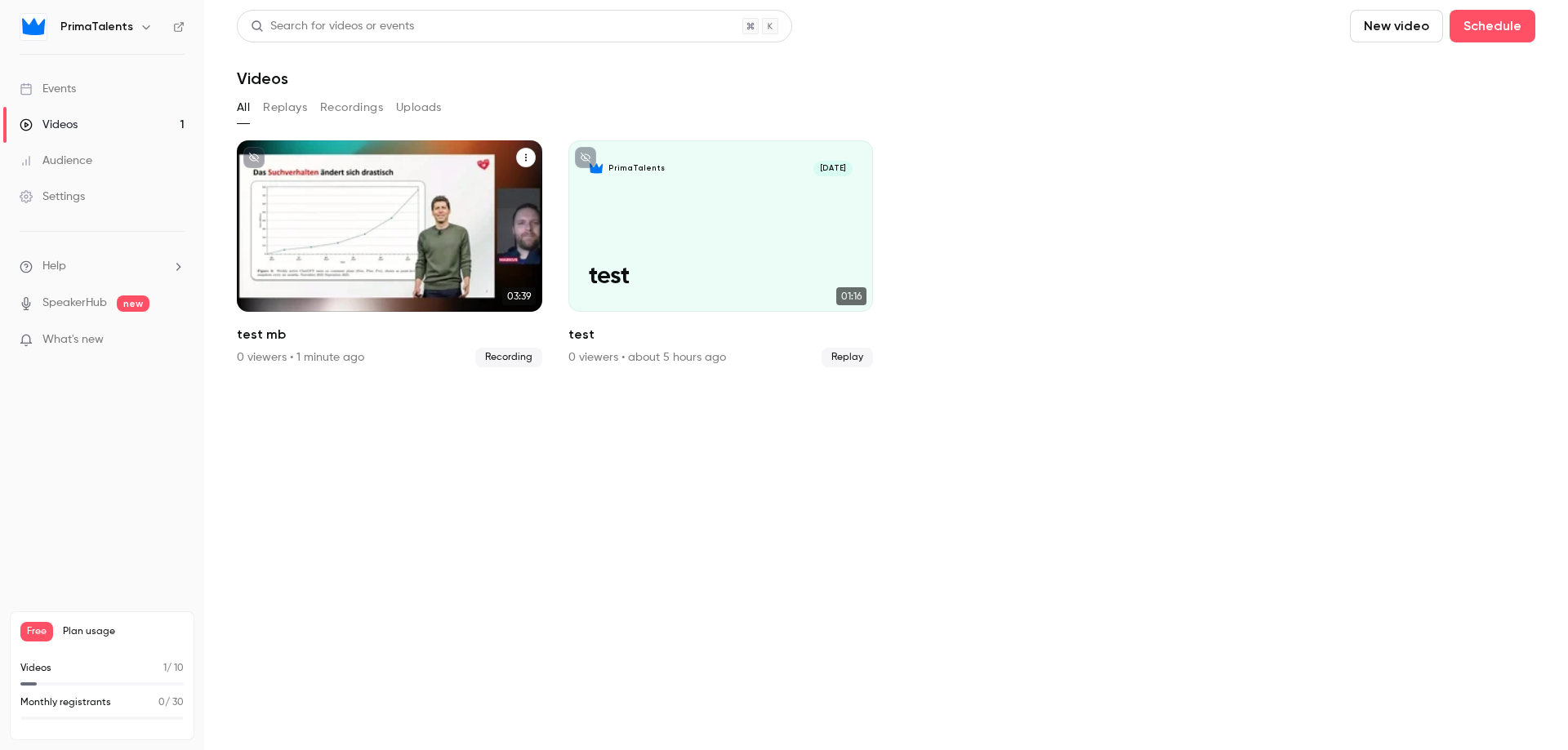
click at [526, 156] on icon "test mb" at bounding box center [525, 157] width 10 height 10
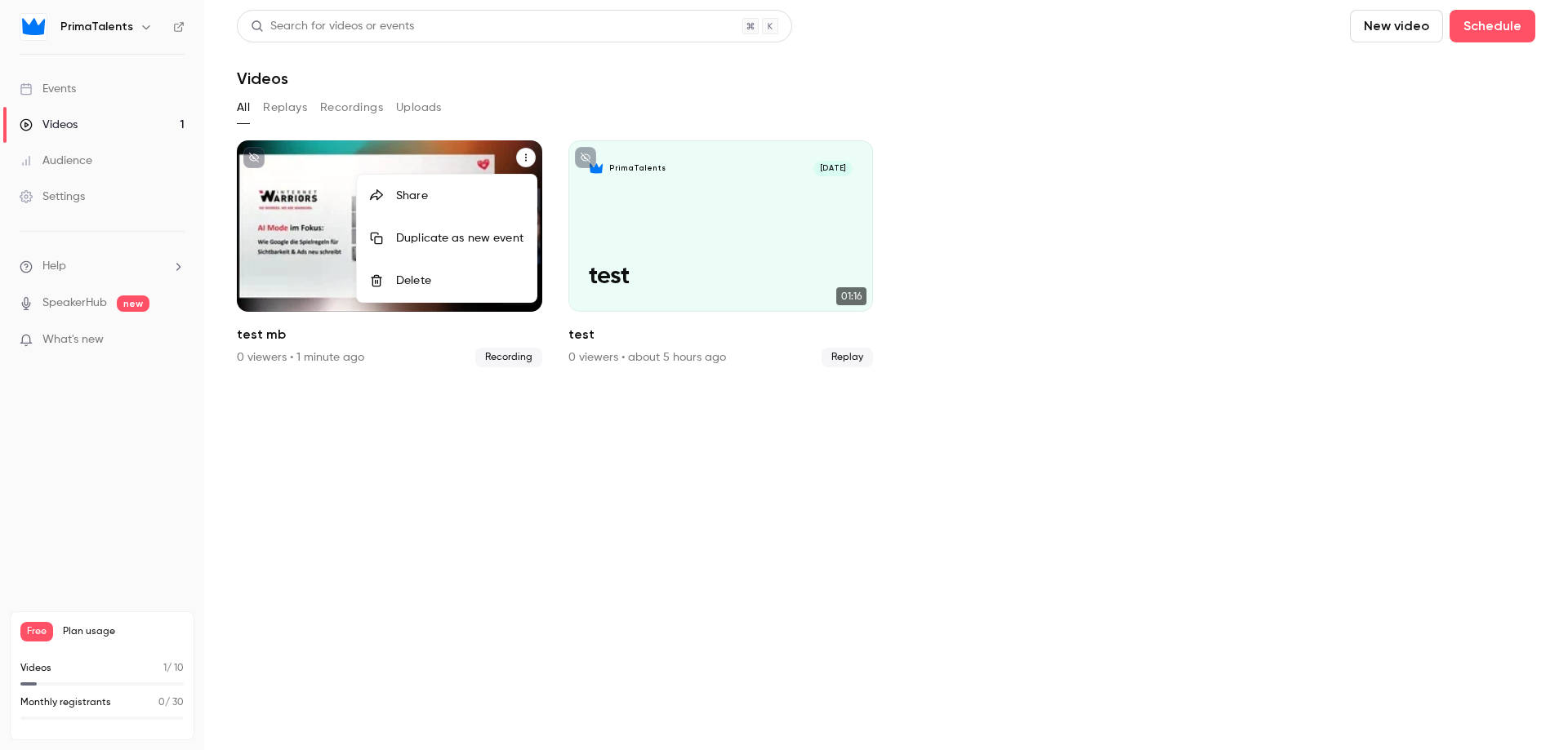
click at [443, 278] on div "Delete" at bounding box center [460, 281] width 128 height 16
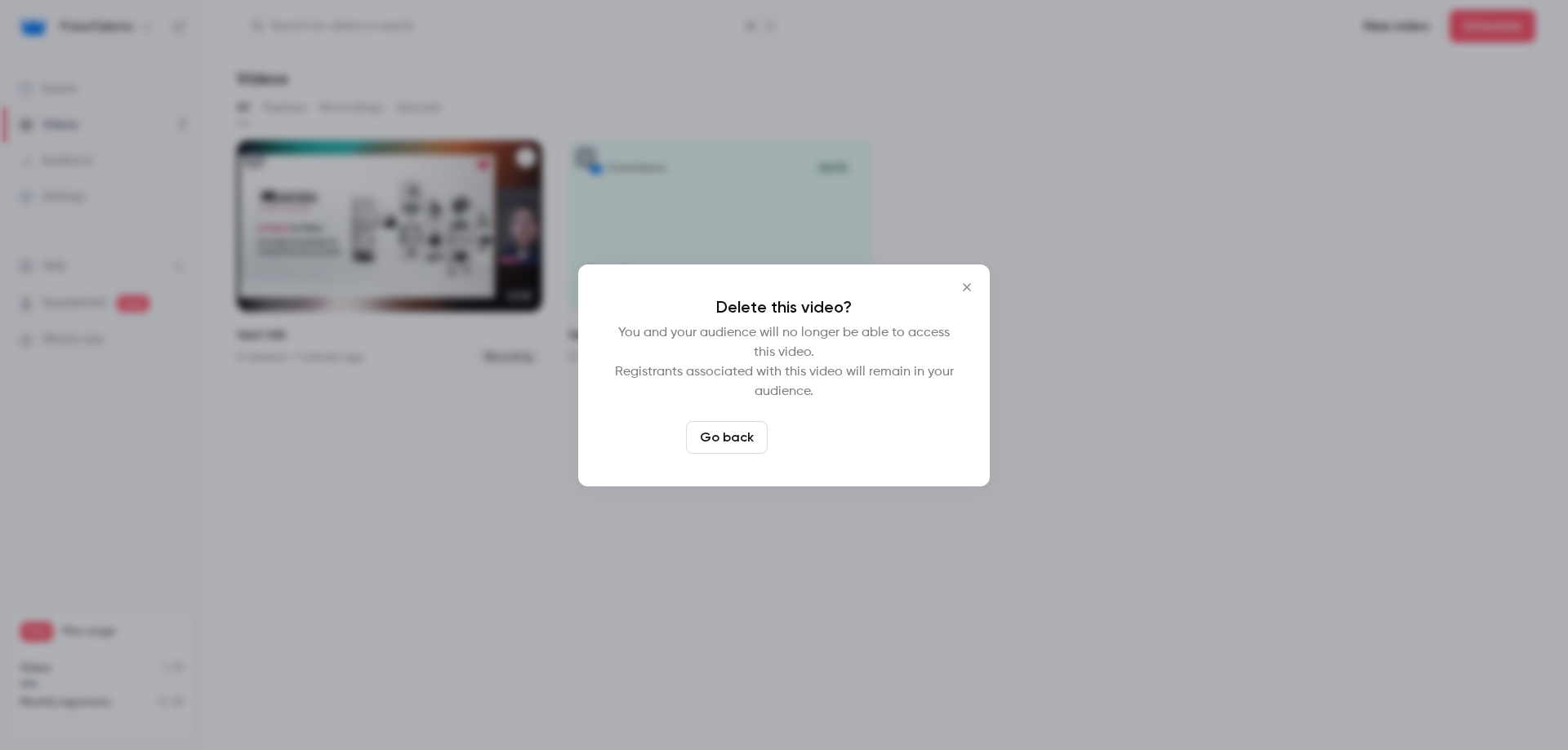
click at [813, 434] on button "Delete video" at bounding box center [828, 437] width 109 height 32
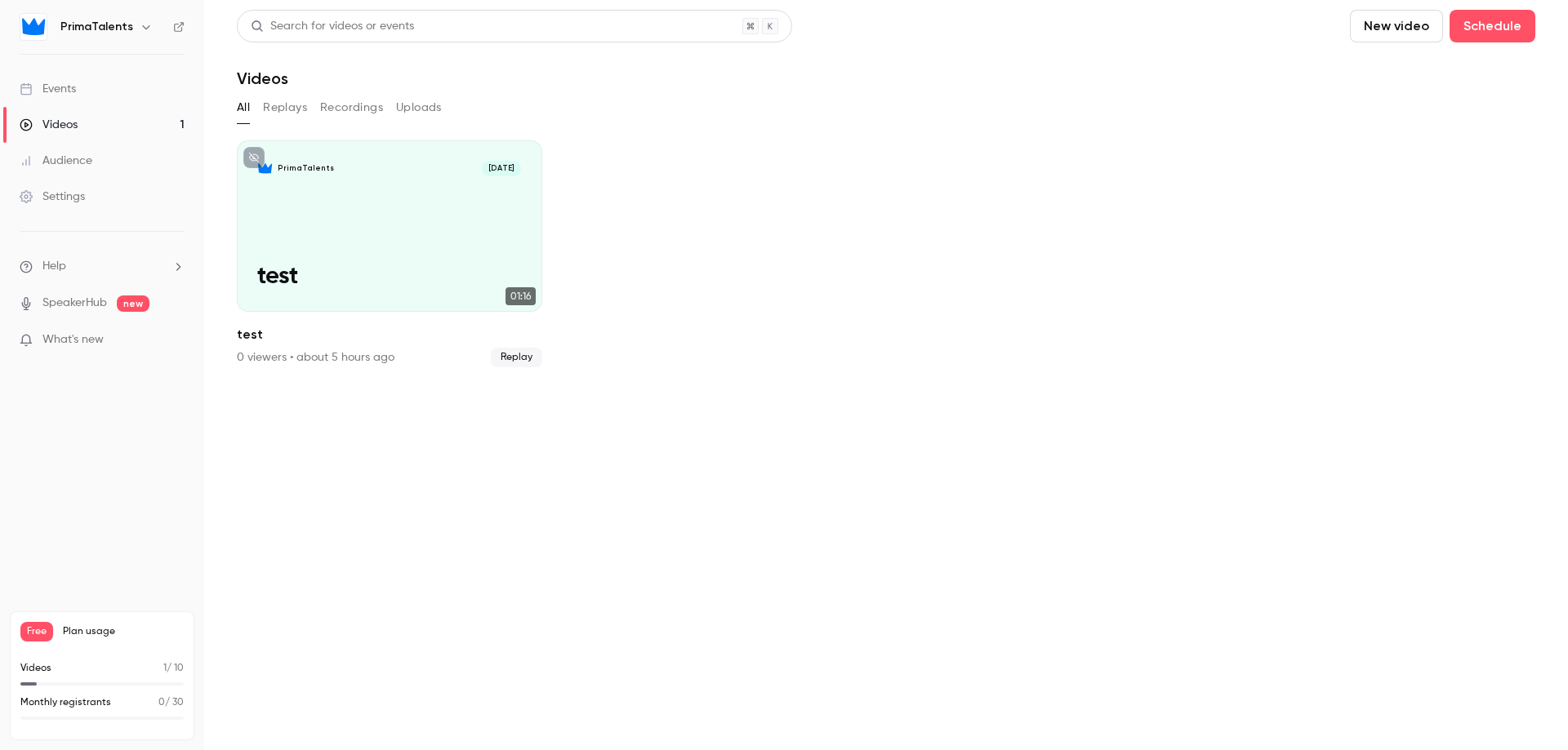
click at [6, 674] on div "Free Plan usage Videos 1 / 10 Monthly registrants 0 / 30" at bounding box center [102, 675] width 204 height 148
